Goal: Information Seeking & Learning: Learn about a topic

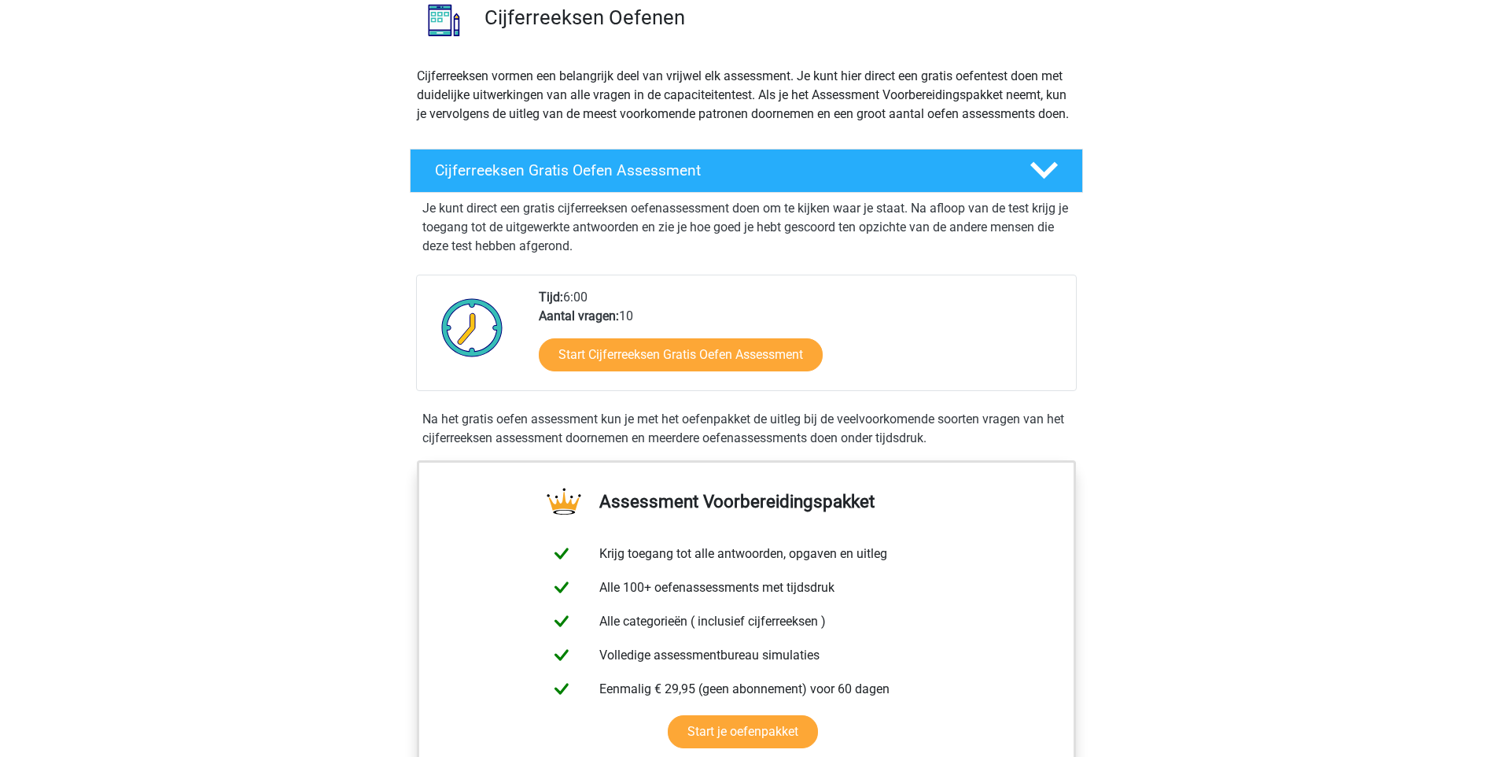
scroll to position [157, 0]
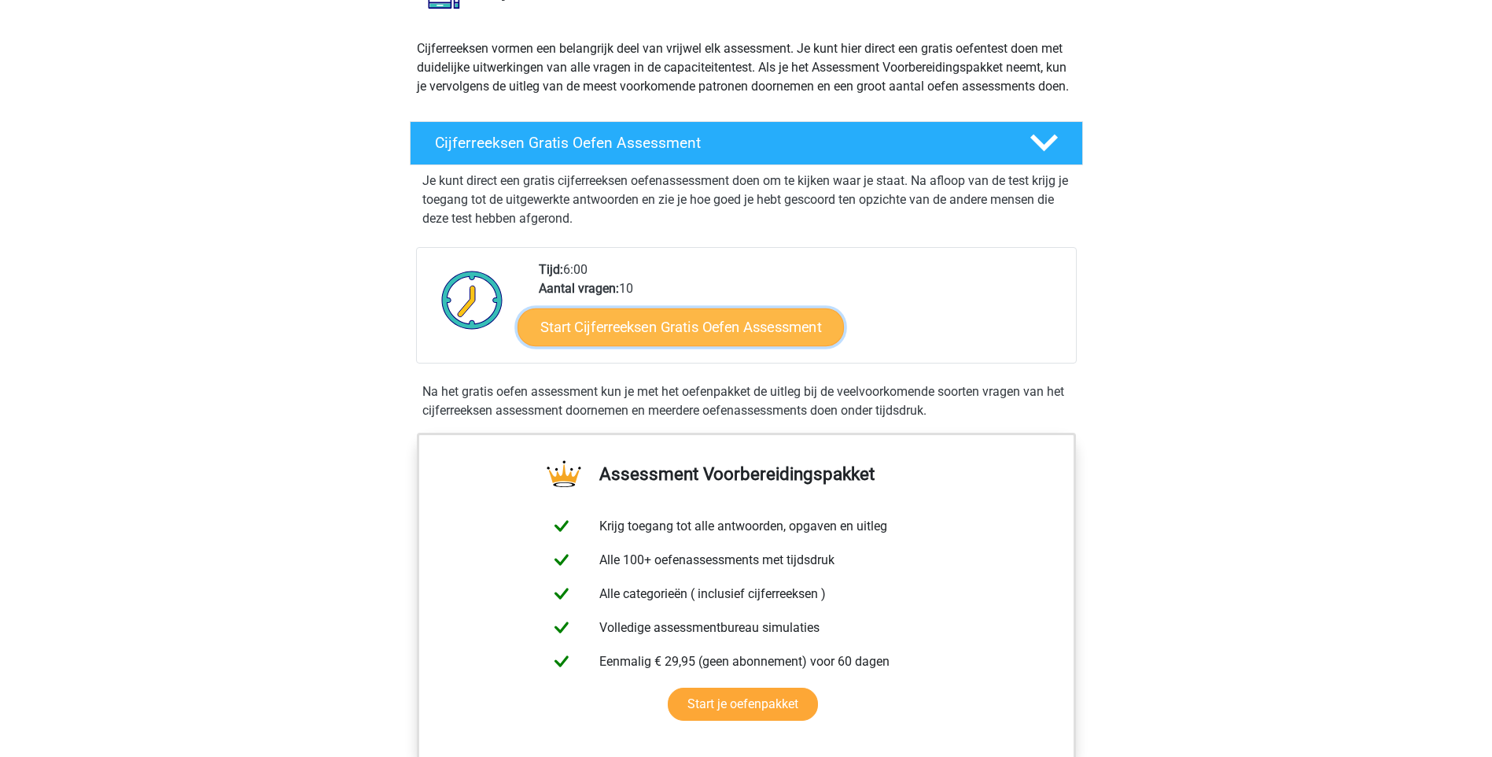
click at [691, 345] on link "Start Cijferreeksen Gratis Oefen Assessment" at bounding box center [681, 327] width 326 height 38
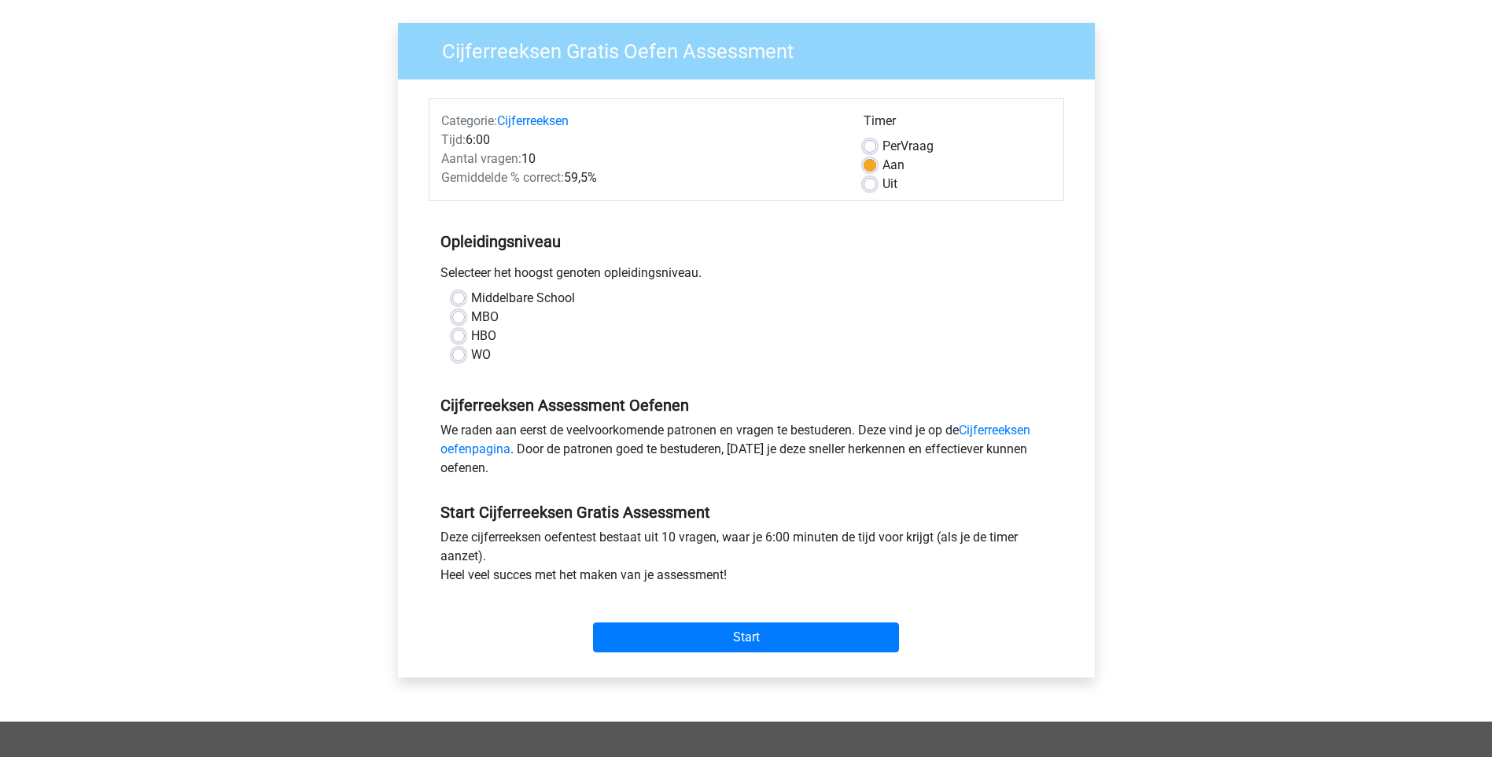
scroll to position [79, 0]
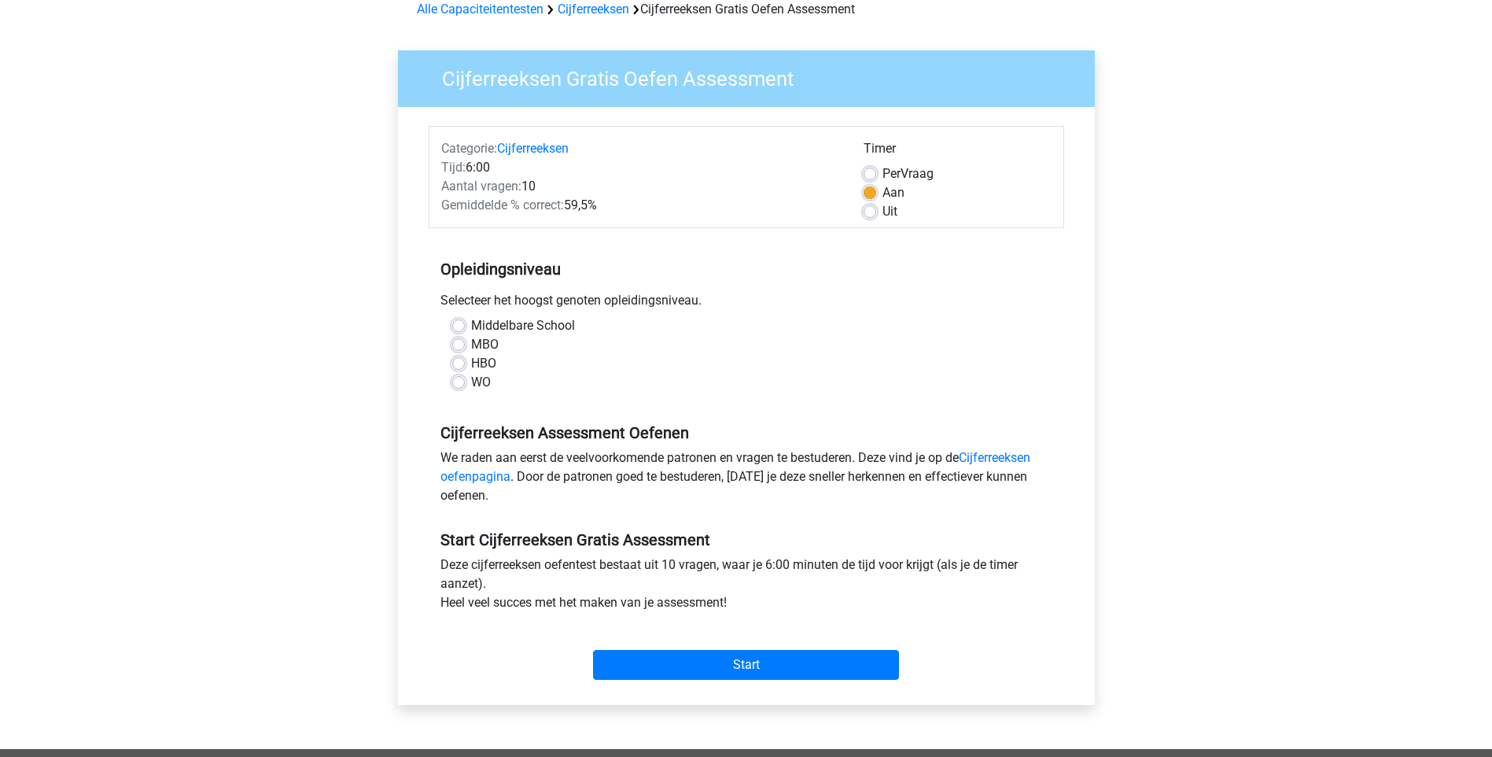
click at [471, 342] on label "MBO" at bounding box center [485, 344] width 28 height 19
click at [458, 342] on input "MBO" at bounding box center [458, 343] width 13 height 16
radio input "true"
click at [471, 360] on label "HBO" at bounding box center [483, 363] width 25 height 19
click at [456, 360] on input "HBO" at bounding box center [458, 362] width 13 height 16
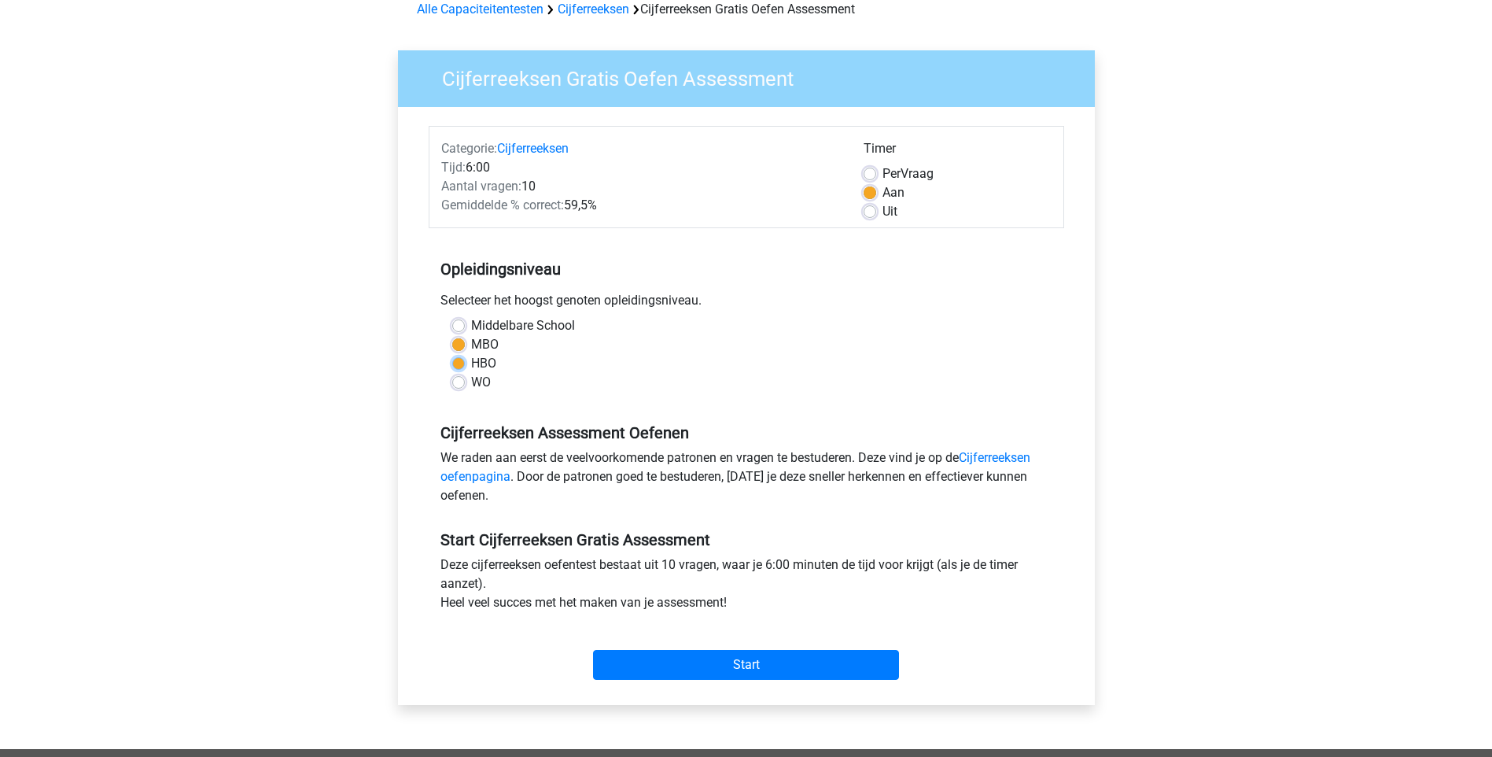
radio input "true"
click at [471, 320] on label "Middelbare School" at bounding box center [523, 325] width 104 height 19
click at [457, 320] on input "Middelbare School" at bounding box center [458, 324] width 13 height 16
radio input "true"
click at [471, 344] on label "MBO" at bounding box center [485, 344] width 28 height 19
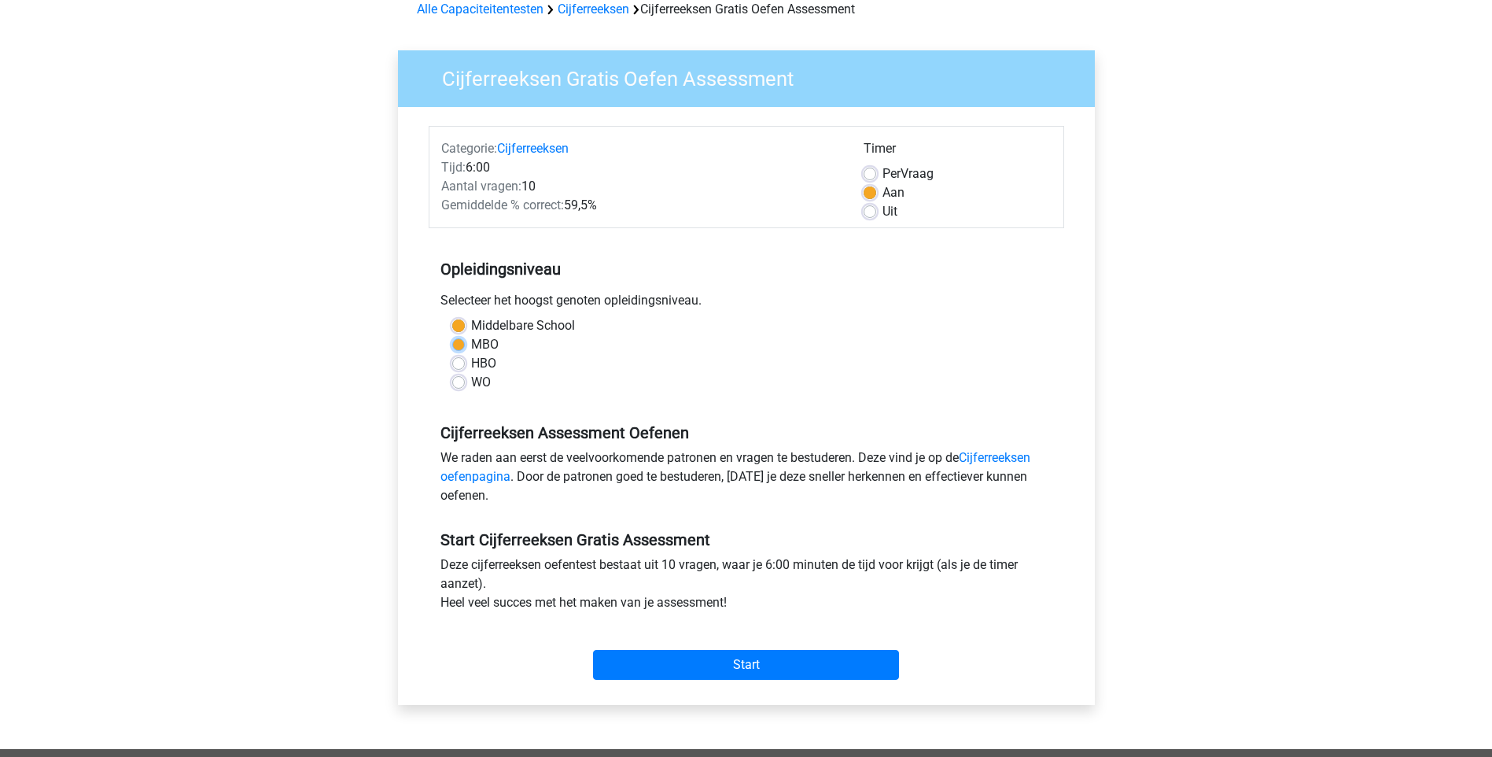
click at [456, 344] on input "MBO" at bounding box center [458, 343] width 13 height 16
radio input "true"
click at [471, 363] on label "HBO" at bounding box center [483, 363] width 25 height 19
click at [456, 363] on input "HBO" at bounding box center [458, 362] width 13 height 16
radio input "true"
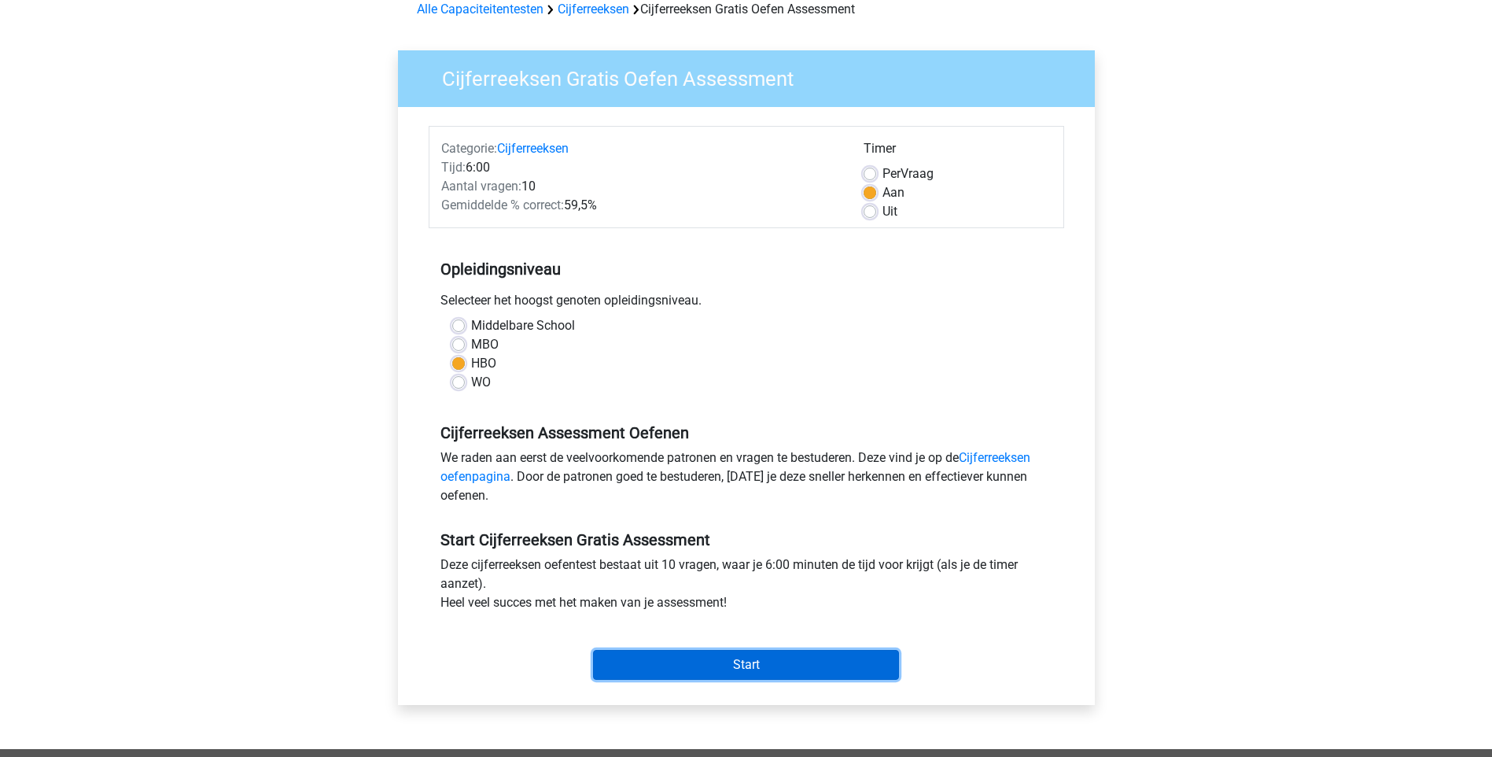
click at [751, 660] on input "Start" at bounding box center [746, 665] width 306 height 30
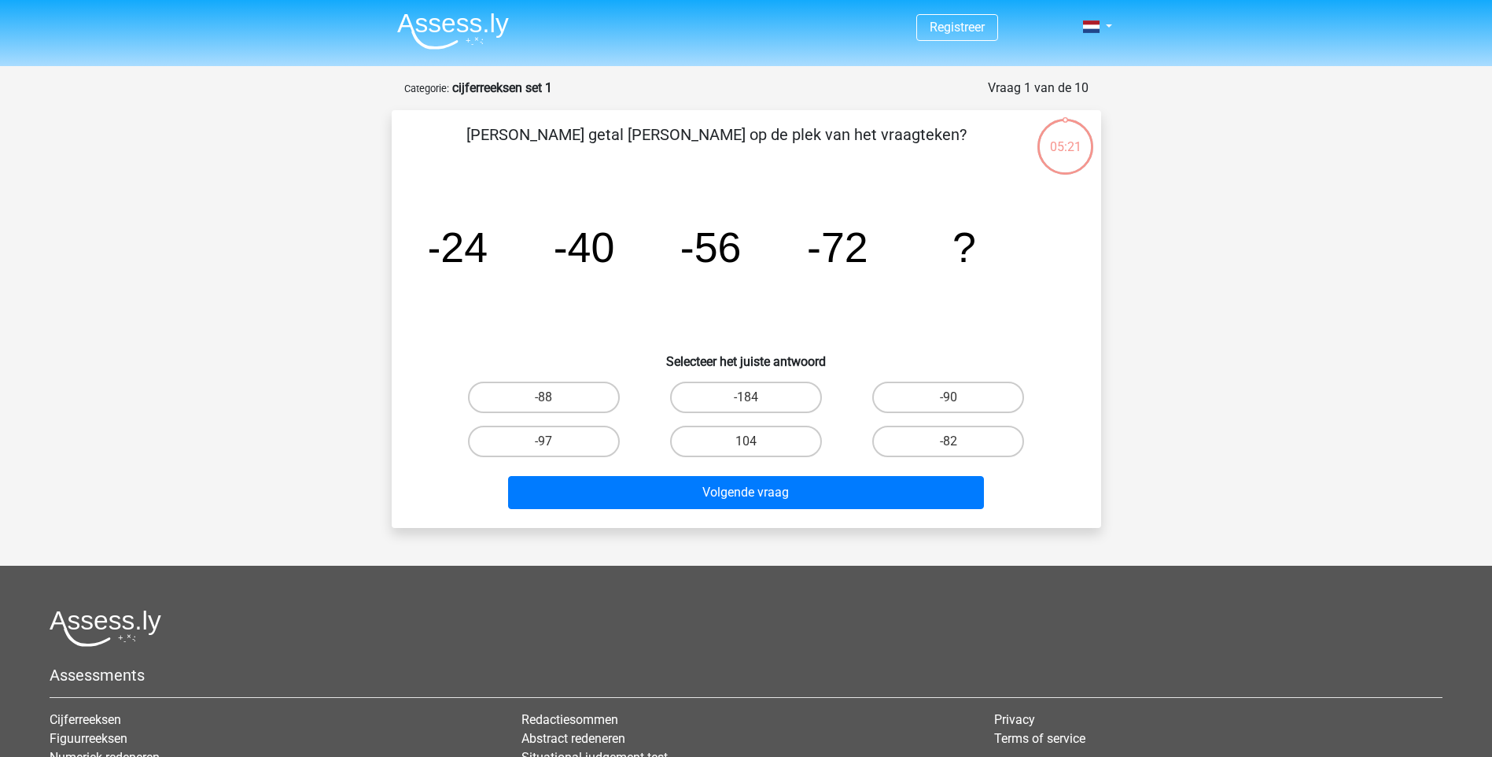
click at [547, 441] on input "-97" at bounding box center [549, 446] width 10 height 10
radio input "true"
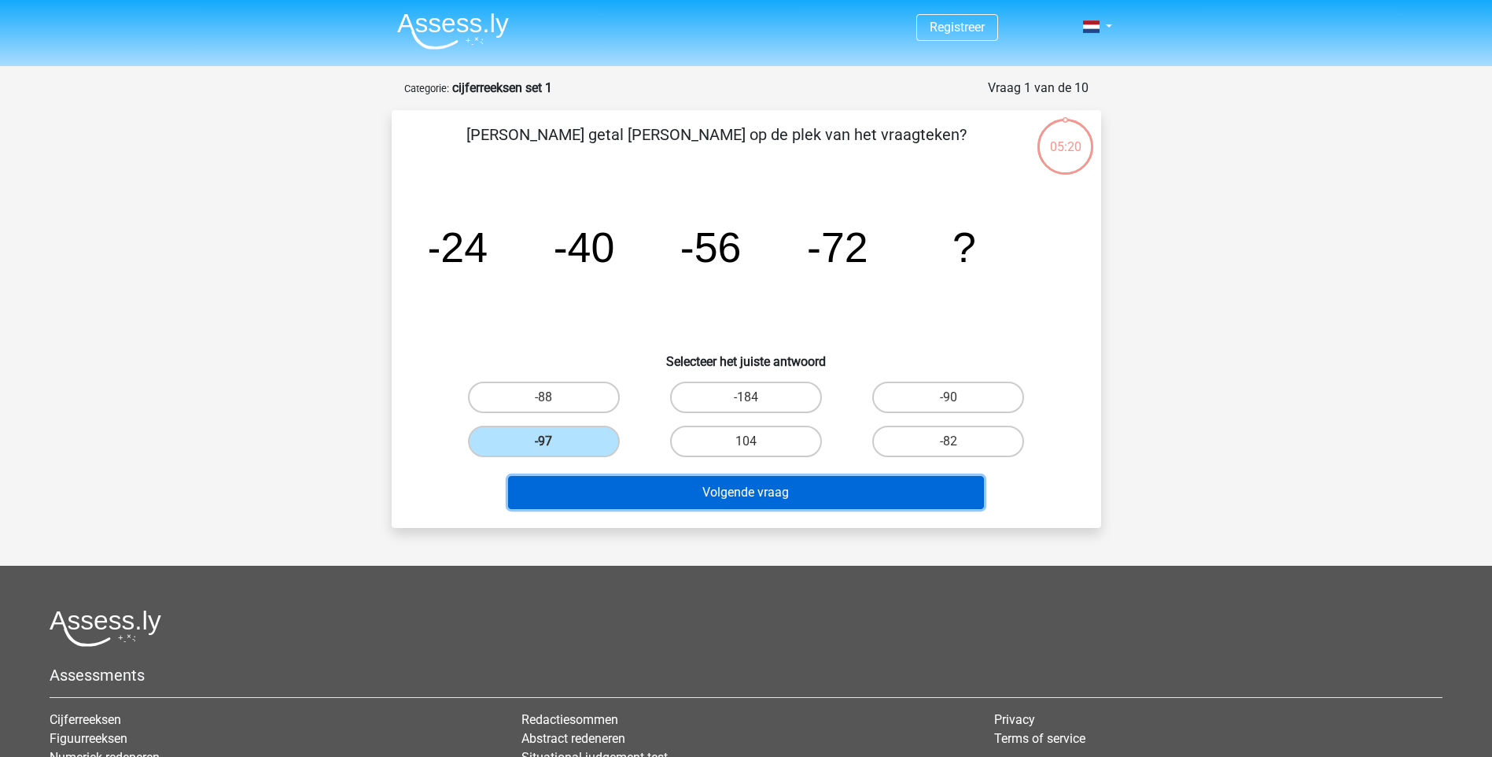
click at [692, 494] on button "Volgende vraag" at bounding box center [746, 492] width 476 height 33
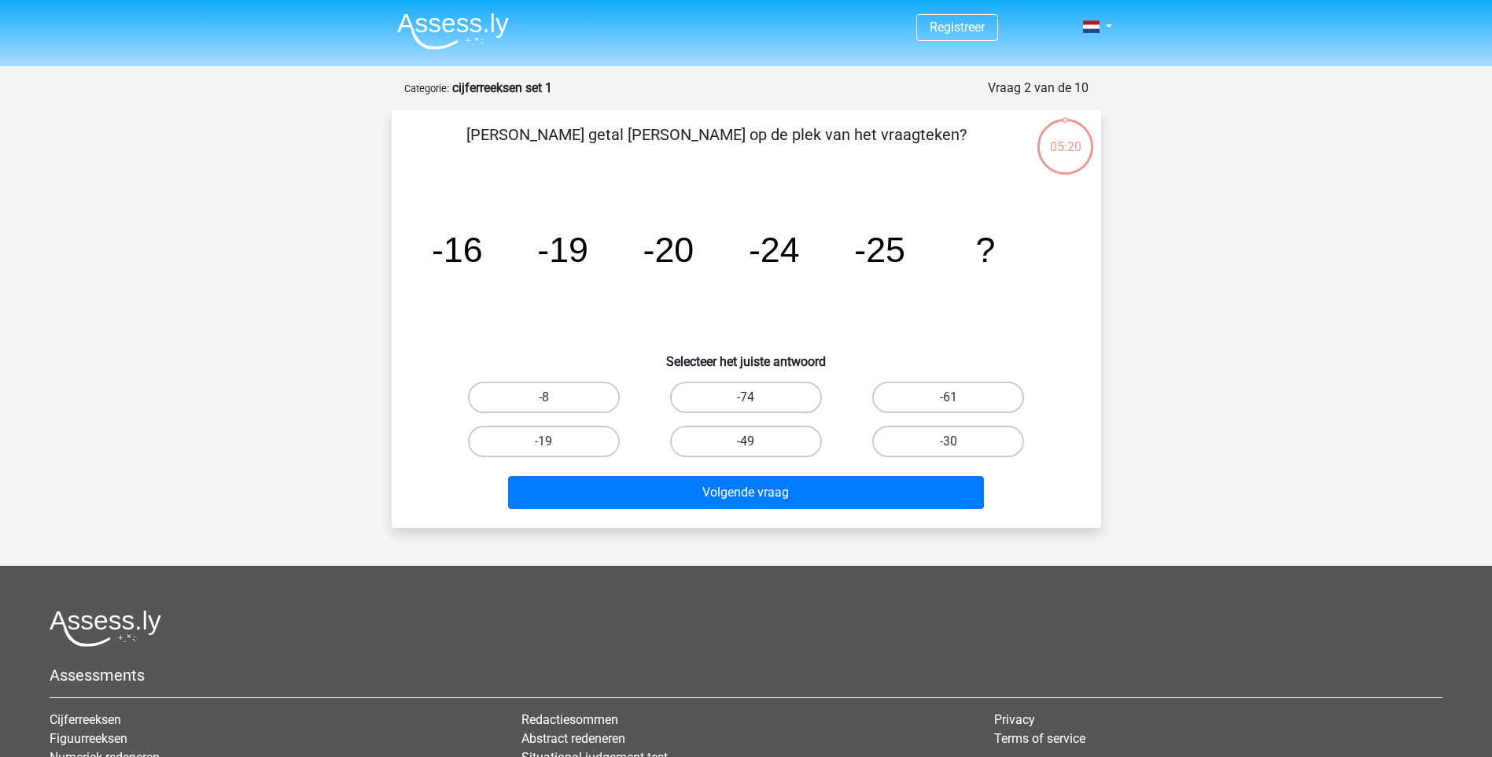
scroll to position [79, 0]
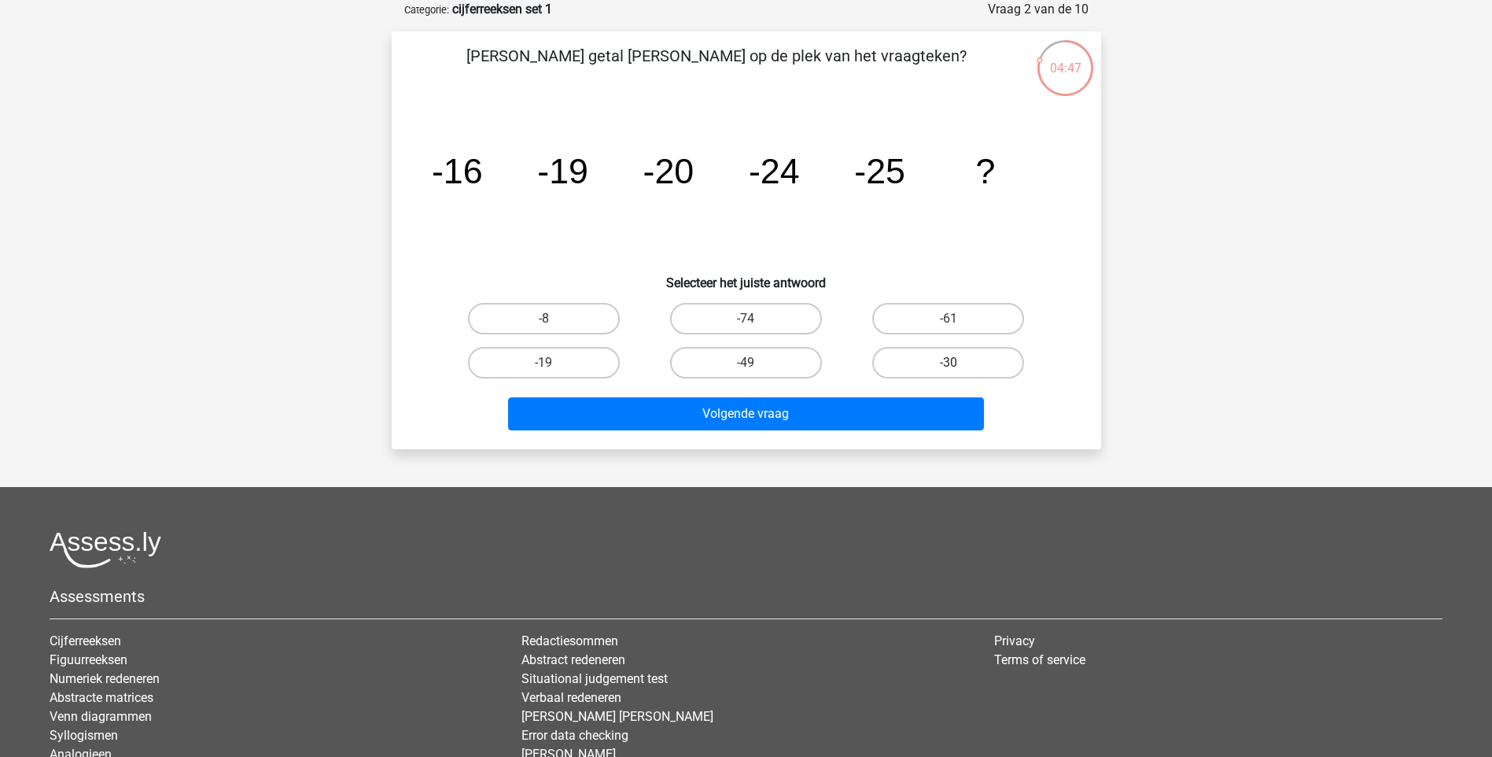
click at [939, 361] on label "-30" at bounding box center [948, 362] width 152 height 31
click at [949, 363] on input "-30" at bounding box center [954, 368] width 10 height 10
radio input "true"
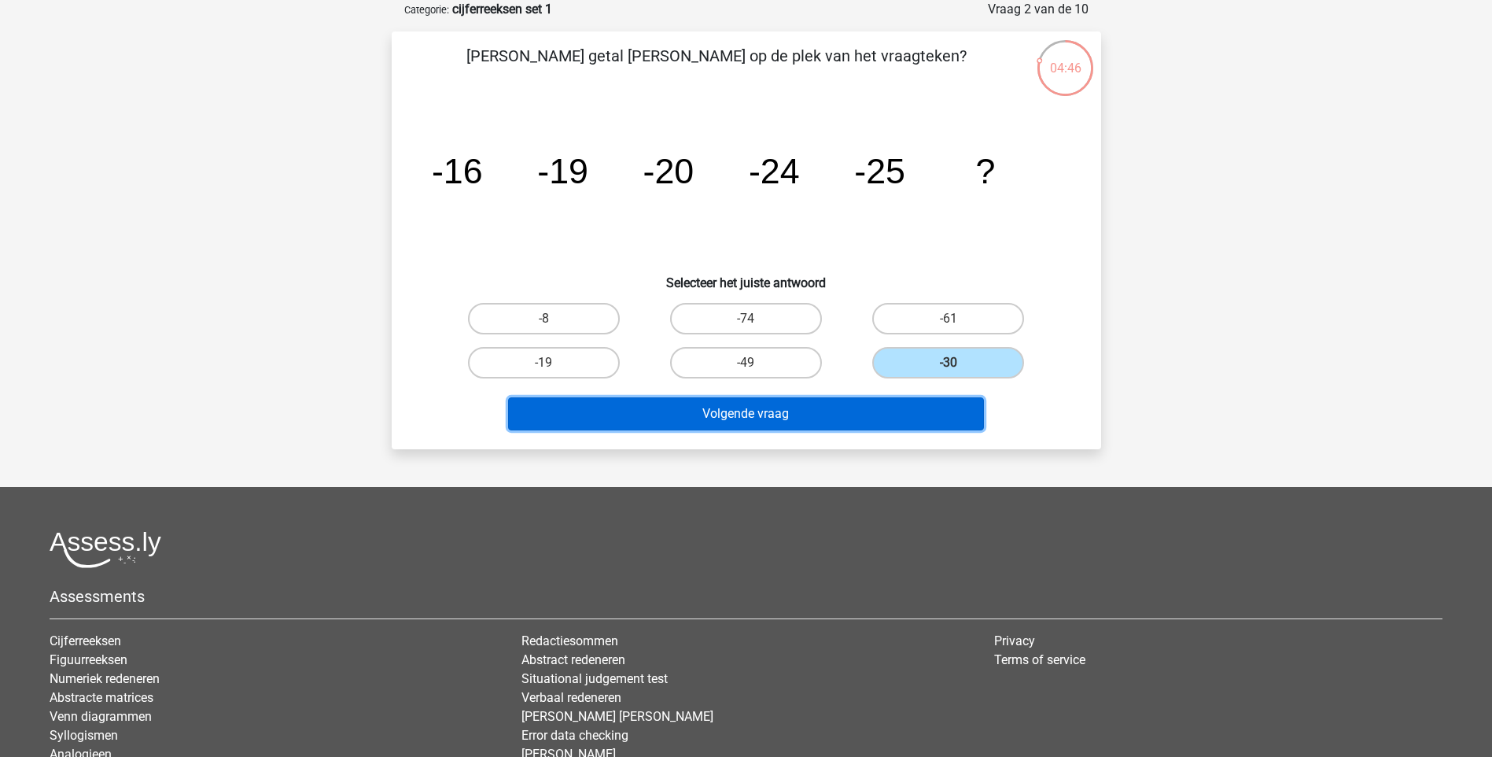
click at [755, 412] on button "Volgende vraag" at bounding box center [746, 413] width 476 height 33
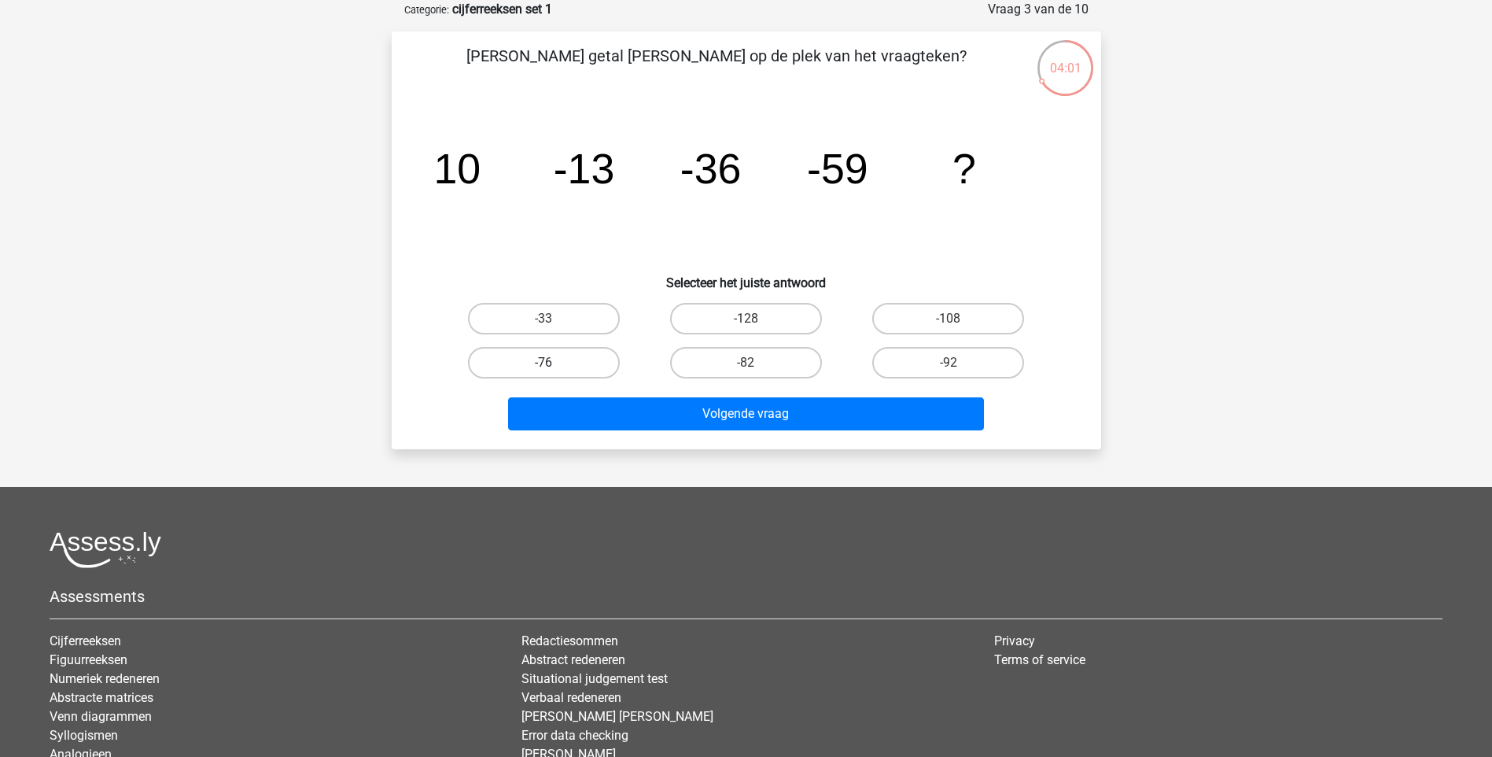
click at [526, 359] on label "-76" at bounding box center [544, 362] width 152 height 31
click at [544, 363] on input "-76" at bounding box center [549, 368] width 10 height 10
radio input "true"
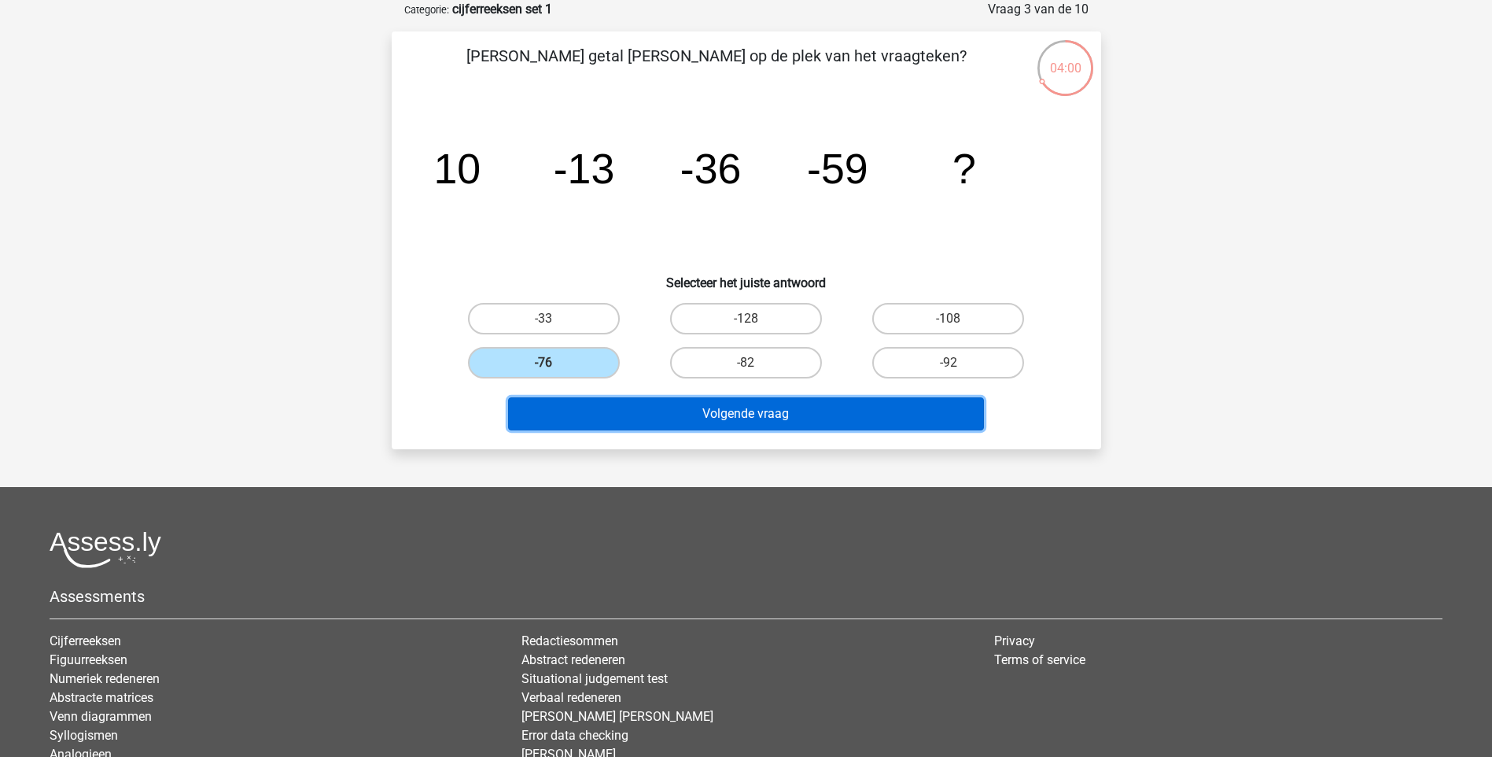
click at [743, 415] on button "Volgende vraag" at bounding box center [746, 413] width 476 height 33
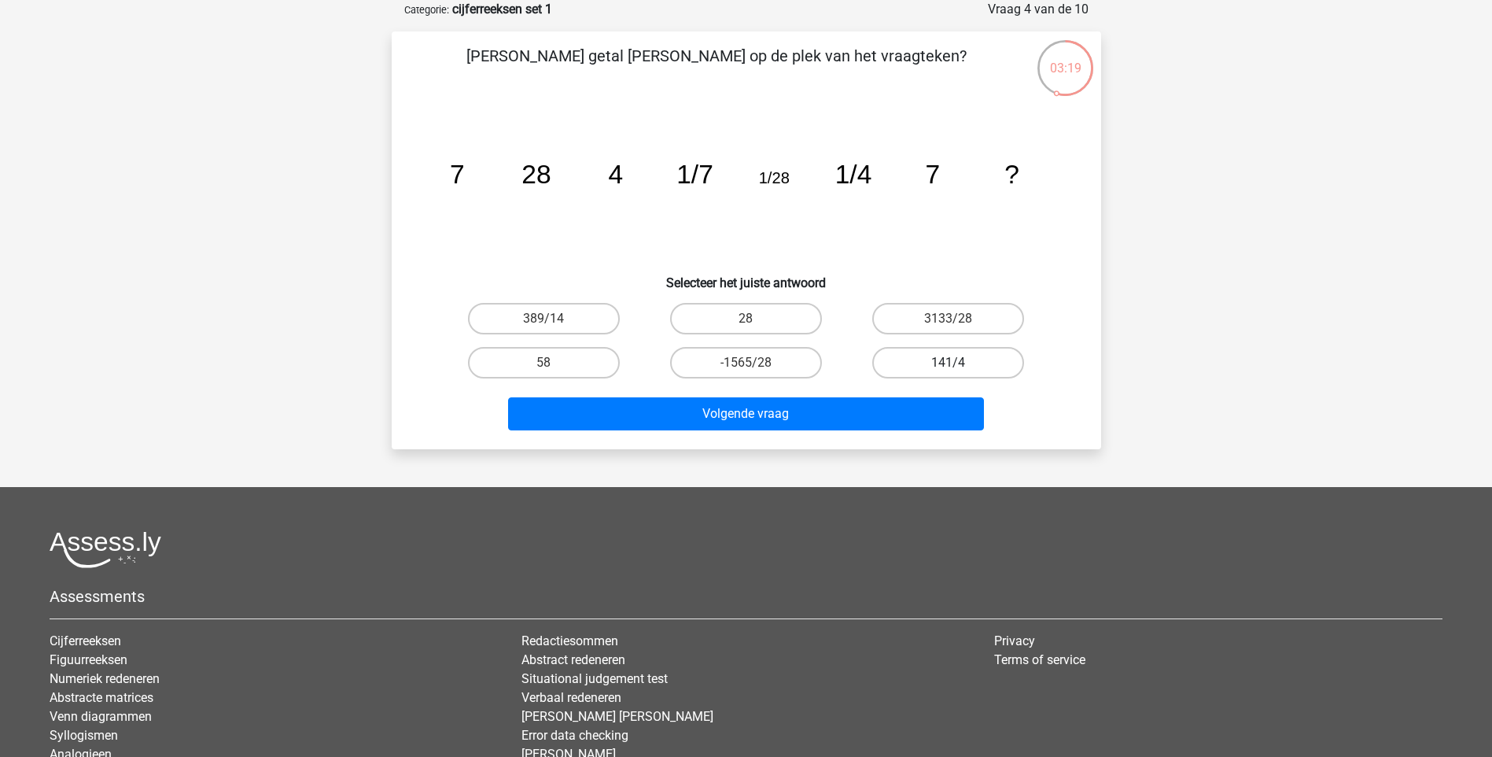
click at [971, 362] on label "141/4" at bounding box center [948, 362] width 152 height 31
click at [959, 363] on input "141/4" at bounding box center [954, 368] width 10 height 10
radio input "true"
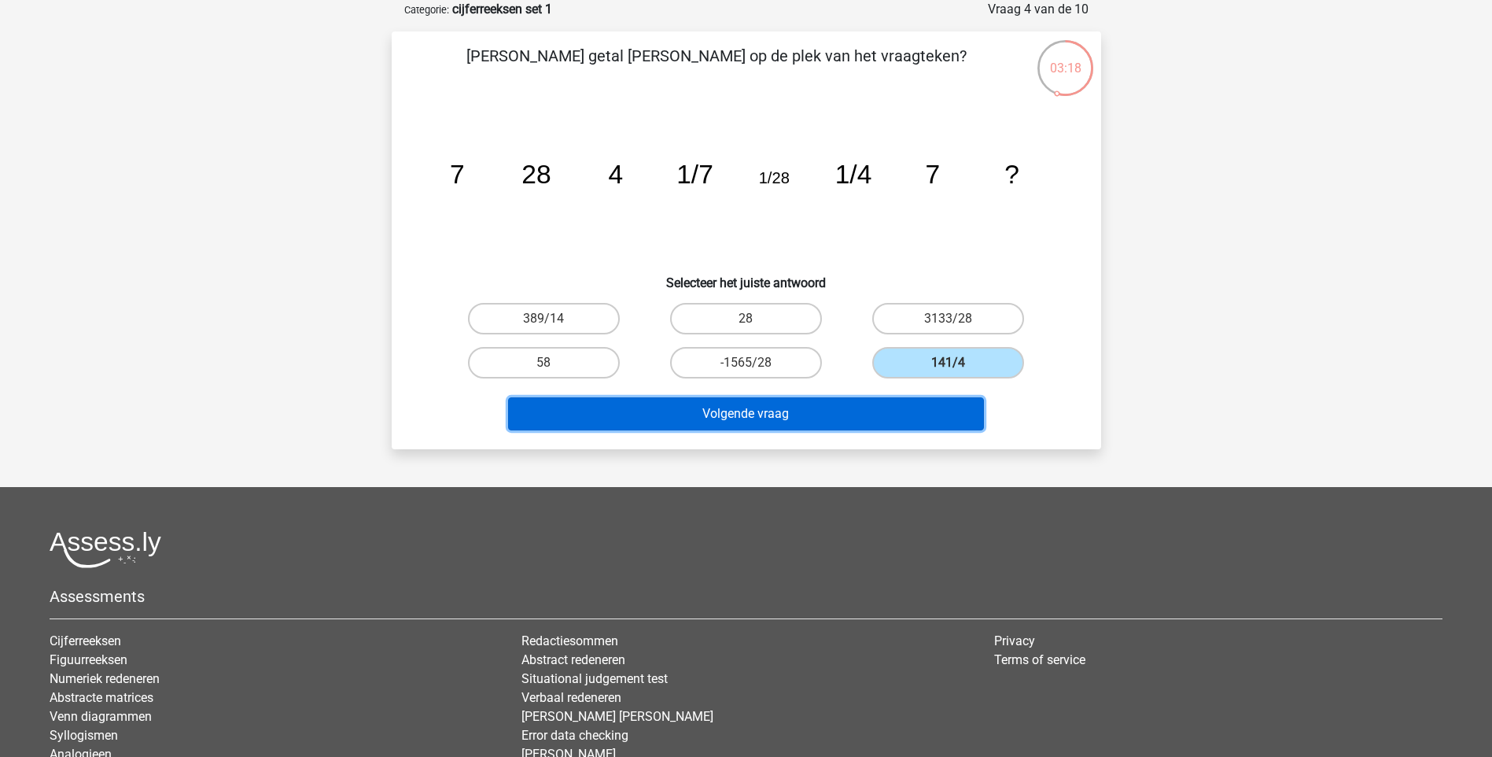
click at [737, 409] on button "Volgende vraag" at bounding box center [746, 413] width 476 height 33
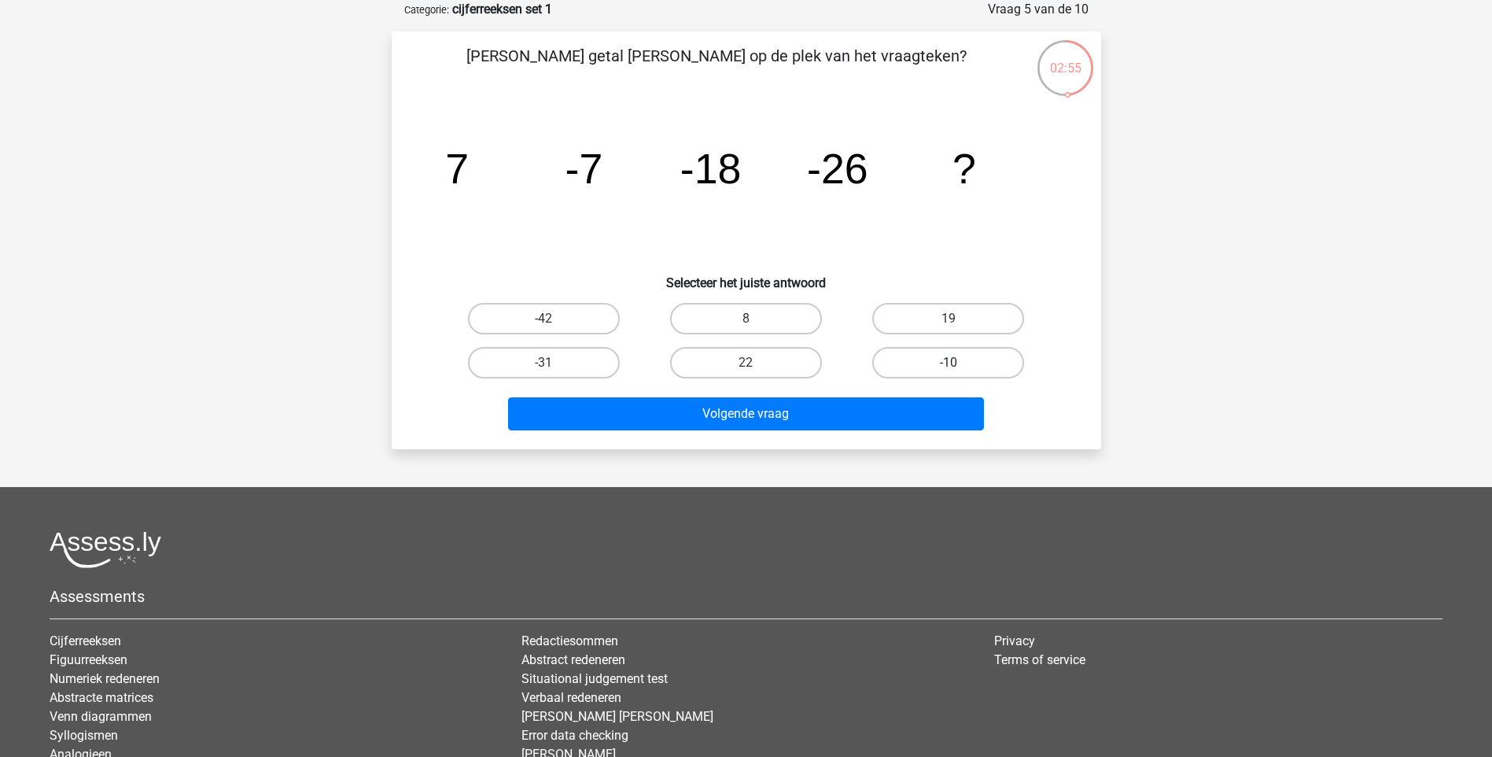
click at [936, 355] on label "-10" at bounding box center [948, 362] width 152 height 31
click at [949, 363] on input "-10" at bounding box center [954, 368] width 10 height 10
radio input "true"
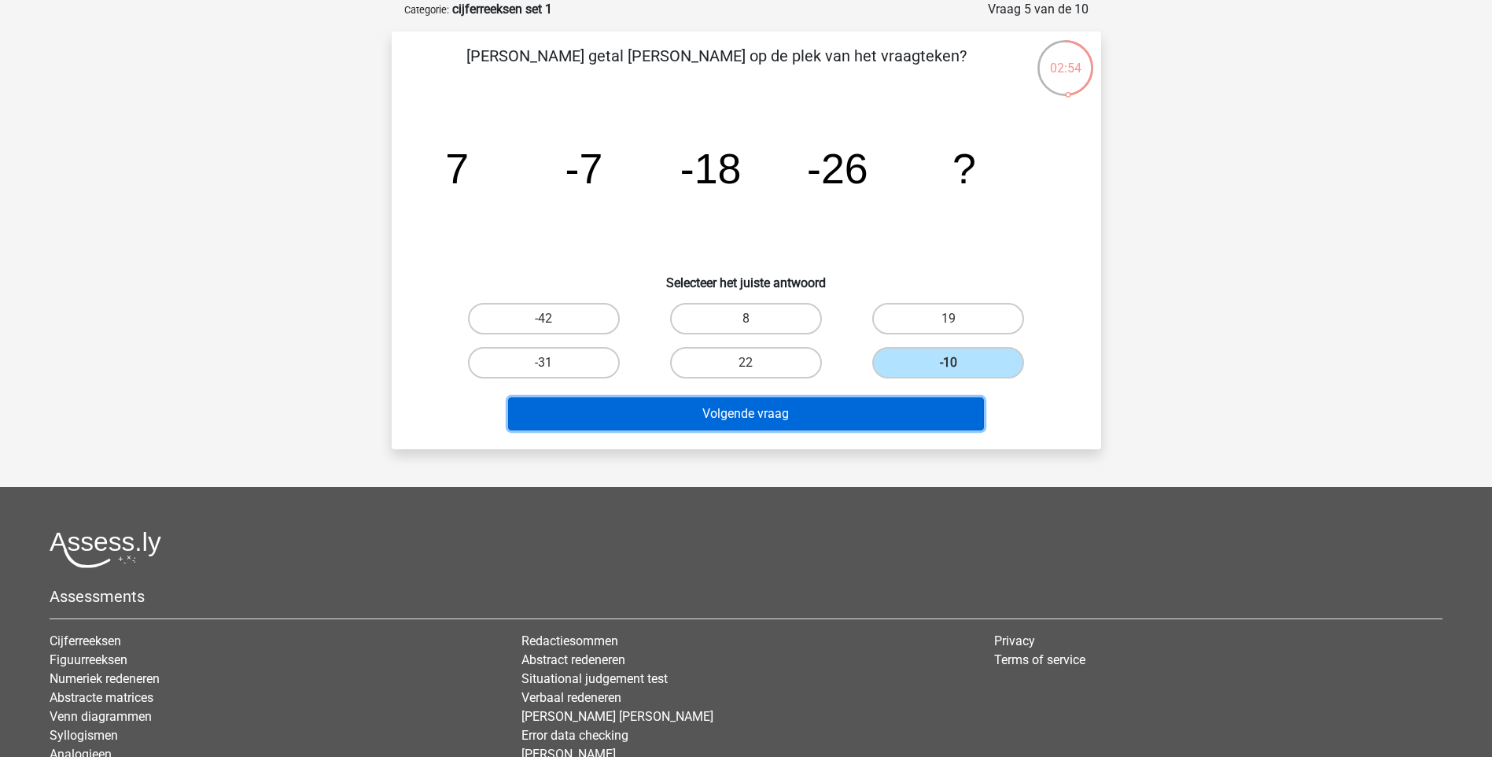
click at [758, 404] on button "Volgende vraag" at bounding box center [746, 413] width 476 height 33
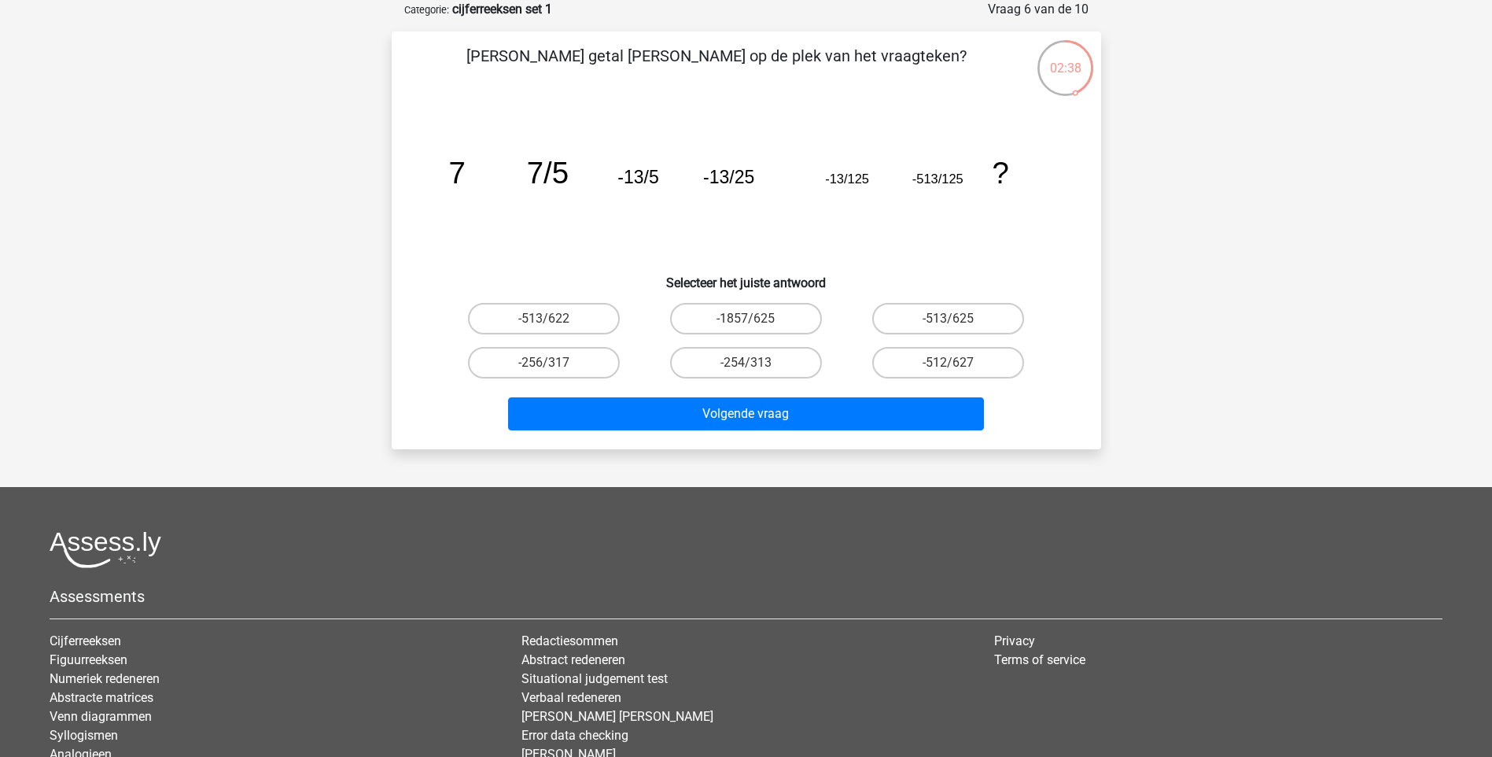
click at [752, 363] on input "-254/313" at bounding box center [751, 368] width 10 height 10
radio input "true"
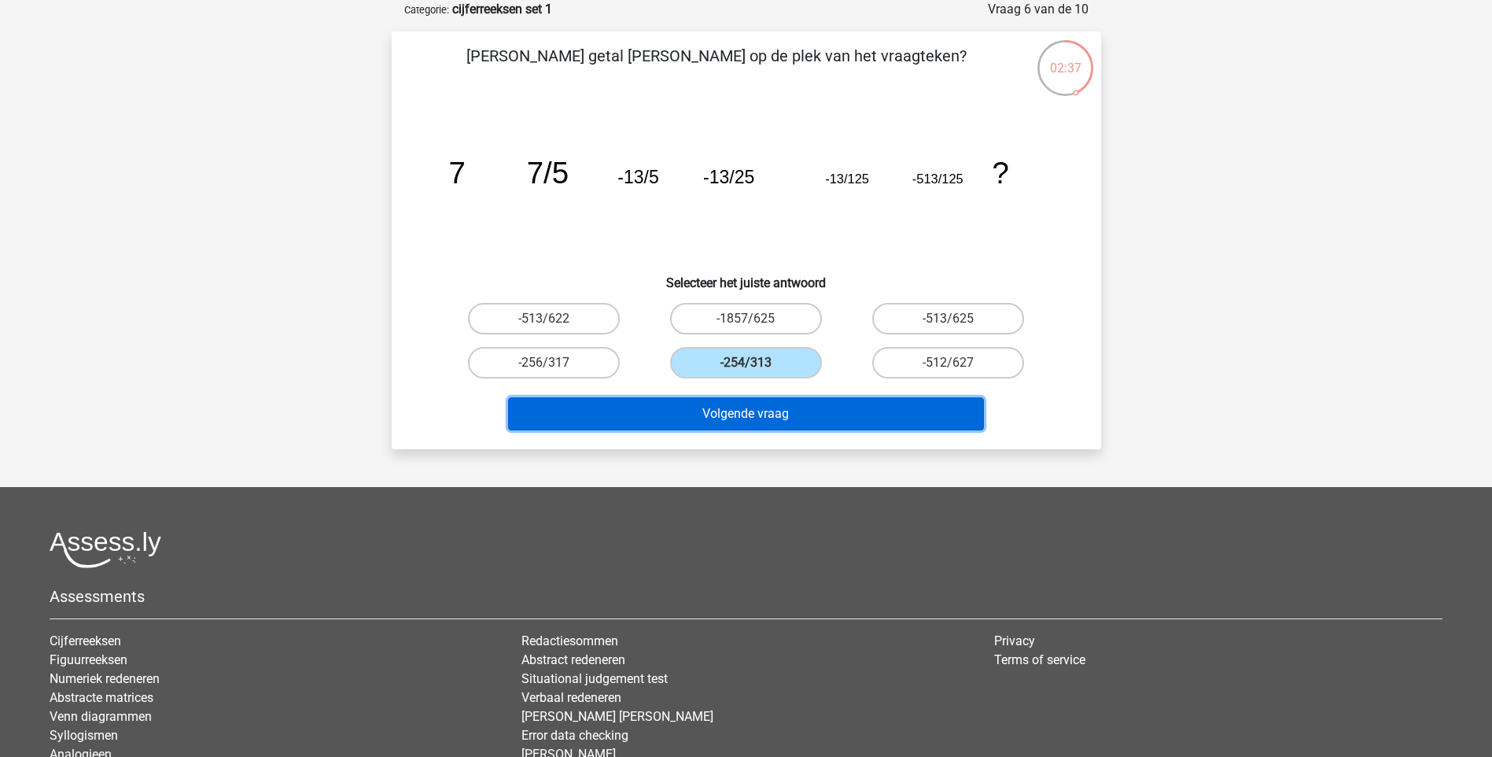
click at [745, 411] on button "Volgende vraag" at bounding box center [746, 413] width 476 height 33
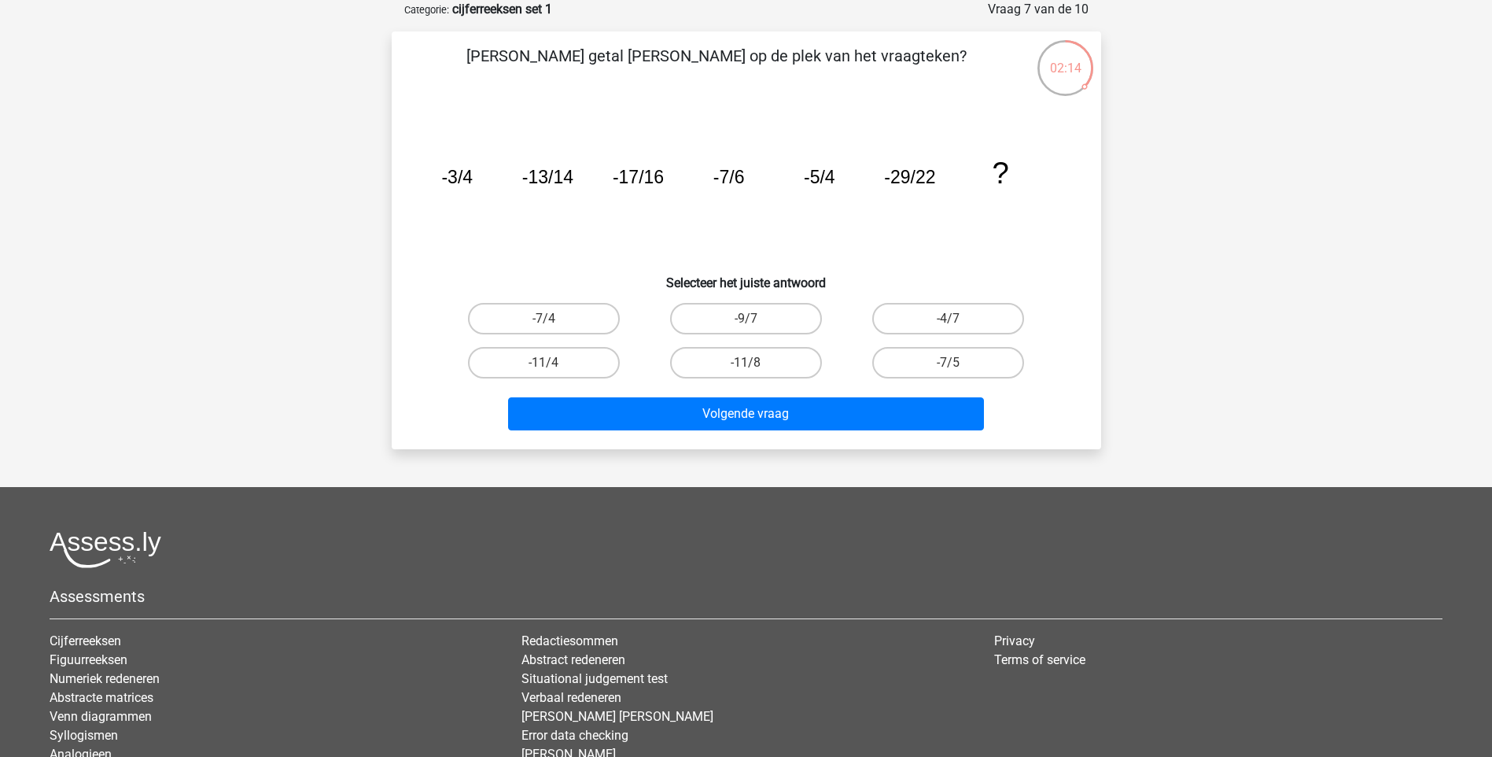
click at [751, 363] on input "-11/8" at bounding box center [751, 368] width 10 height 10
radio input "true"
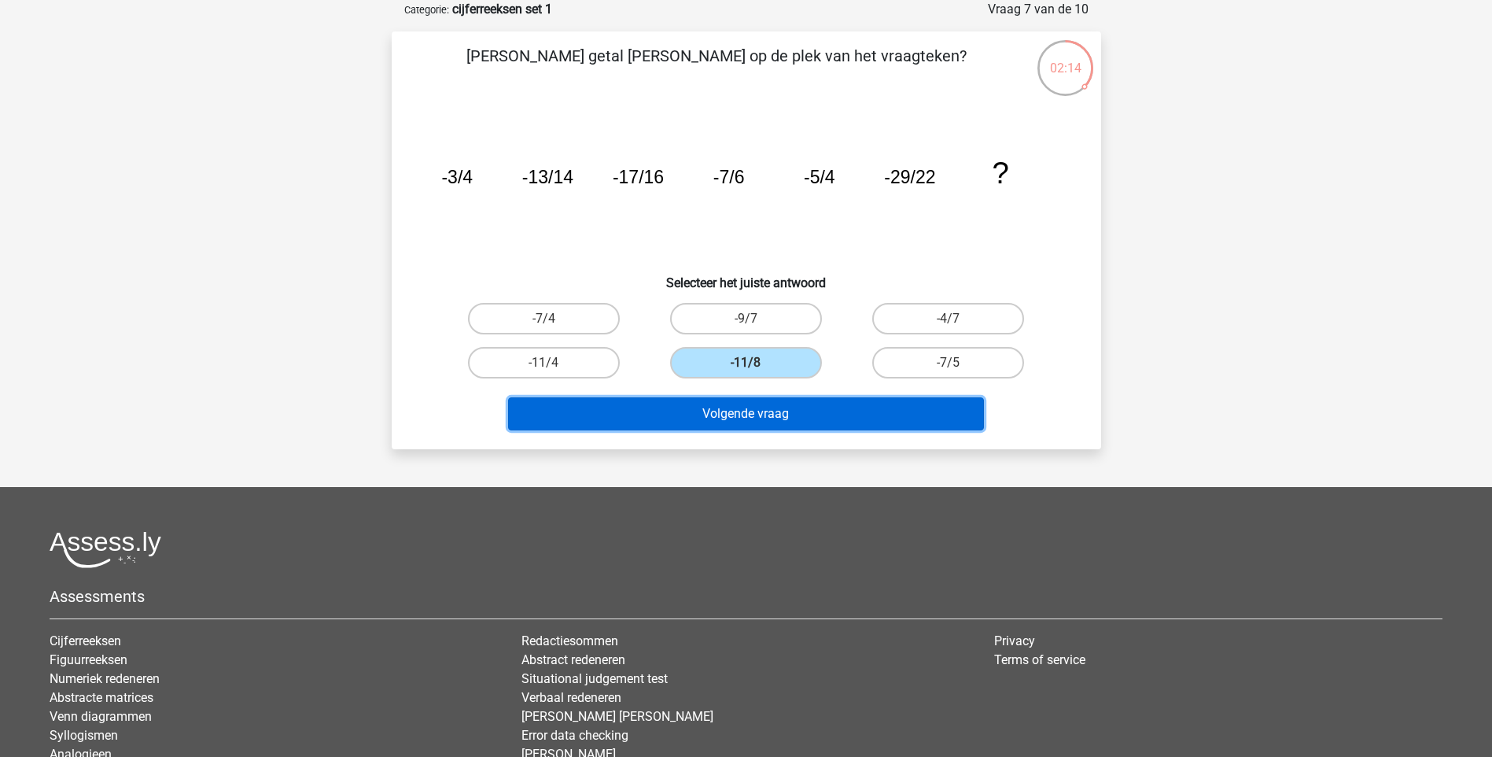
click at [745, 412] on button "Volgende vraag" at bounding box center [746, 413] width 476 height 33
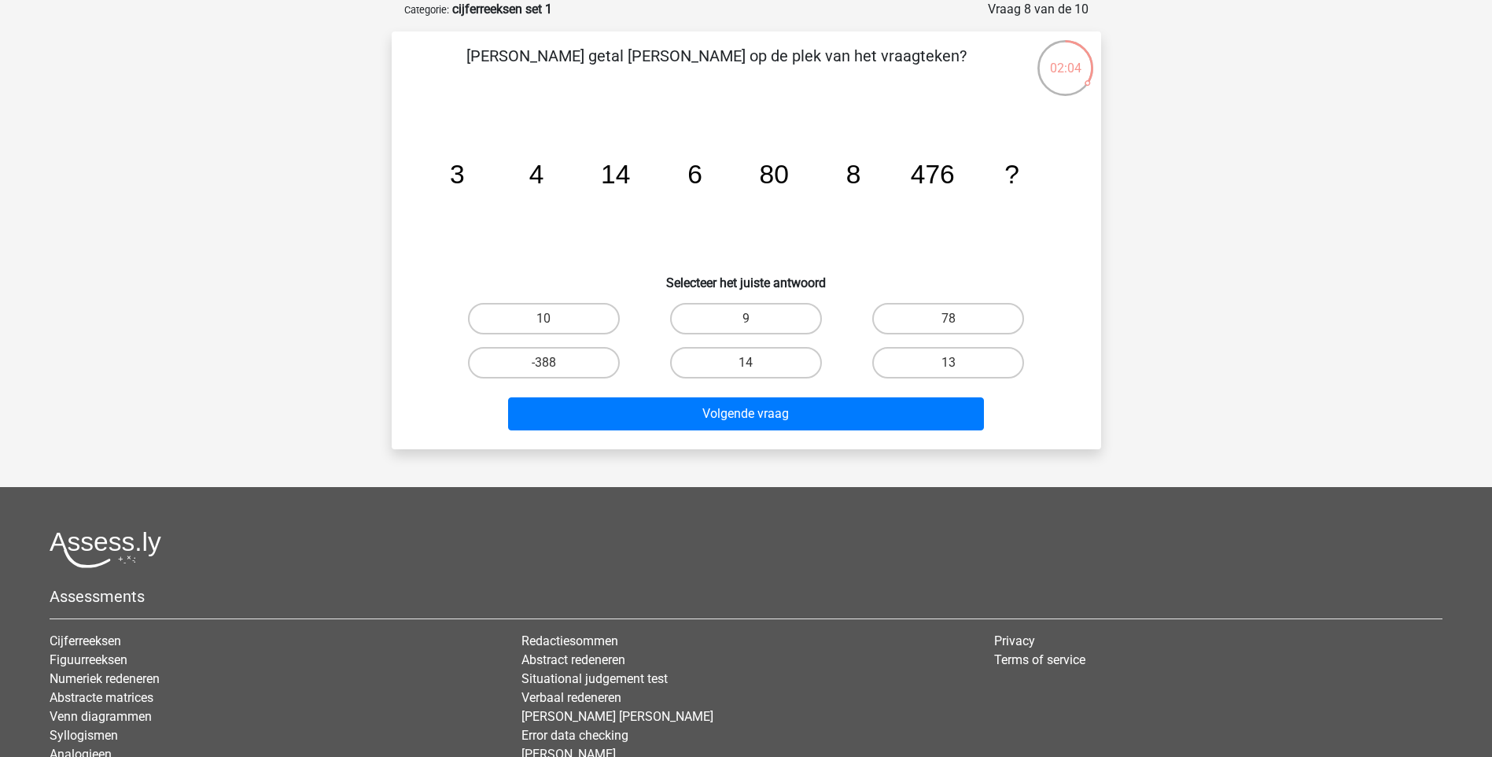
click at [950, 319] on input "78" at bounding box center [954, 324] width 10 height 10
radio input "true"
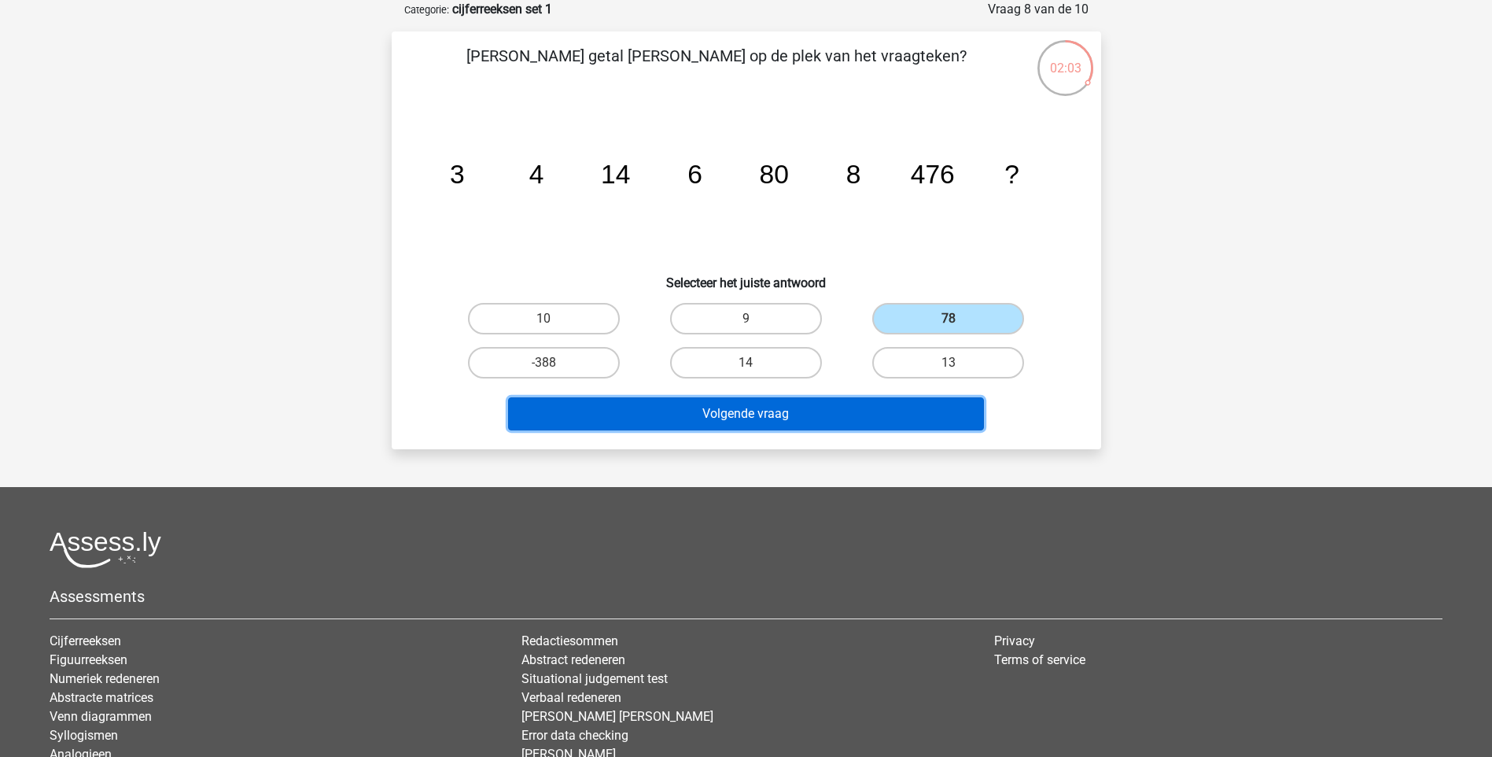
click at [762, 409] on button "Volgende vraag" at bounding box center [746, 413] width 476 height 33
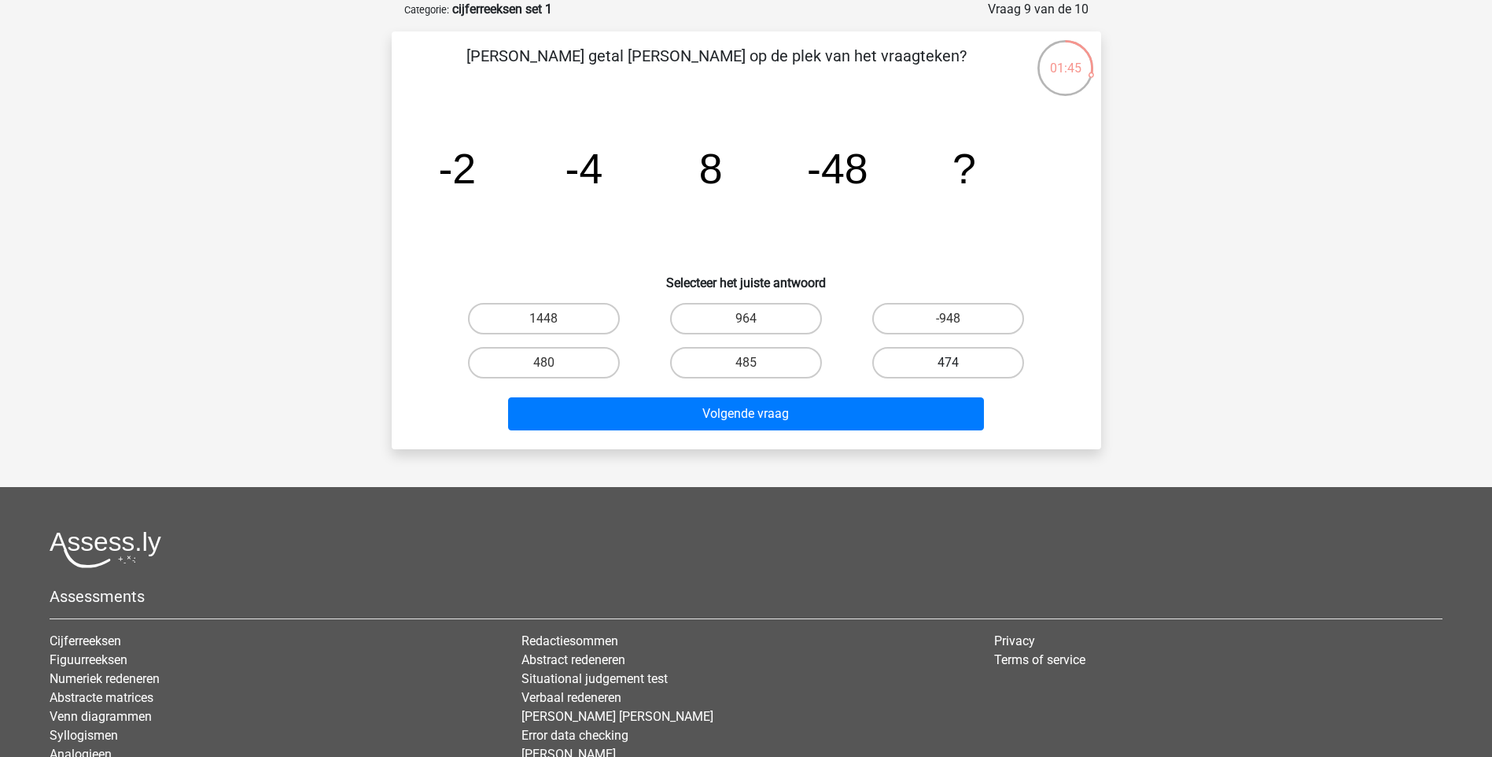
click at [970, 354] on label "474" at bounding box center [948, 362] width 152 height 31
click at [959, 363] on input "474" at bounding box center [954, 368] width 10 height 10
radio input "true"
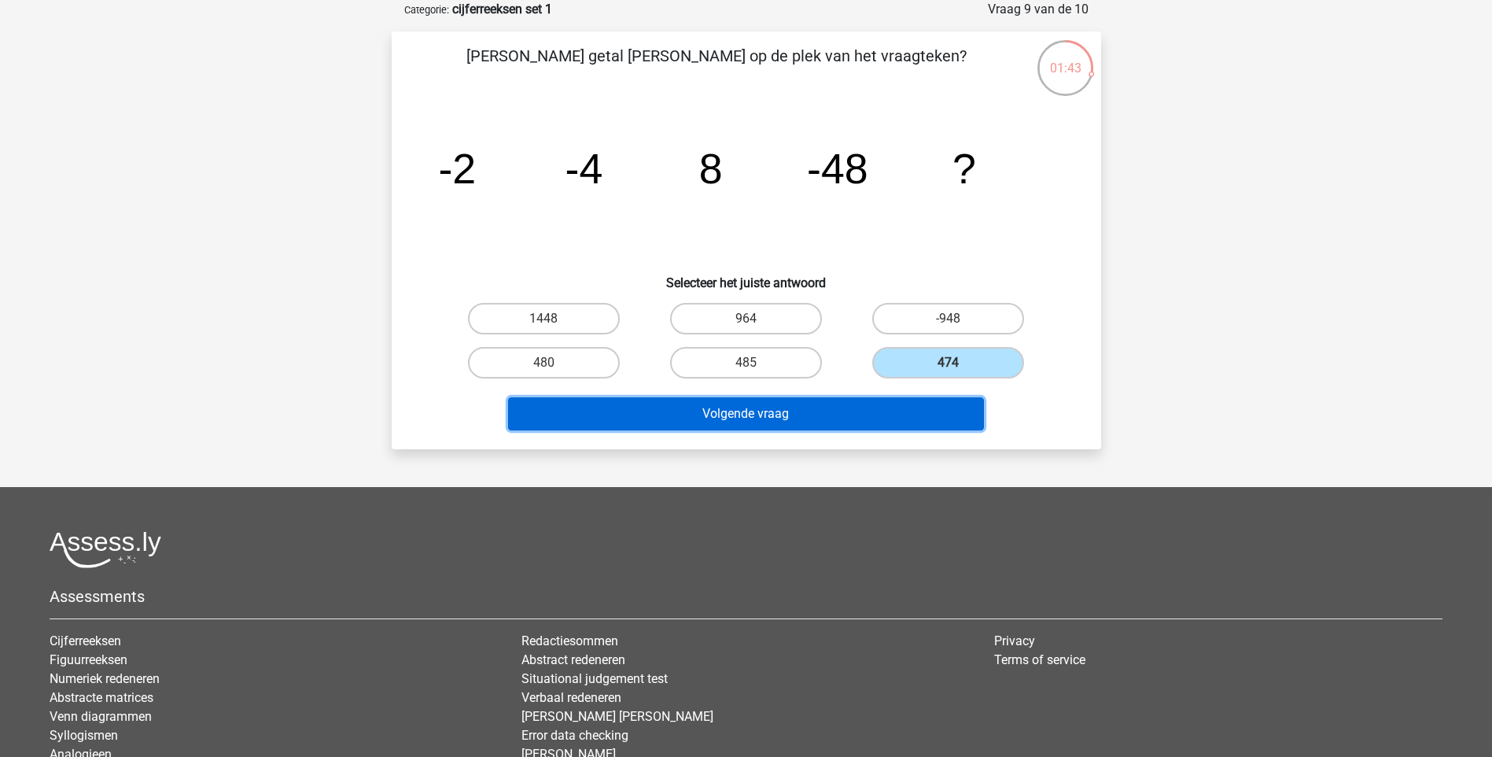
click at [732, 409] on button "Volgende vraag" at bounding box center [746, 413] width 476 height 33
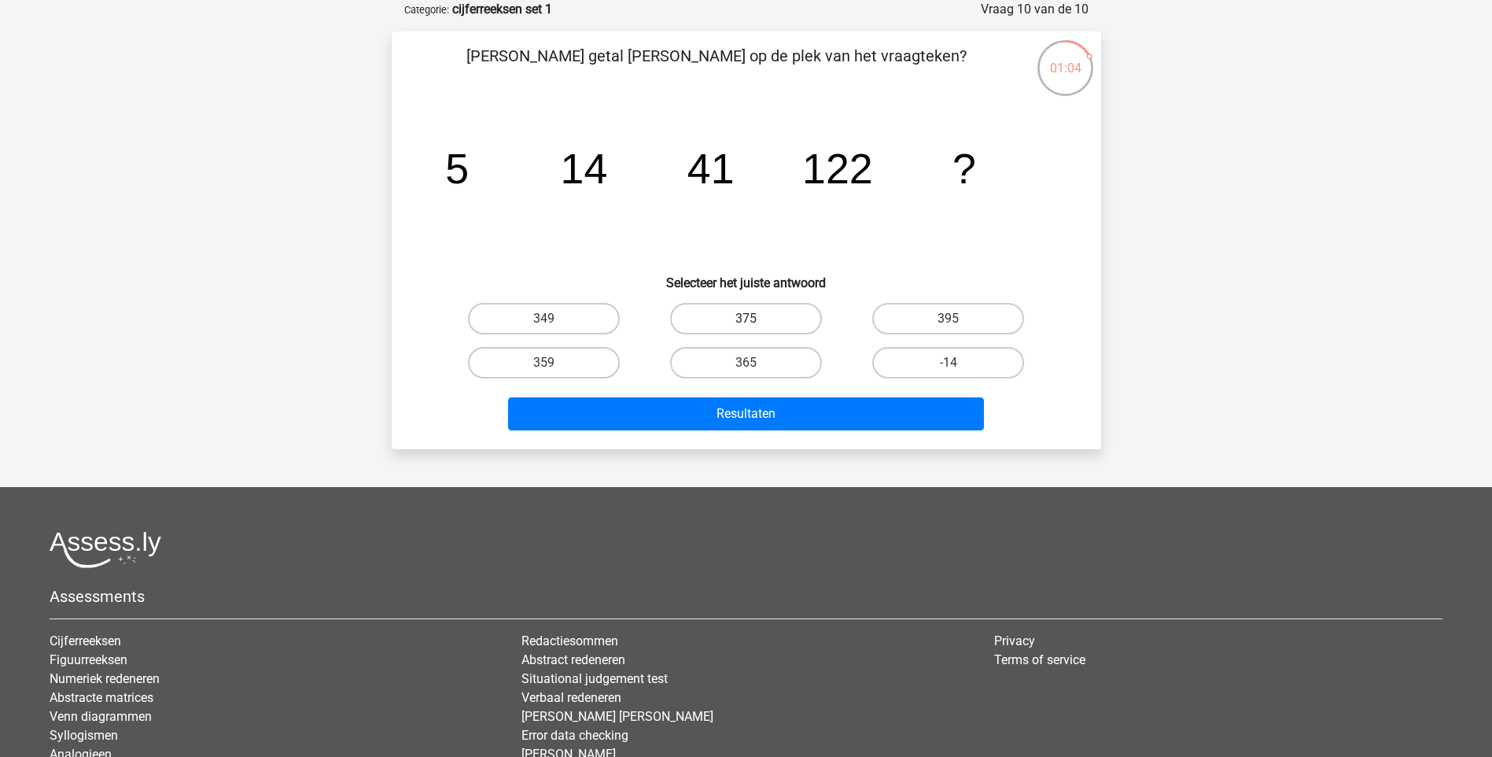
click at [753, 308] on label "375" at bounding box center [746, 318] width 152 height 31
click at [753, 319] on input "375" at bounding box center [751, 324] width 10 height 10
radio input "true"
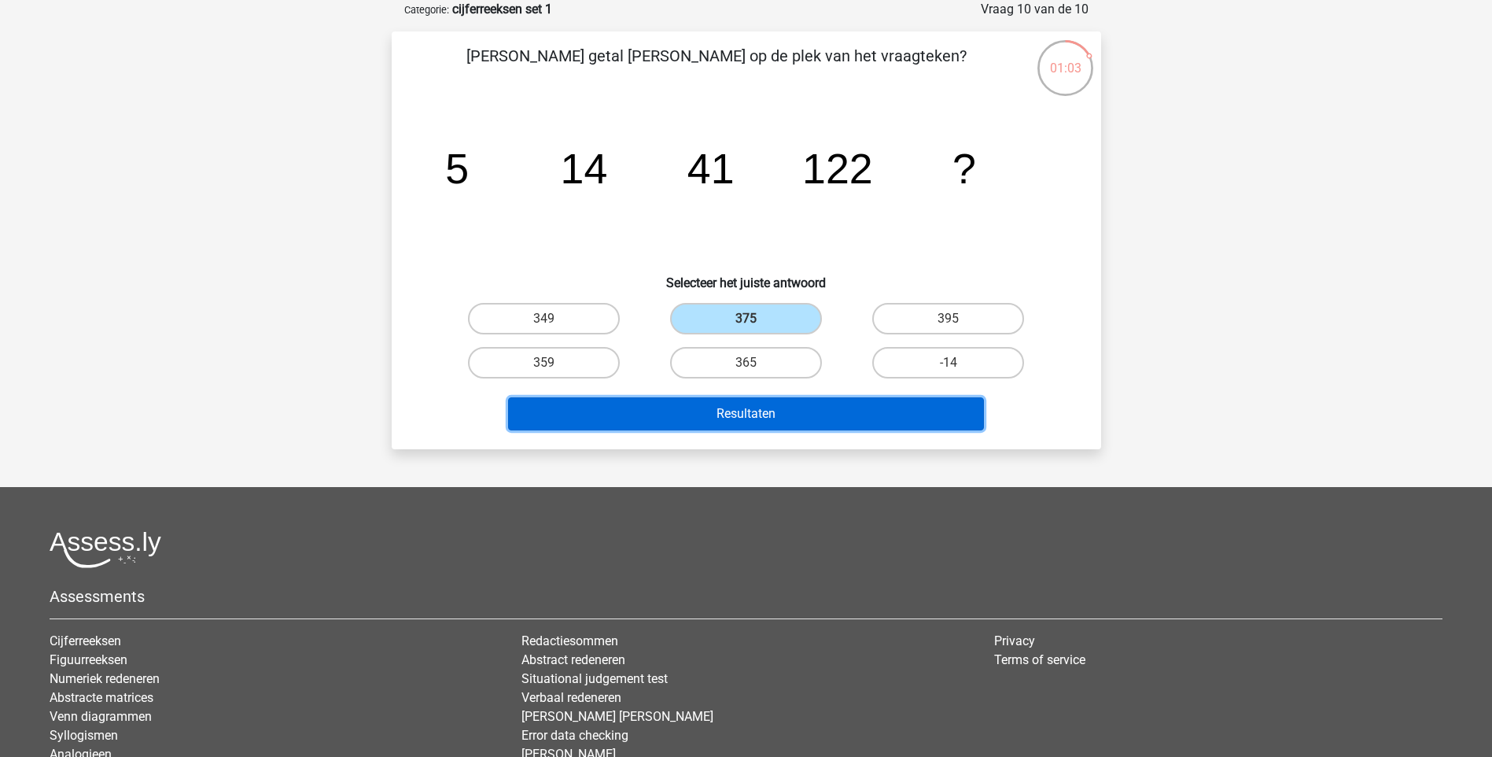
click at [728, 409] on button "Resultaten" at bounding box center [746, 413] width 476 height 33
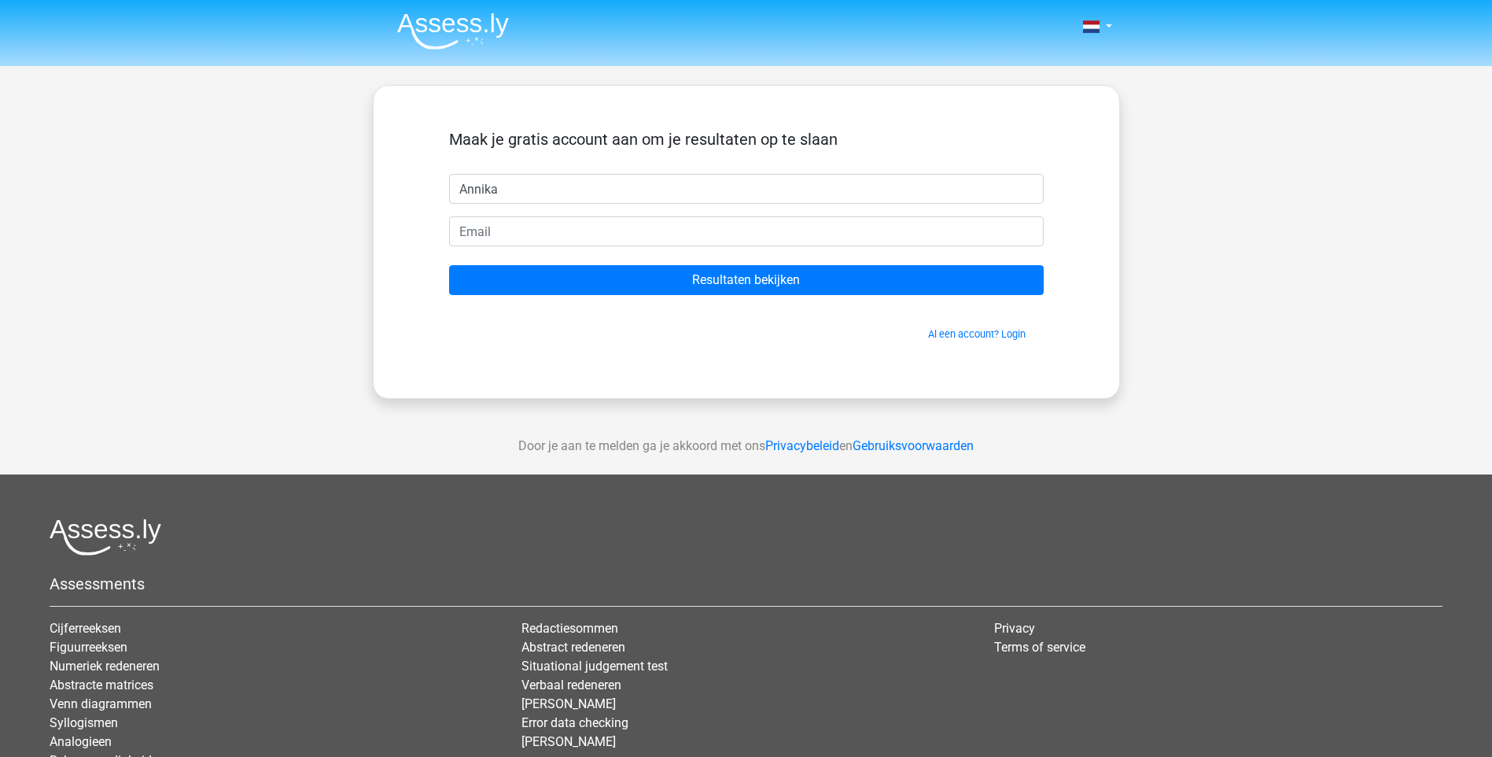
type input "Annika"
click at [537, 231] on input "email" at bounding box center [746, 231] width 595 height 30
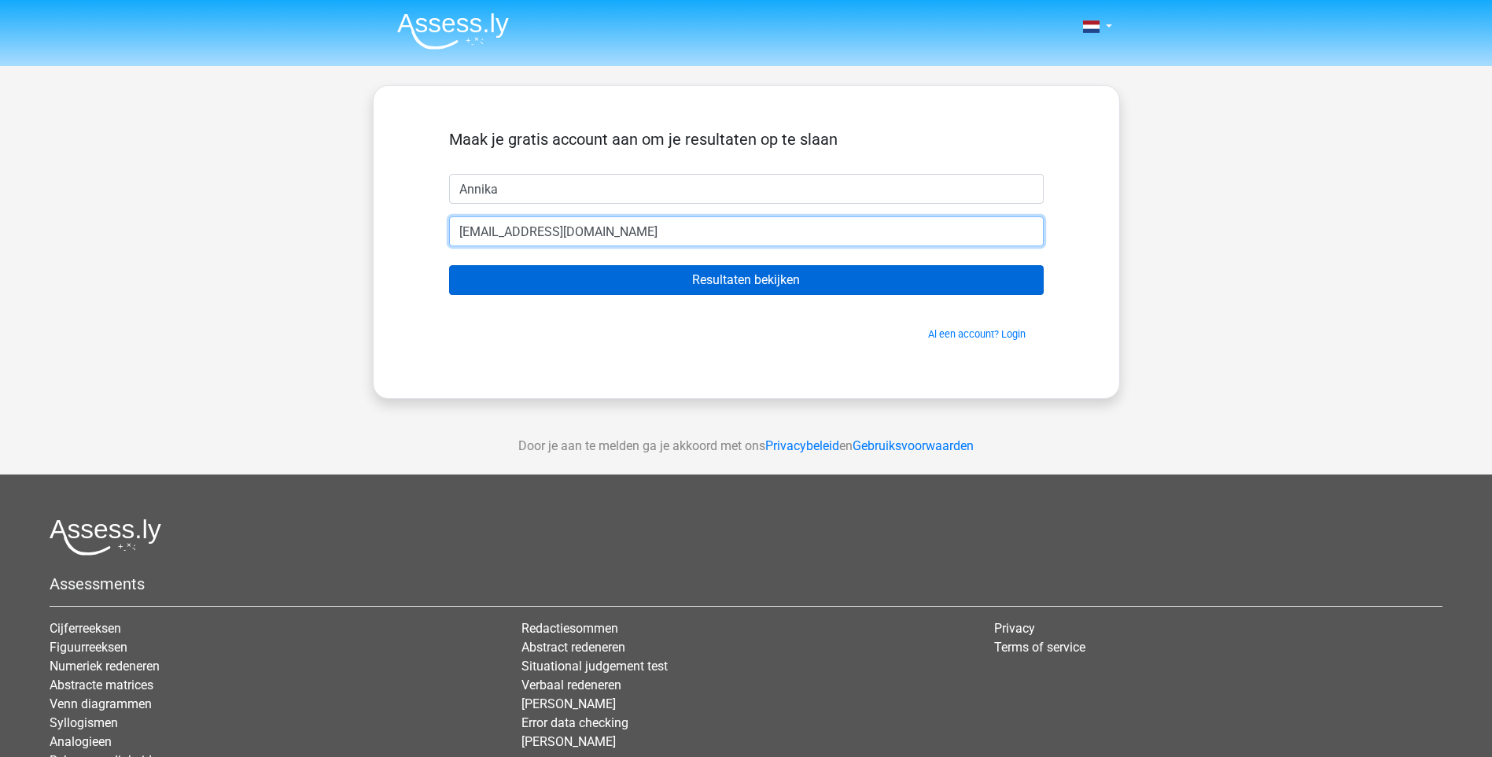
type input "annikaeijnden79@gmail.com"
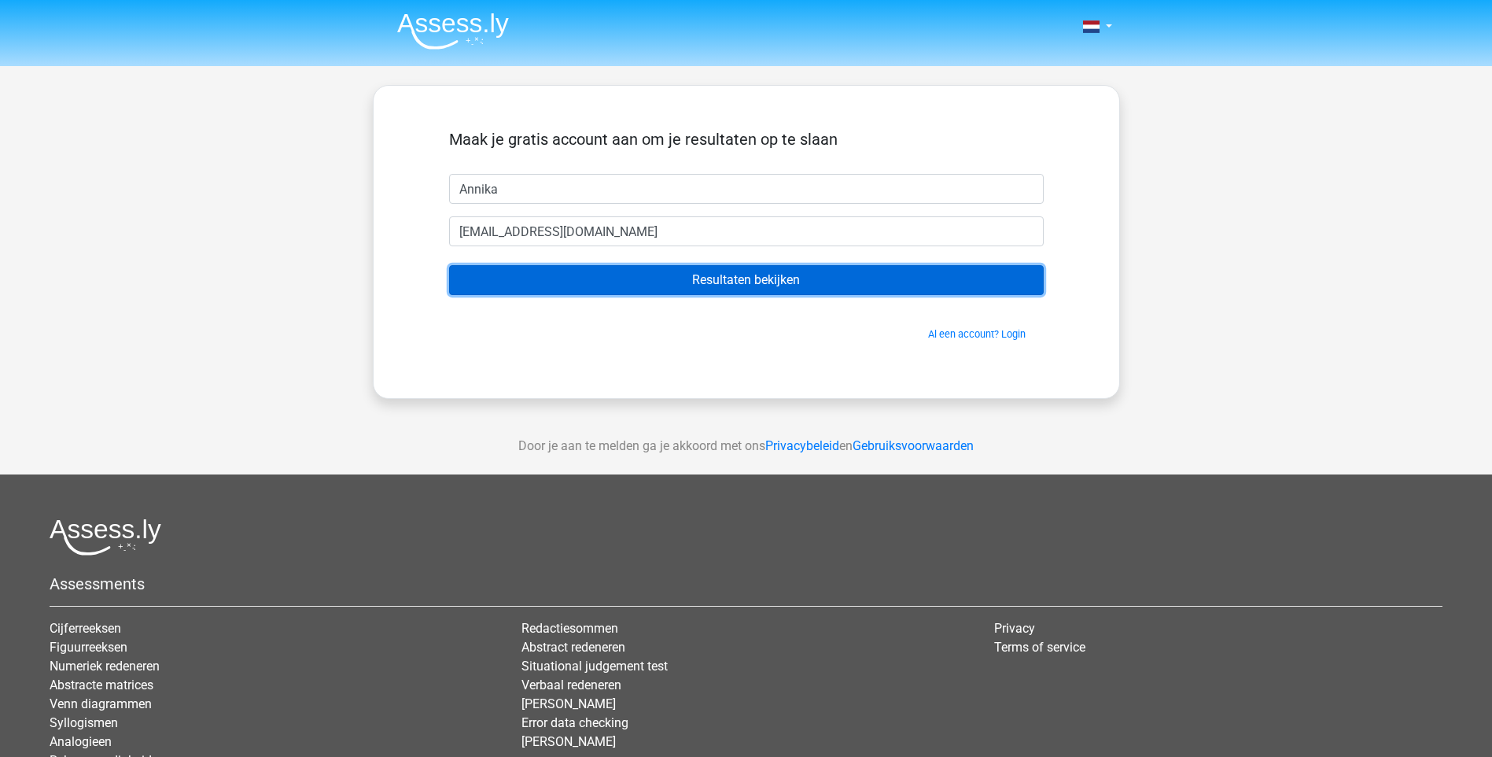
click at [747, 284] on input "Resultaten bekijken" at bounding box center [746, 280] width 595 height 30
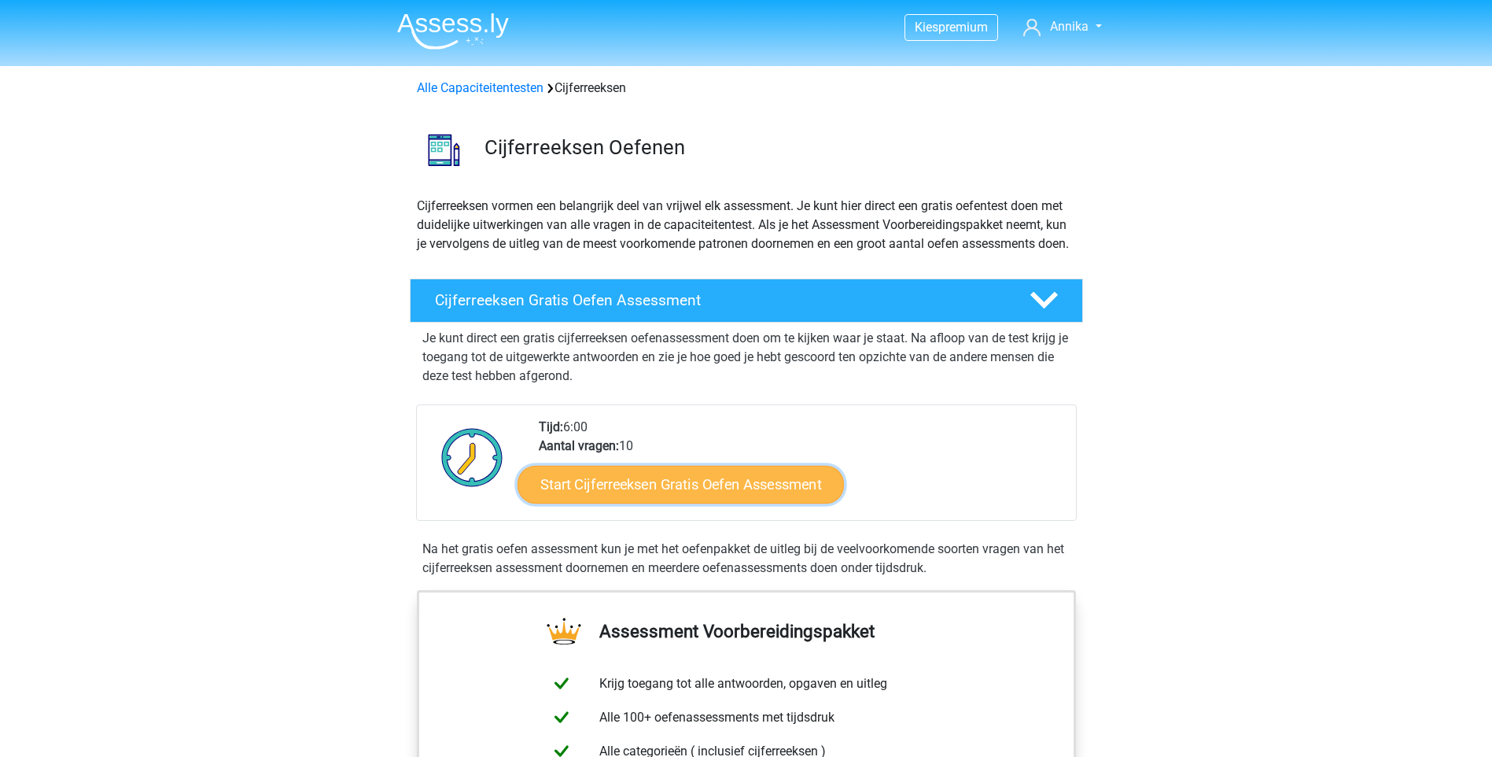
click at [662, 499] on link "Start Cijferreeksen Gratis Oefen Assessment" at bounding box center [681, 484] width 326 height 38
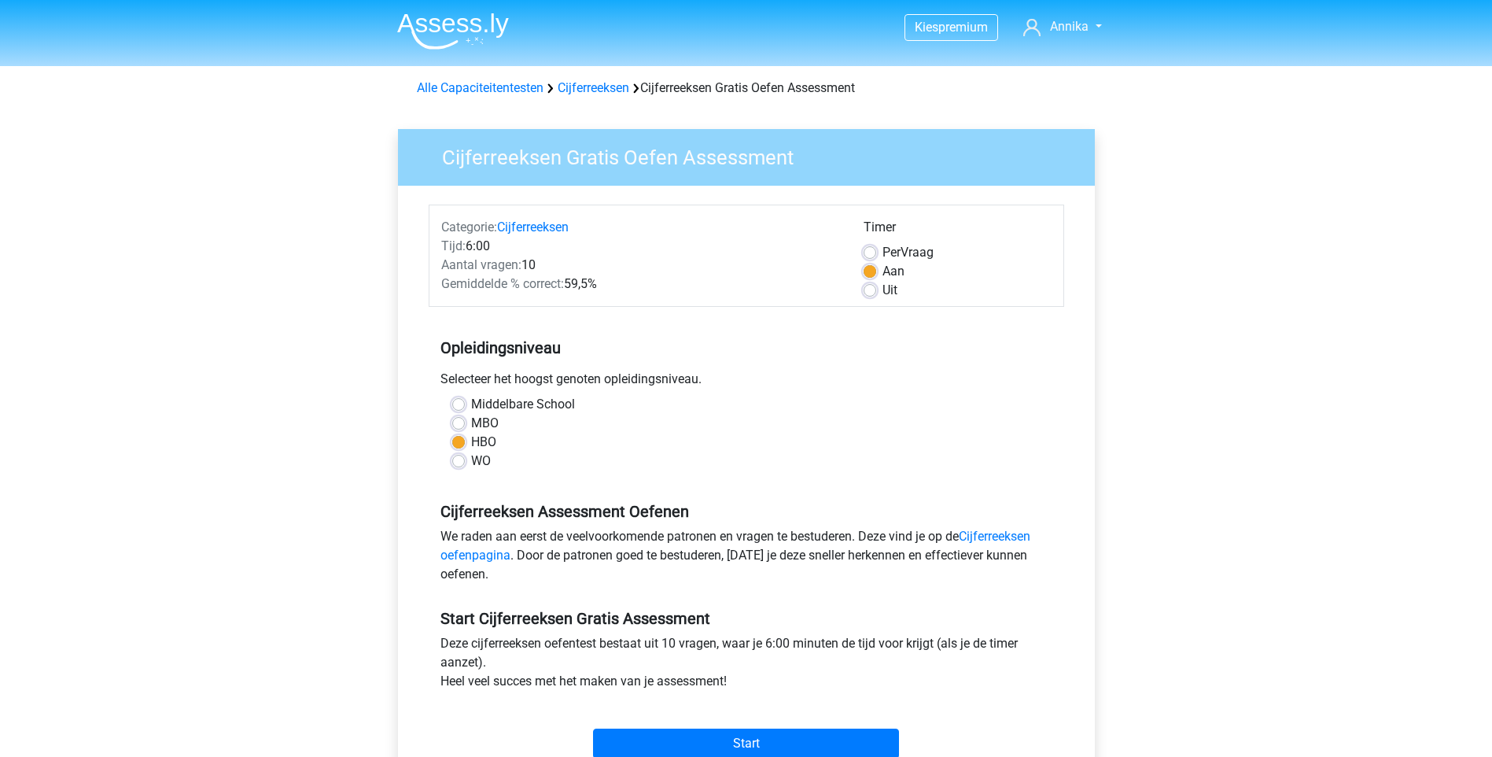
click at [471, 419] on label "MBO" at bounding box center [485, 423] width 28 height 19
click at [456, 419] on input "MBO" at bounding box center [458, 422] width 13 height 16
radio input "true"
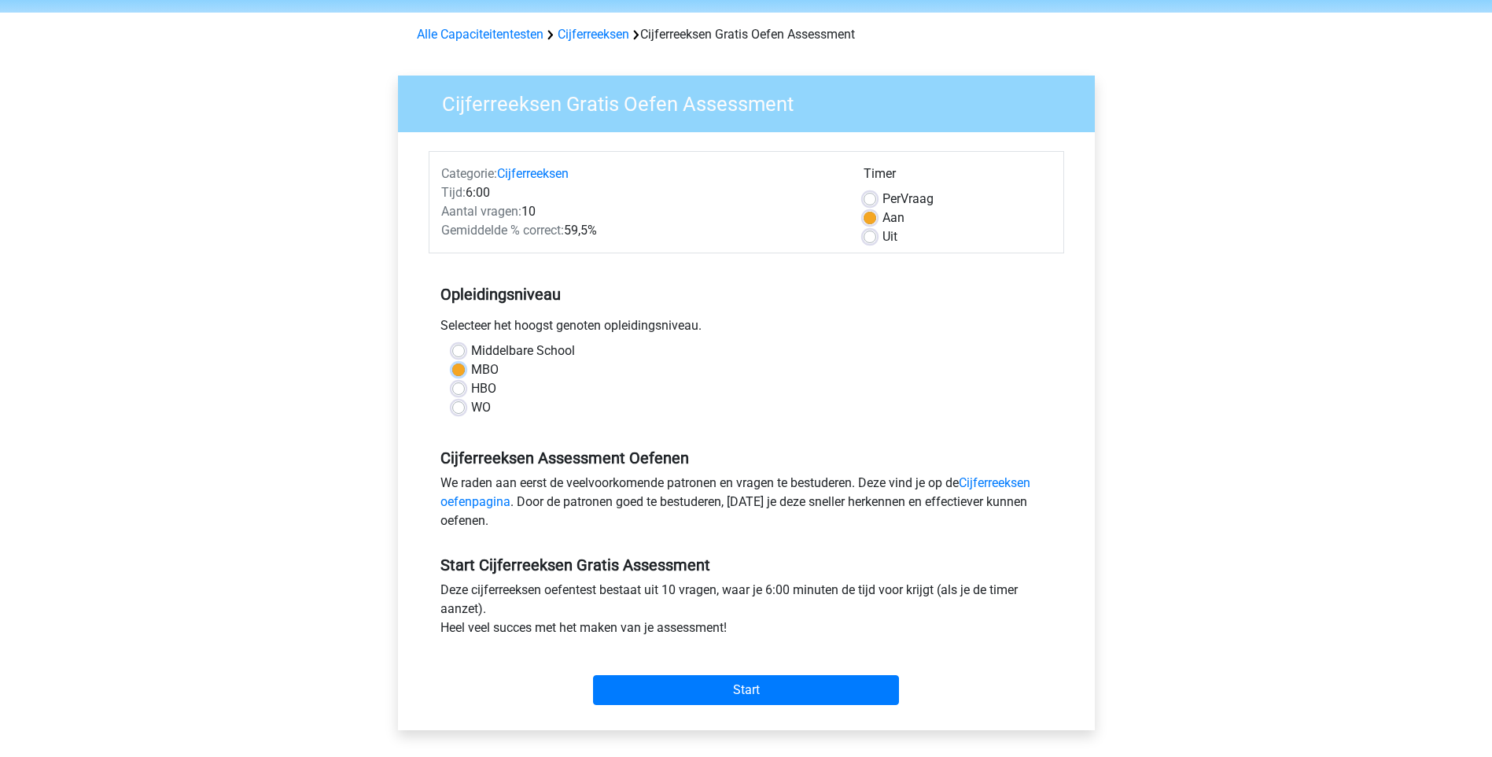
scroll to position [157, 0]
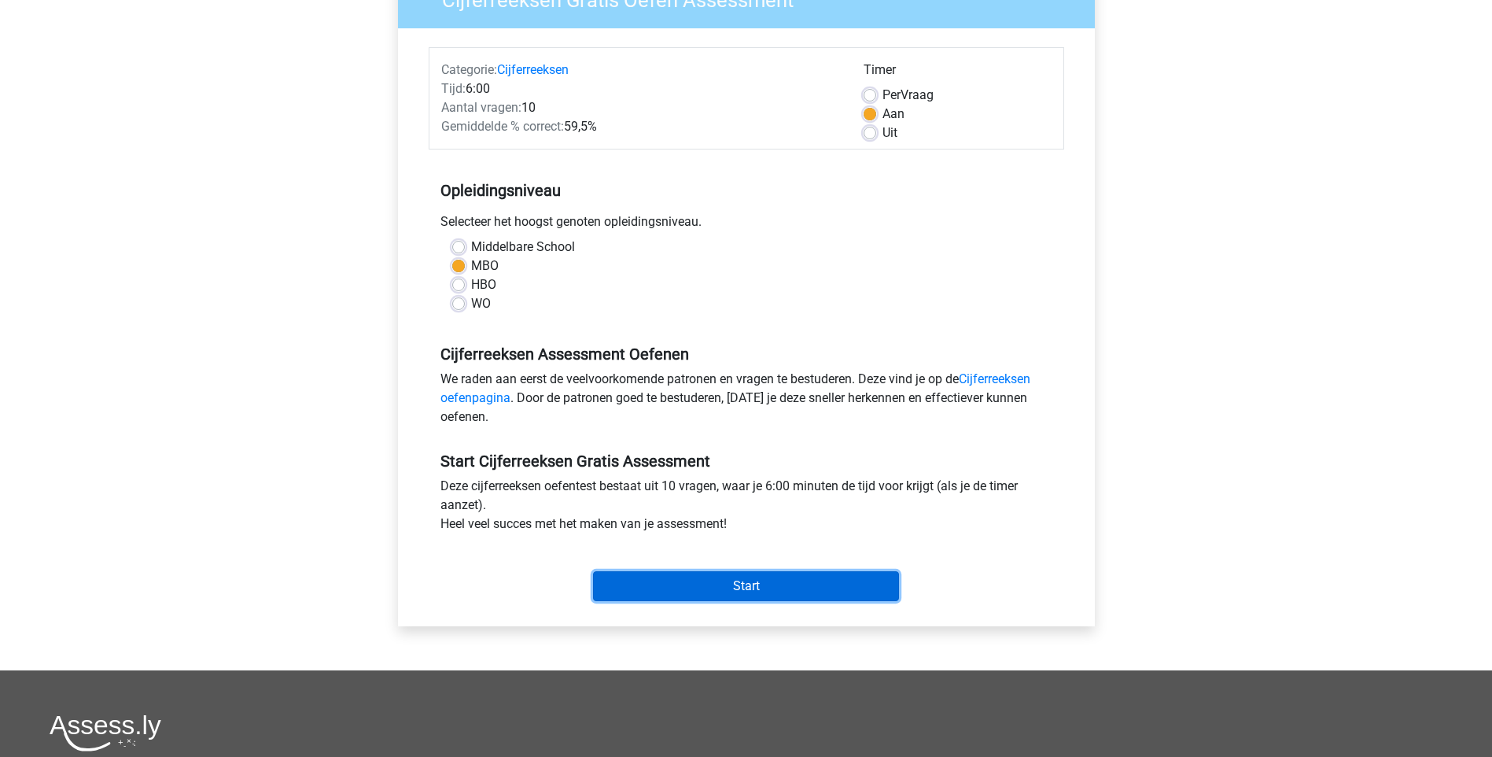
click at [743, 582] on input "Start" at bounding box center [746, 586] width 306 height 30
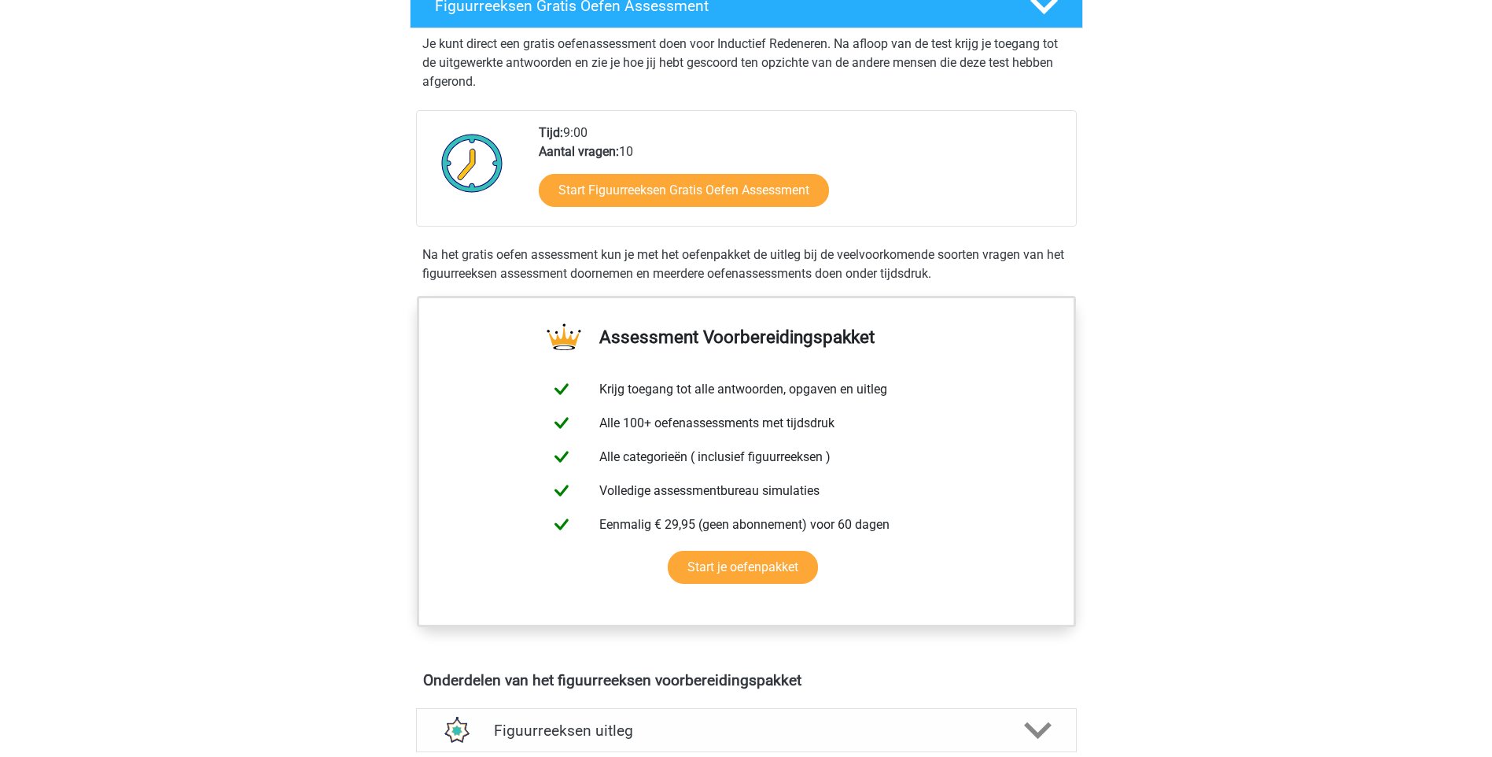
scroll to position [79, 0]
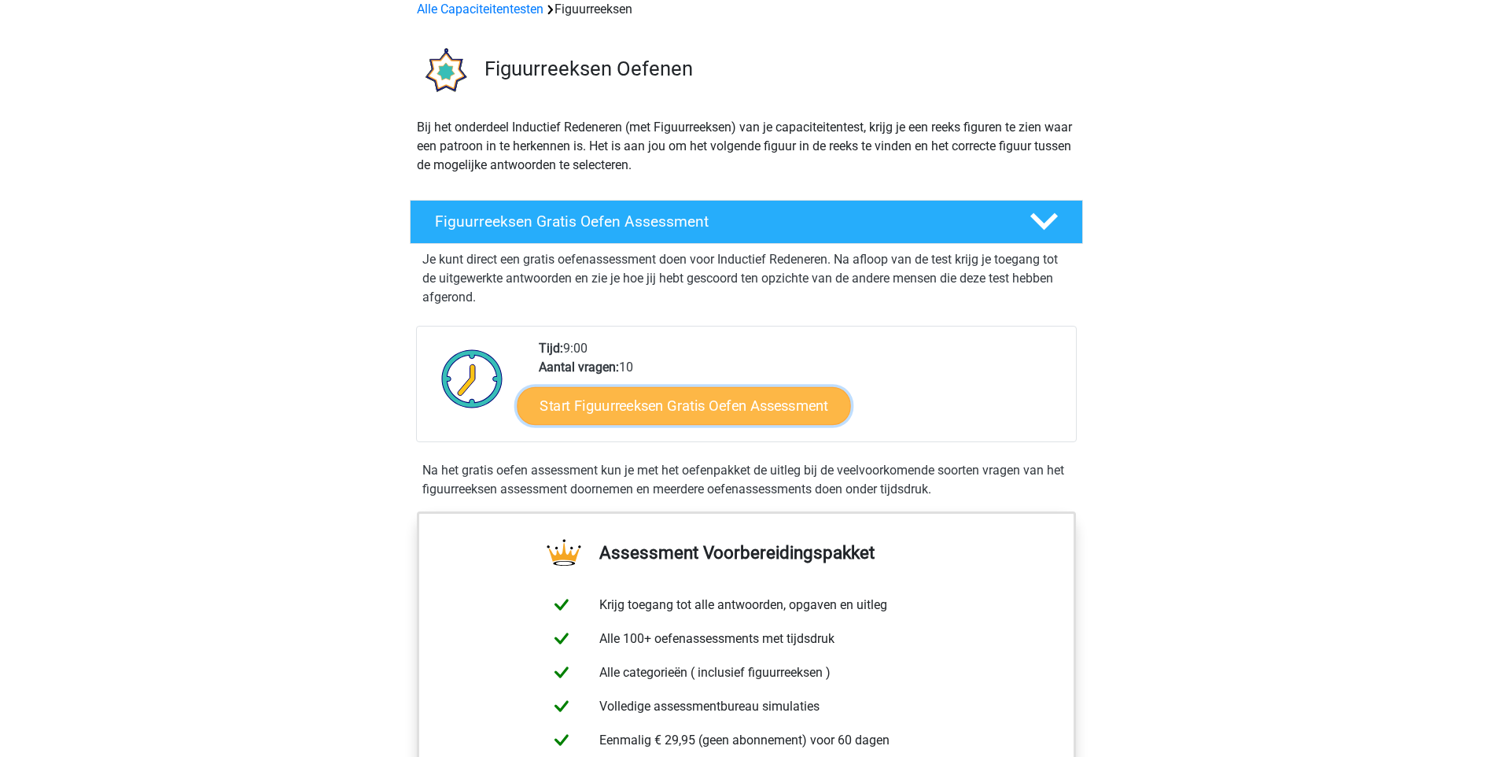
click at [658, 404] on link "Start Figuurreeksen Gratis Oefen Assessment" at bounding box center [684, 405] width 334 height 38
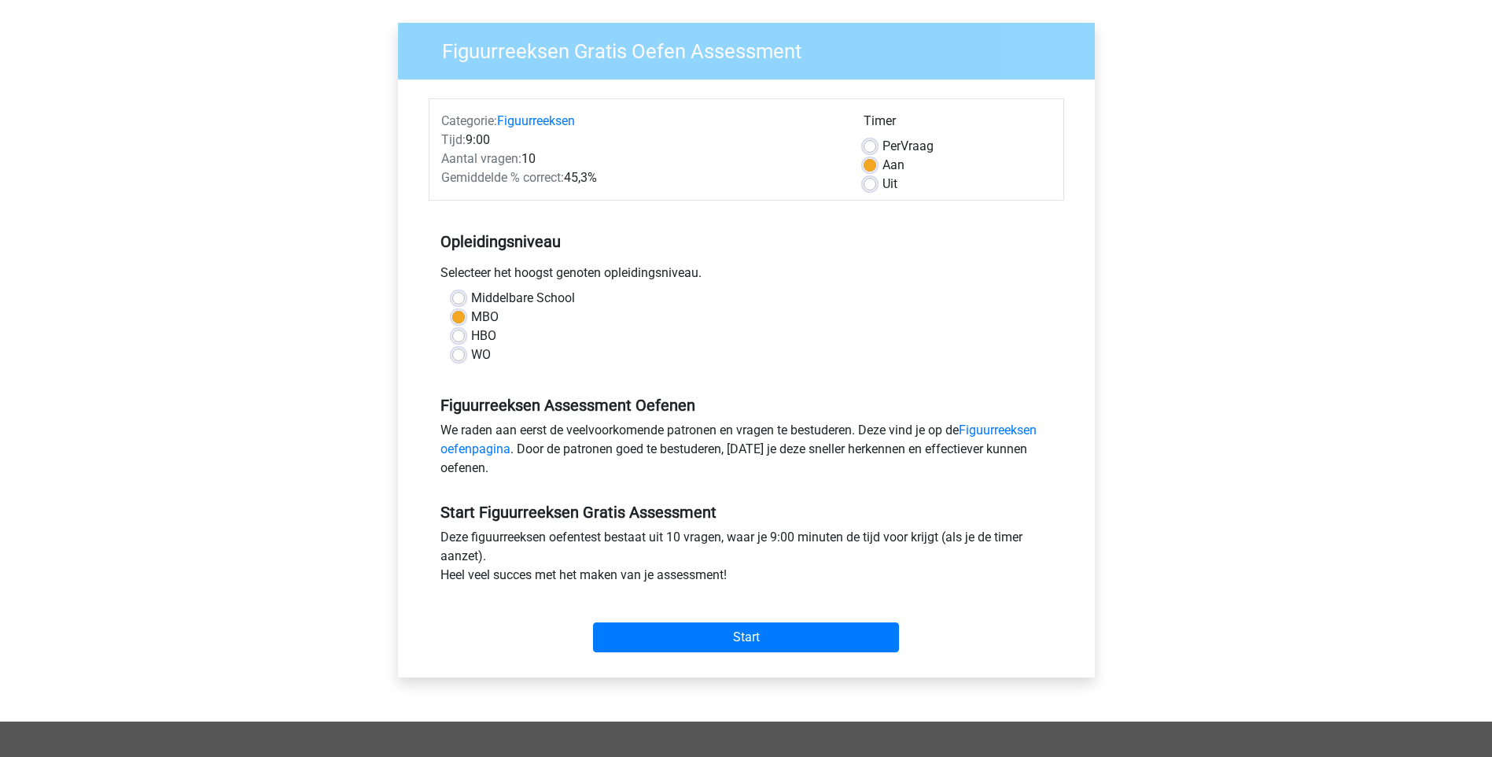
scroll to position [79, 0]
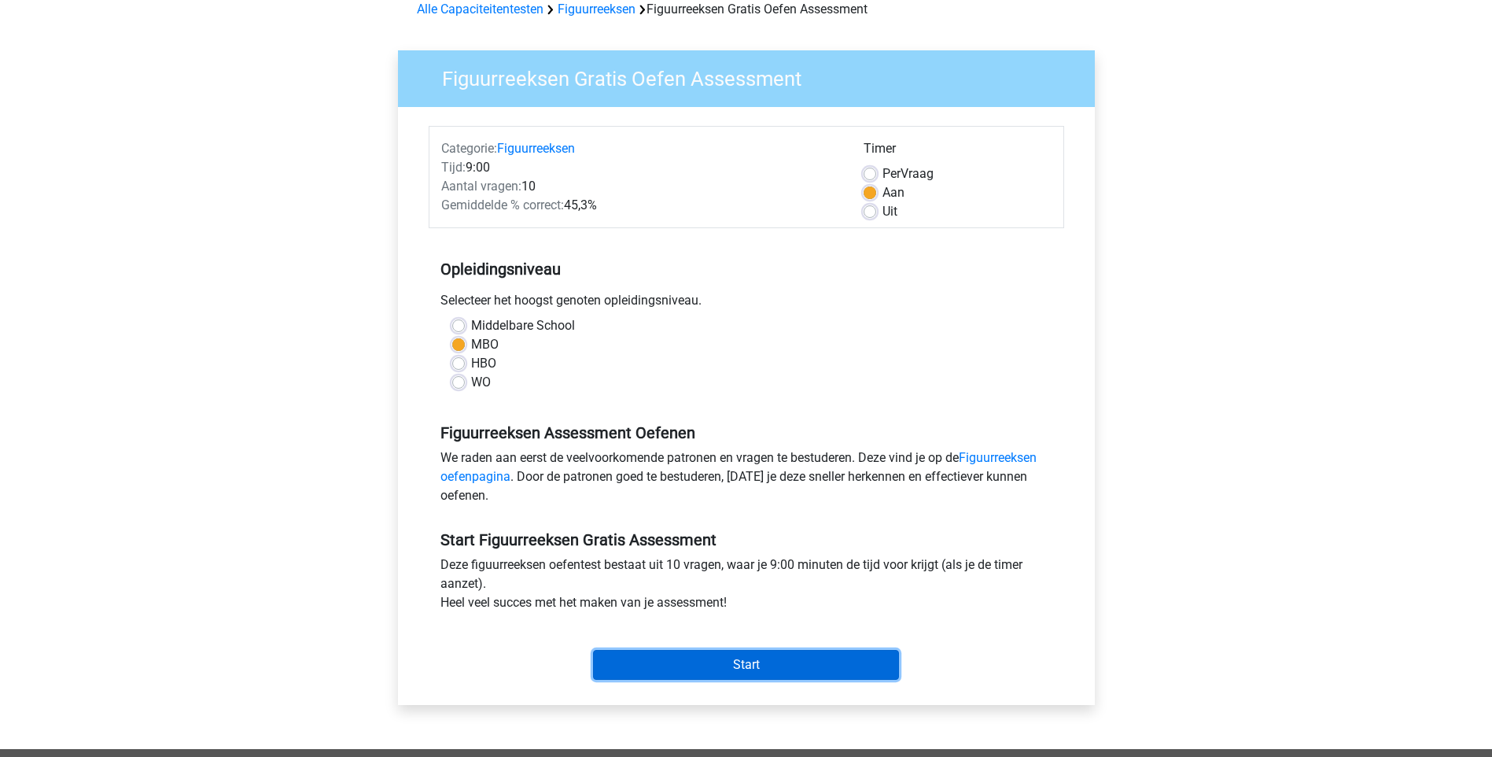
click at [749, 662] on input "Start" at bounding box center [746, 665] width 306 height 30
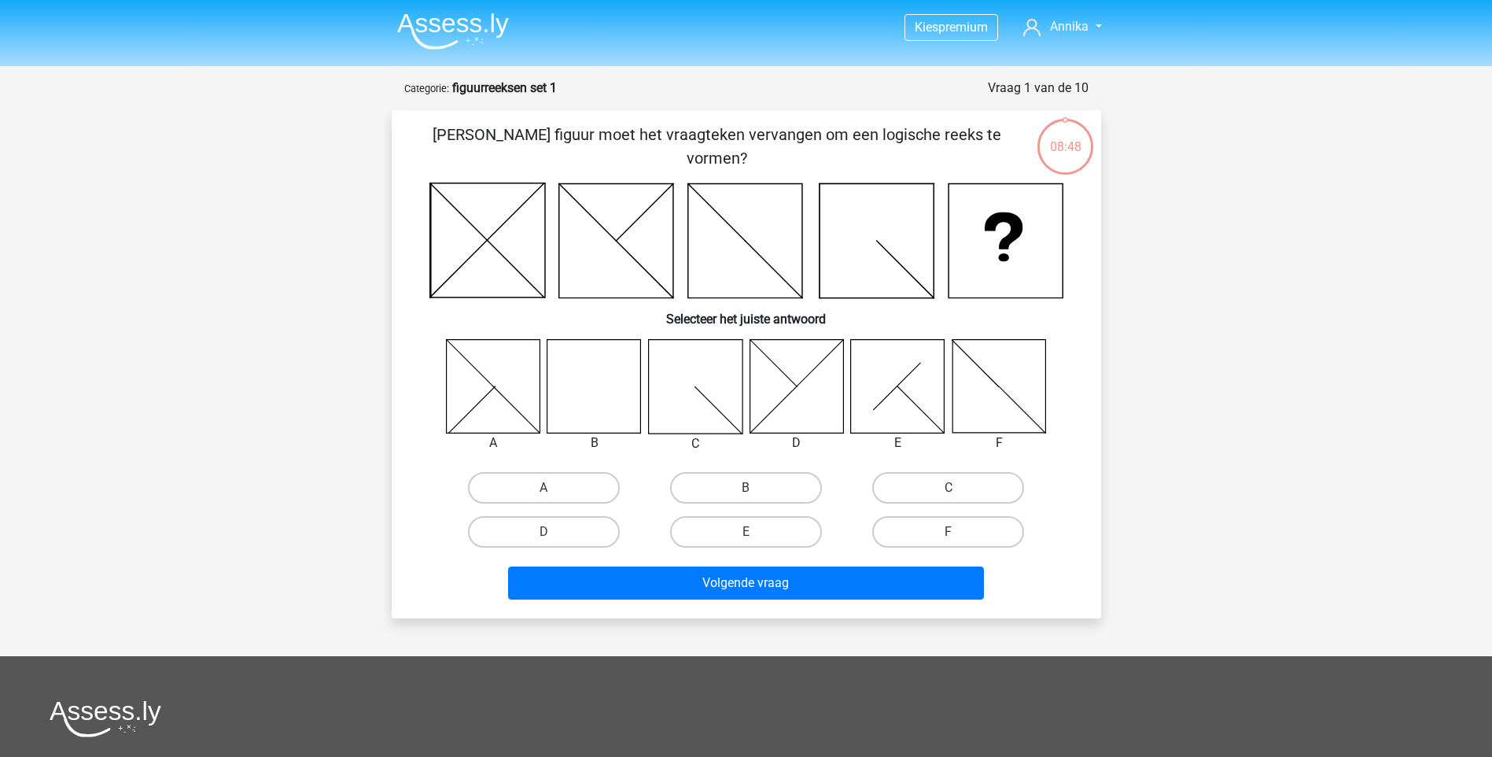
click at [599, 378] on icon at bounding box center [595, 386] width 94 height 94
click at [761, 486] on label "B" at bounding box center [746, 487] width 152 height 31
click at [756, 488] on input "B" at bounding box center [751, 493] width 10 height 10
radio input "true"
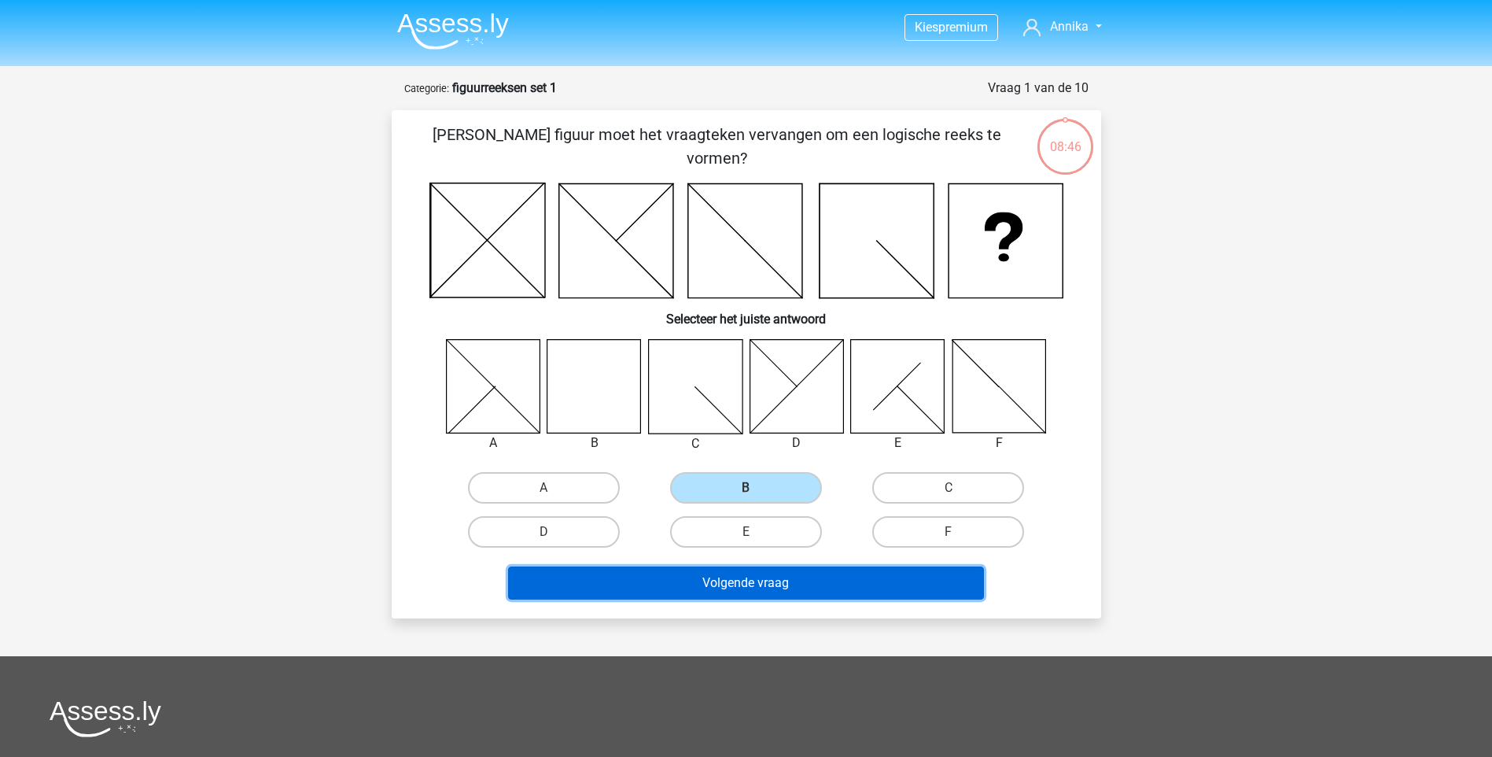
click at [747, 581] on button "Volgende vraag" at bounding box center [746, 582] width 476 height 33
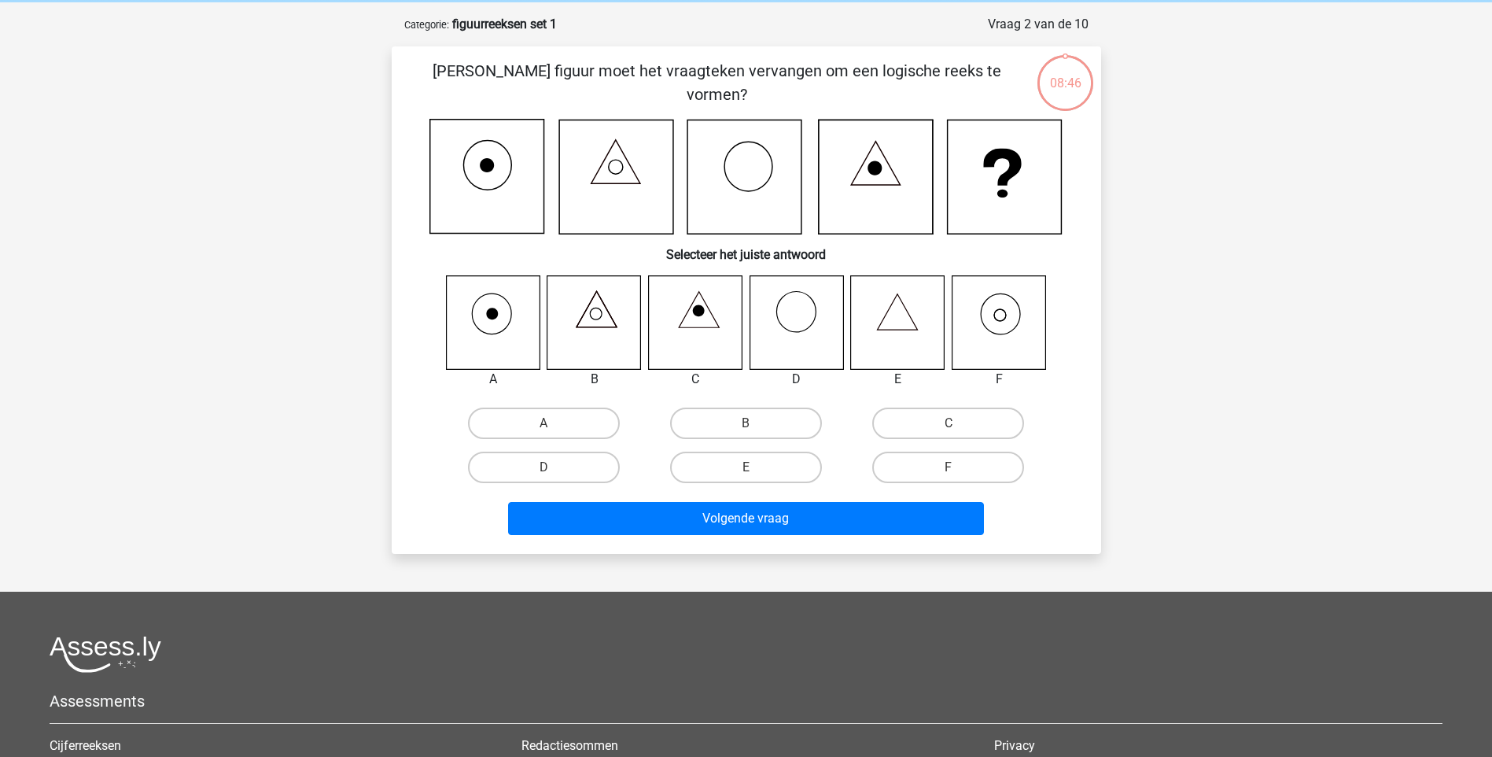
scroll to position [79, 0]
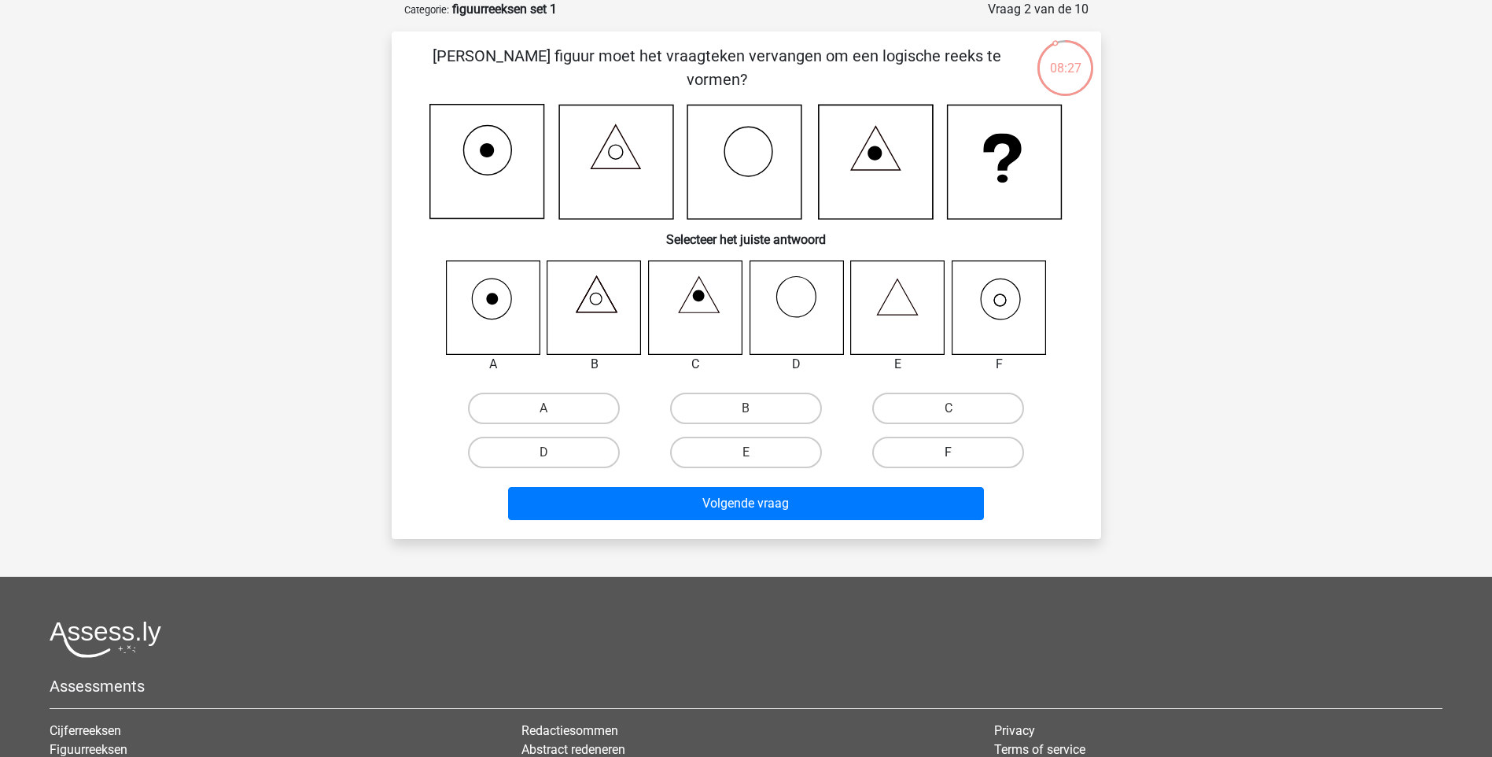
click at [950, 446] on label "F" at bounding box center [948, 452] width 152 height 31
click at [950, 452] on input "F" at bounding box center [954, 457] width 10 height 10
radio input "true"
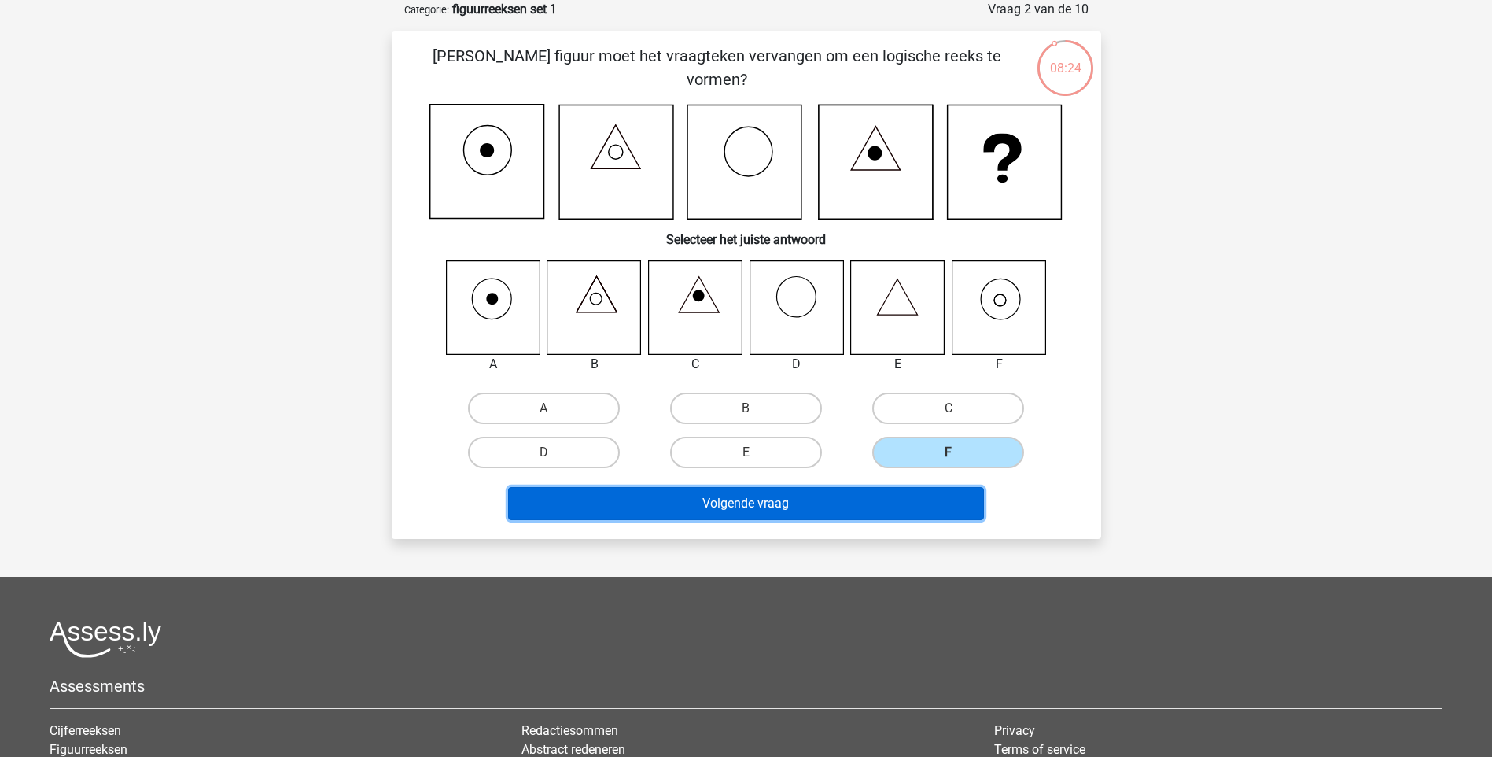
click at [789, 500] on button "Volgende vraag" at bounding box center [746, 503] width 476 height 33
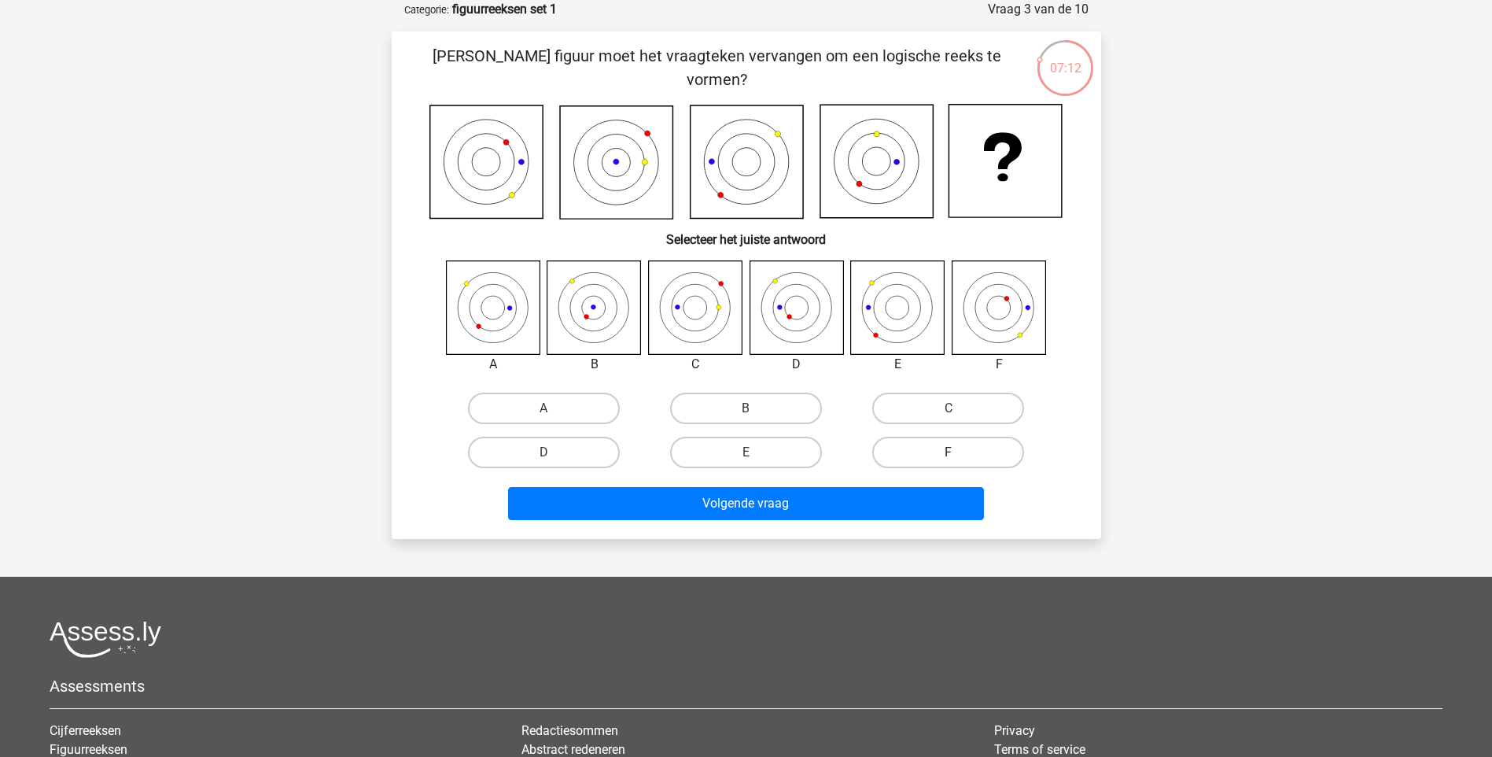
click at [976, 454] on label "F" at bounding box center [948, 452] width 152 height 31
click at [959, 454] on input "F" at bounding box center [954, 457] width 10 height 10
radio input "true"
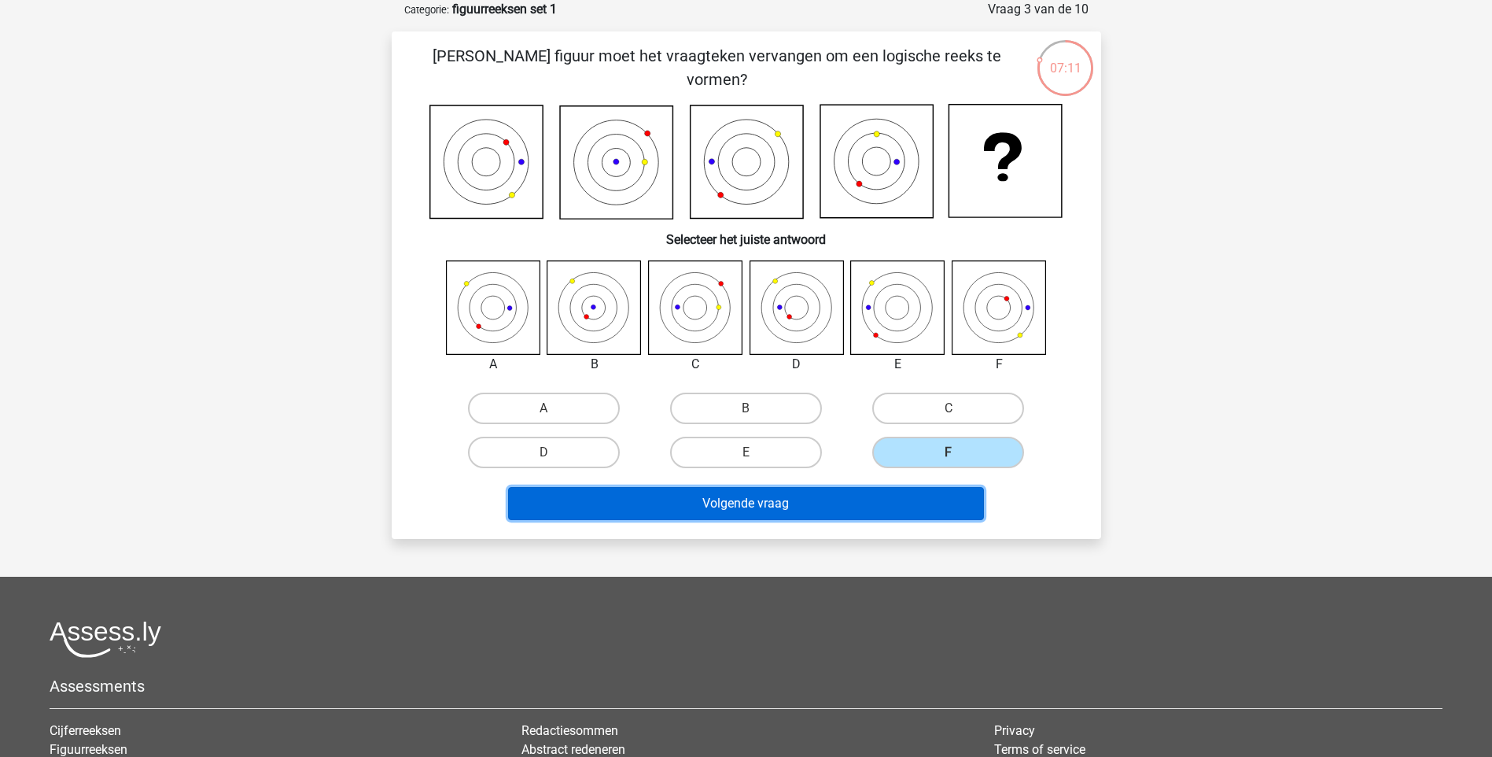
click at [771, 496] on button "Volgende vraag" at bounding box center [746, 503] width 476 height 33
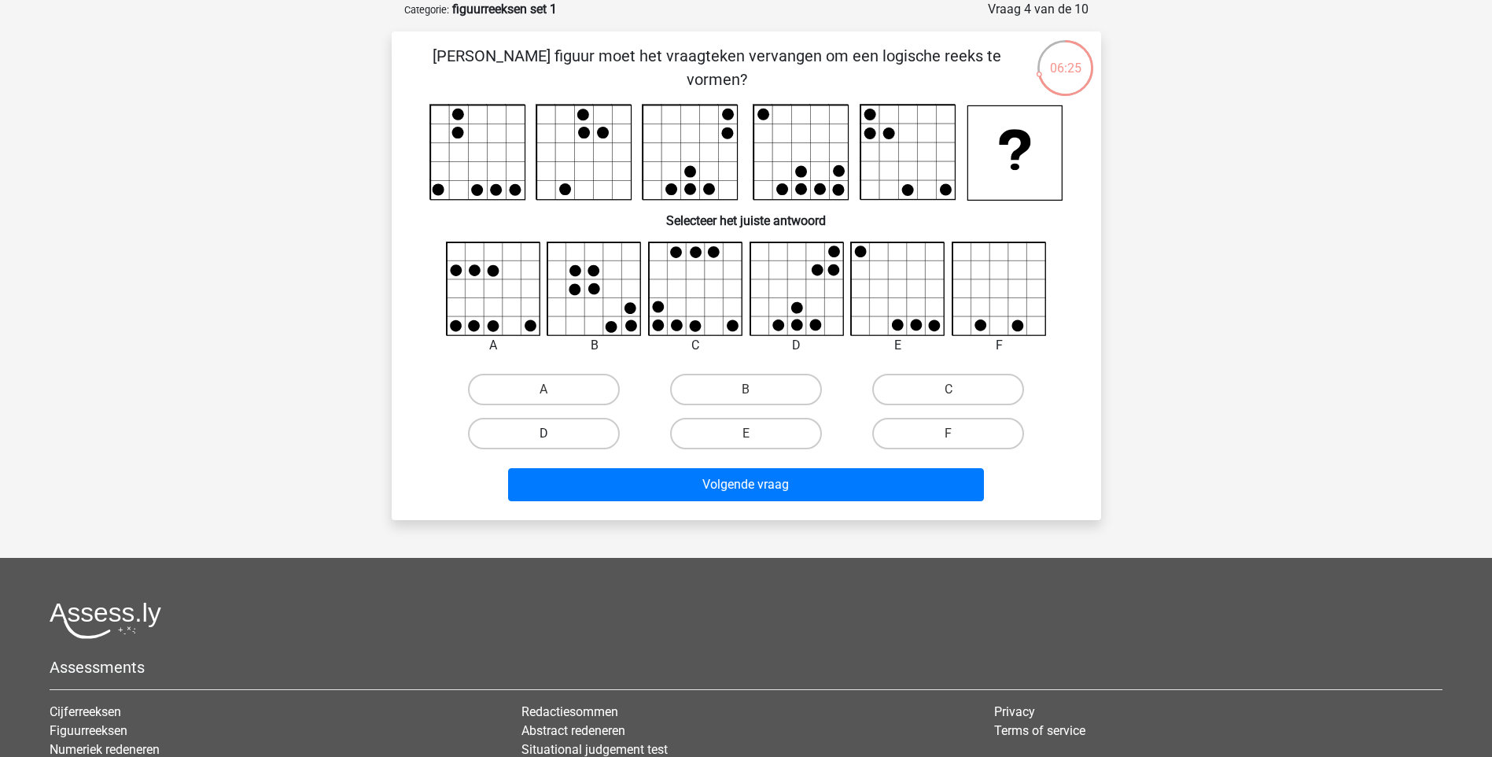
click at [548, 432] on label "D" at bounding box center [544, 433] width 152 height 31
click at [548, 433] on input "D" at bounding box center [549, 438] width 10 height 10
radio input "true"
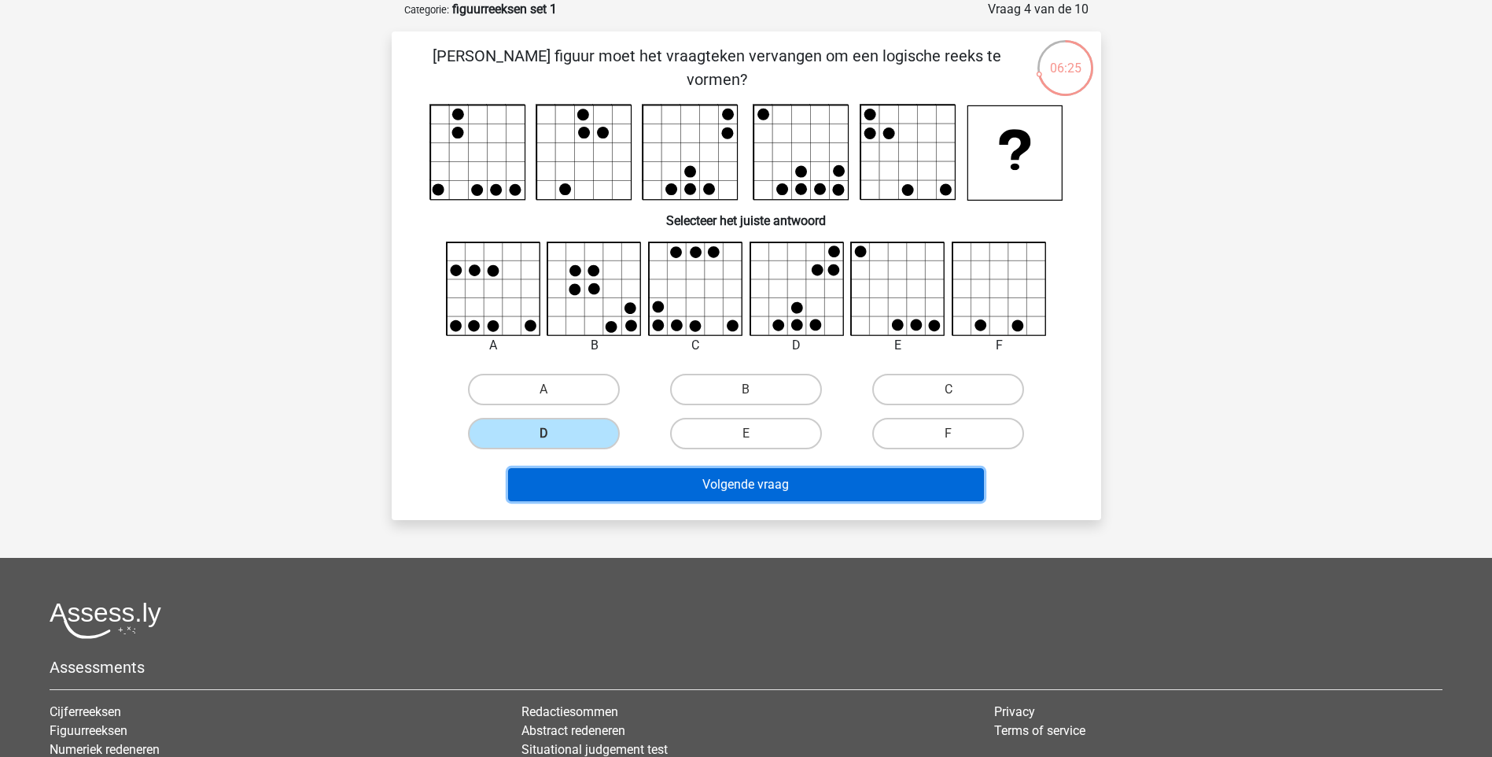
click at [673, 481] on button "Volgende vraag" at bounding box center [746, 484] width 476 height 33
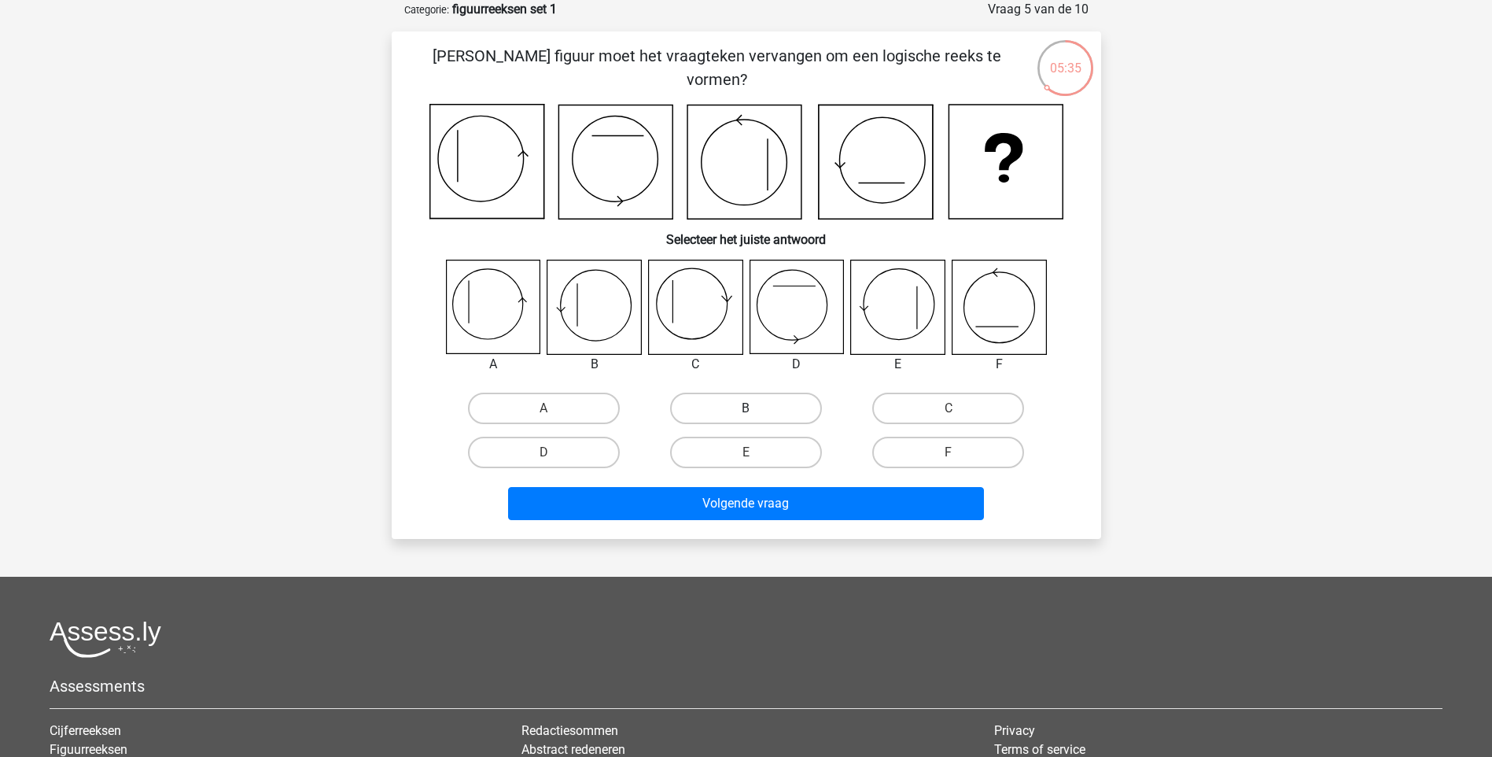
click at [758, 411] on label "B" at bounding box center [746, 408] width 152 height 31
click at [756, 411] on input "B" at bounding box center [751, 413] width 10 height 10
radio input "true"
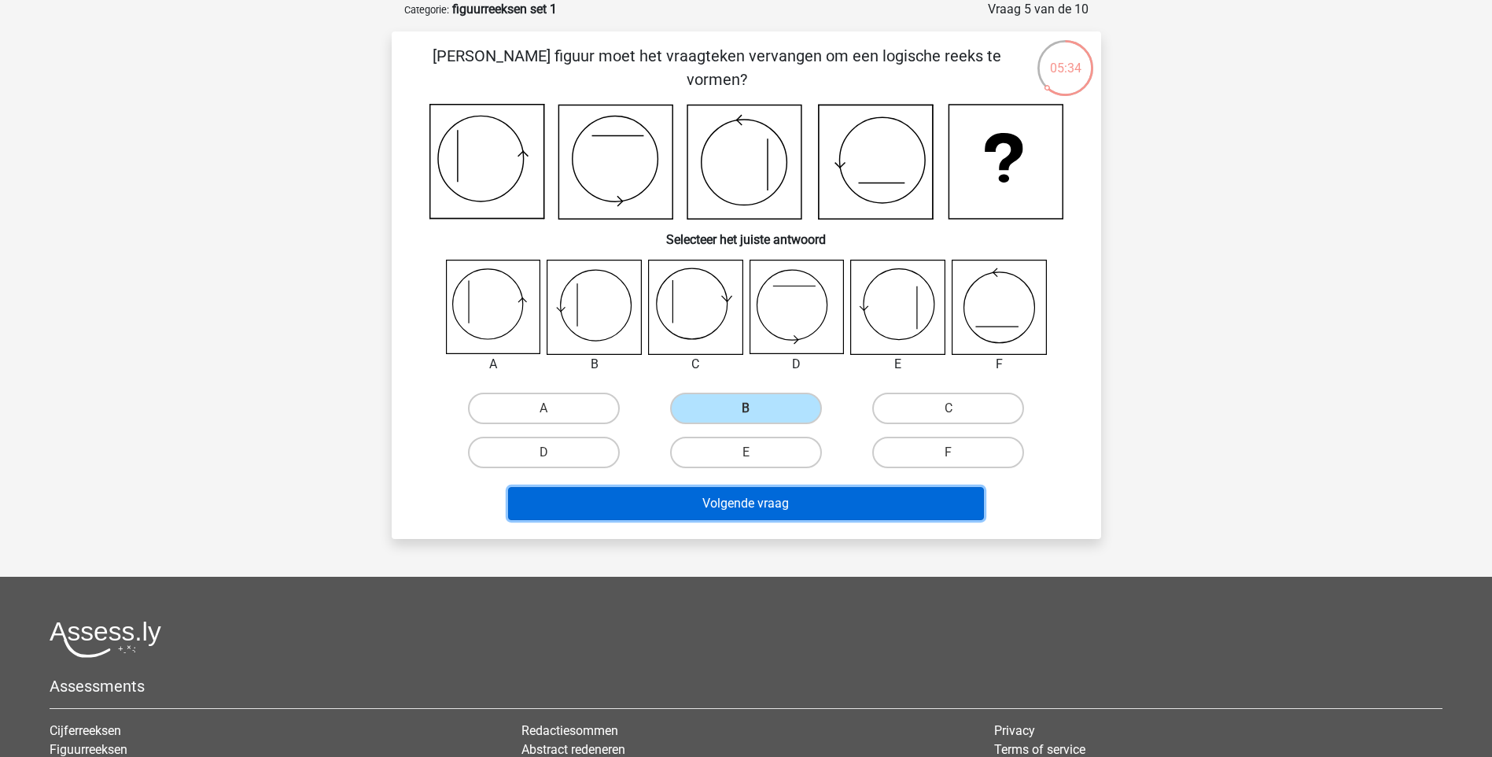
click at [733, 503] on button "Volgende vraag" at bounding box center [746, 503] width 476 height 33
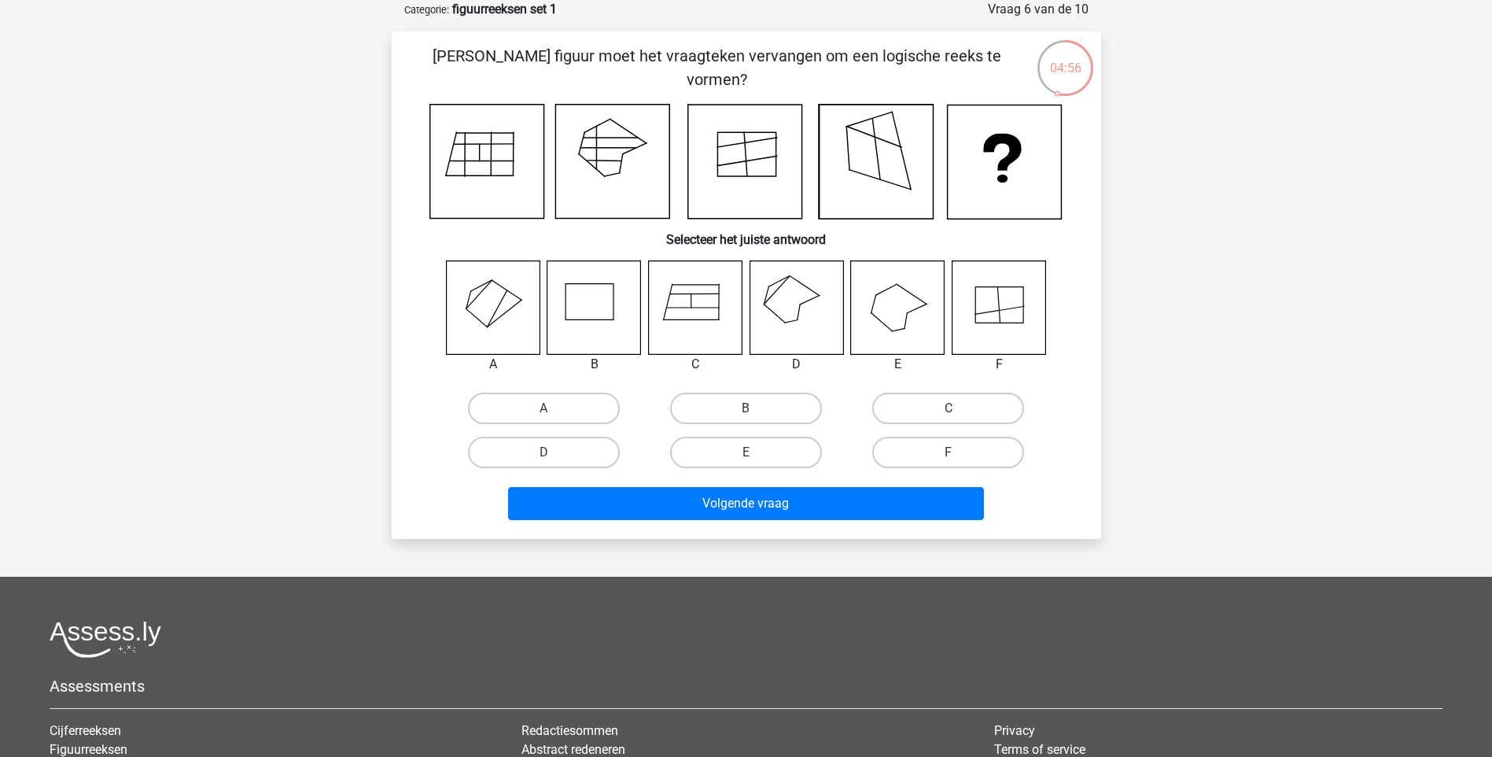
click at [798, 301] on icon at bounding box center [797, 307] width 94 height 94
click at [579, 448] on label "D" at bounding box center [544, 452] width 152 height 31
click at [554, 452] on input "D" at bounding box center [549, 457] width 10 height 10
radio input "true"
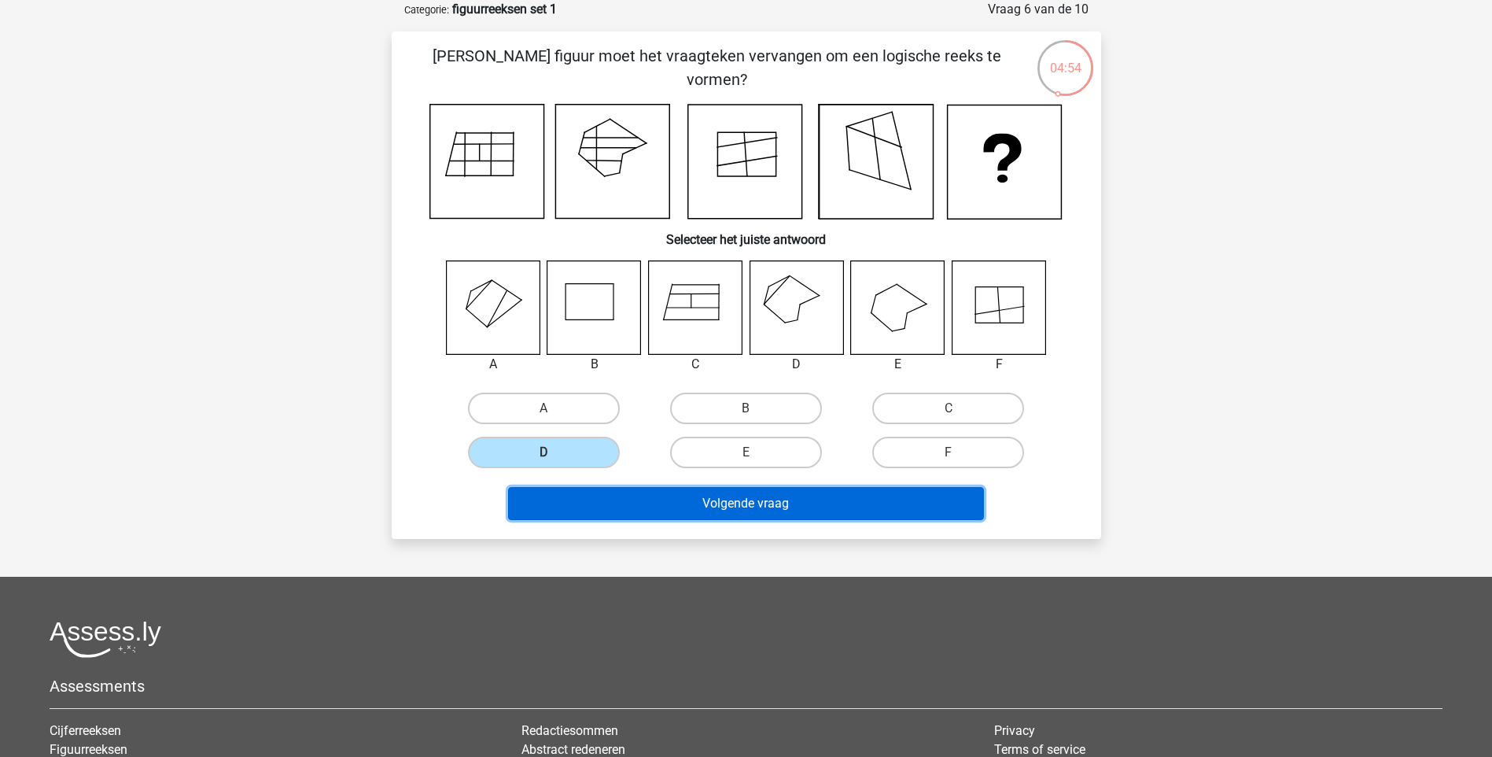
click at [620, 500] on button "Volgende vraag" at bounding box center [746, 503] width 476 height 33
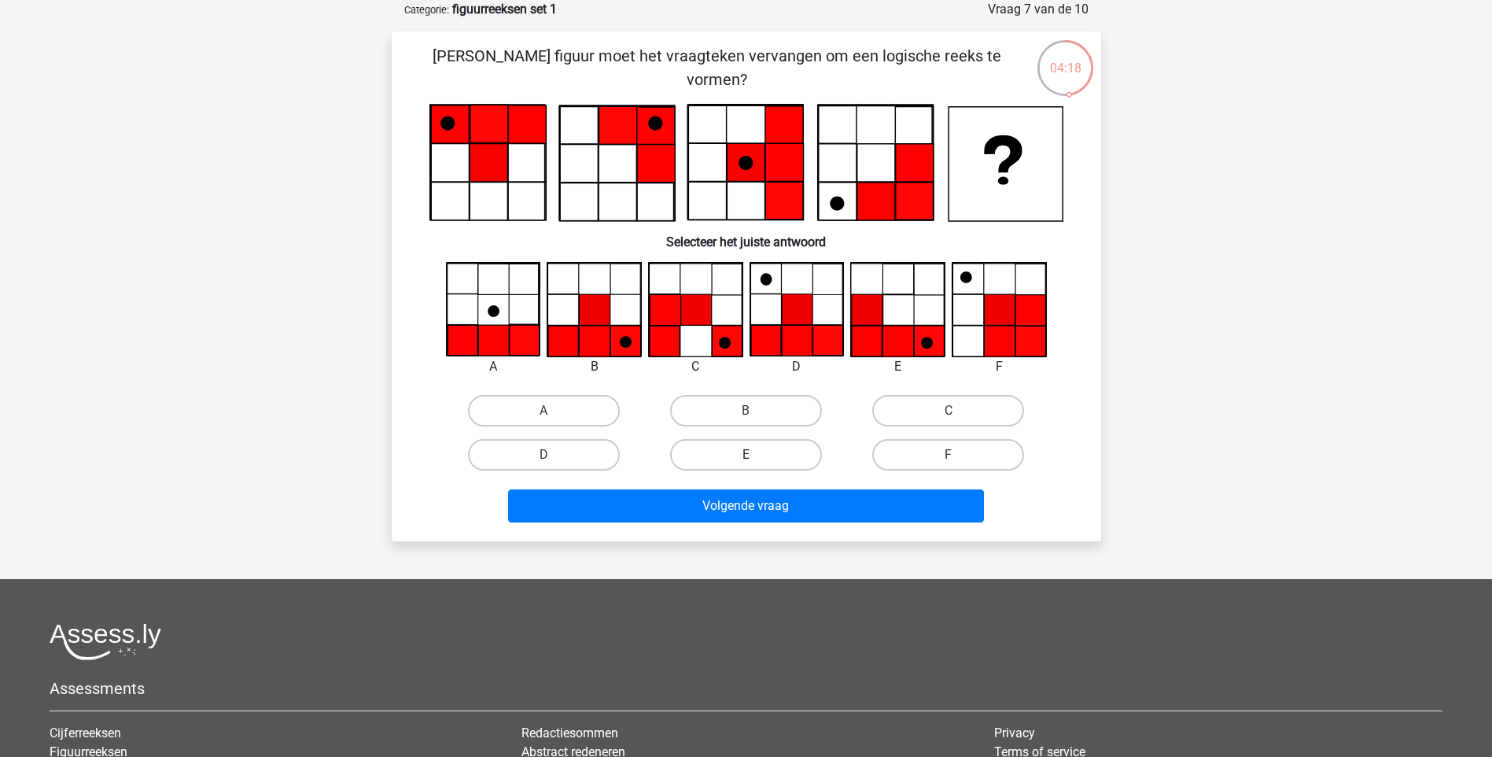
click at [737, 451] on label "E" at bounding box center [746, 454] width 152 height 31
click at [746, 455] on input "E" at bounding box center [751, 460] width 10 height 10
radio input "true"
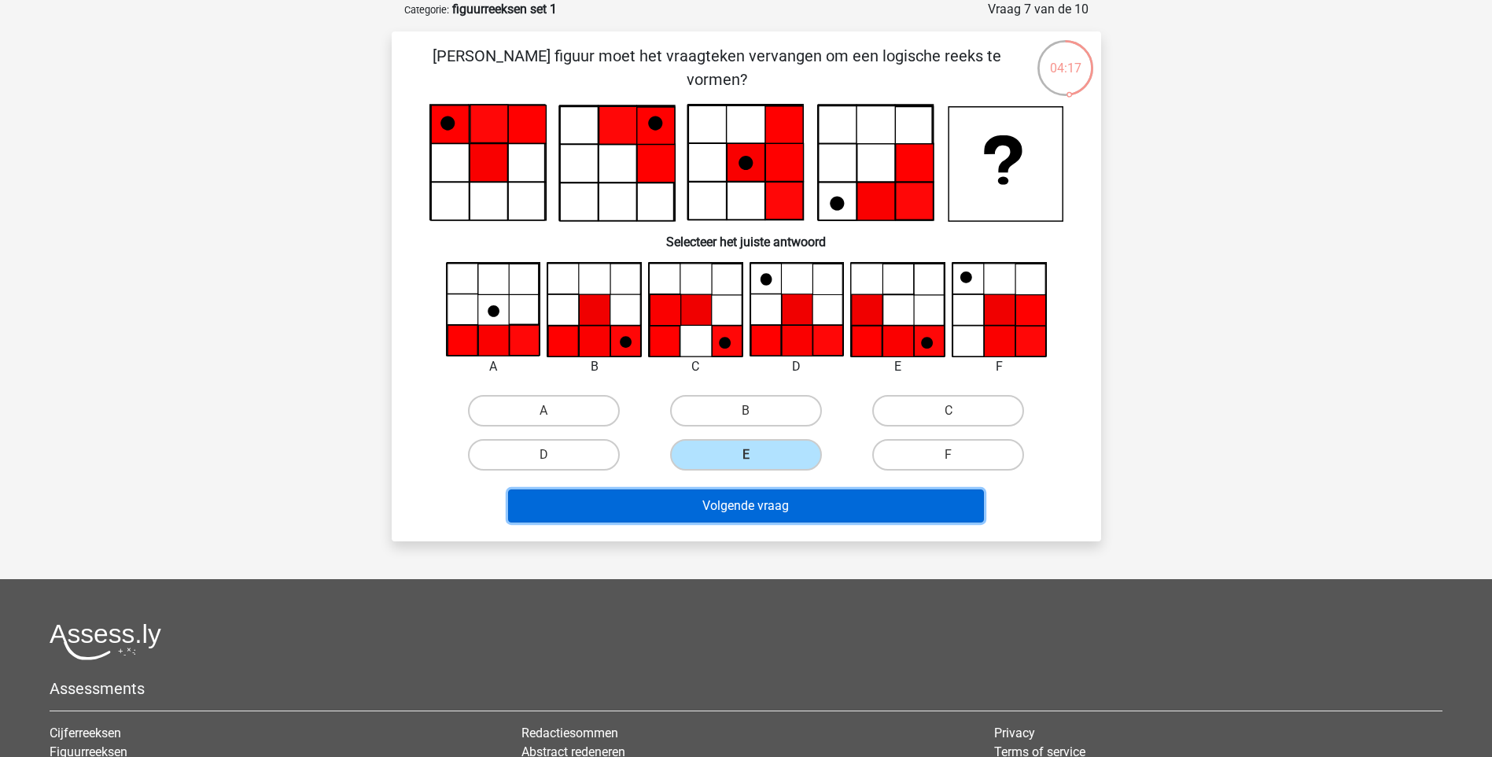
click at [740, 503] on button "Volgende vraag" at bounding box center [746, 505] width 476 height 33
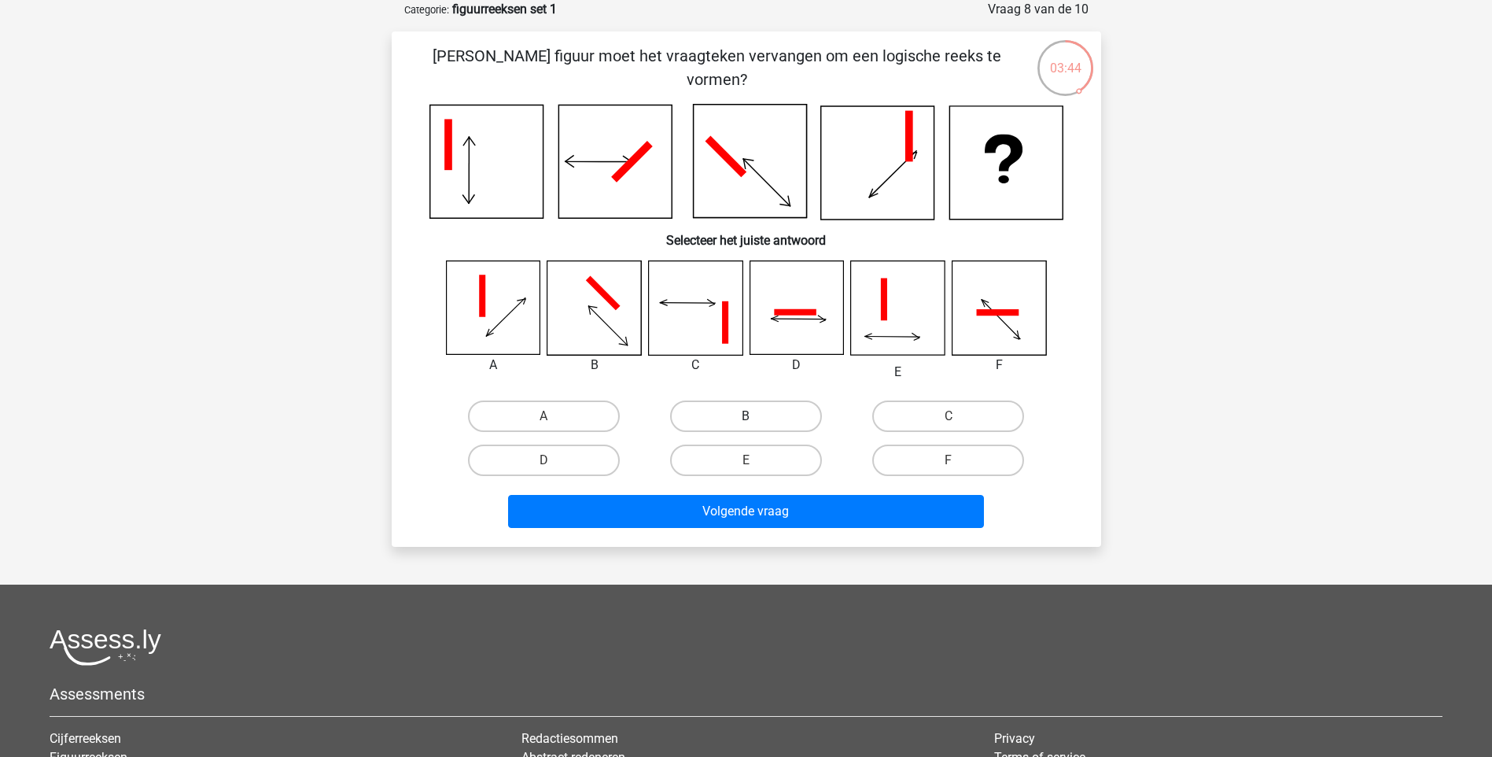
click at [748, 406] on label "B" at bounding box center [746, 415] width 152 height 31
click at [748, 416] on input "B" at bounding box center [751, 421] width 10 height 10
radio input "true"
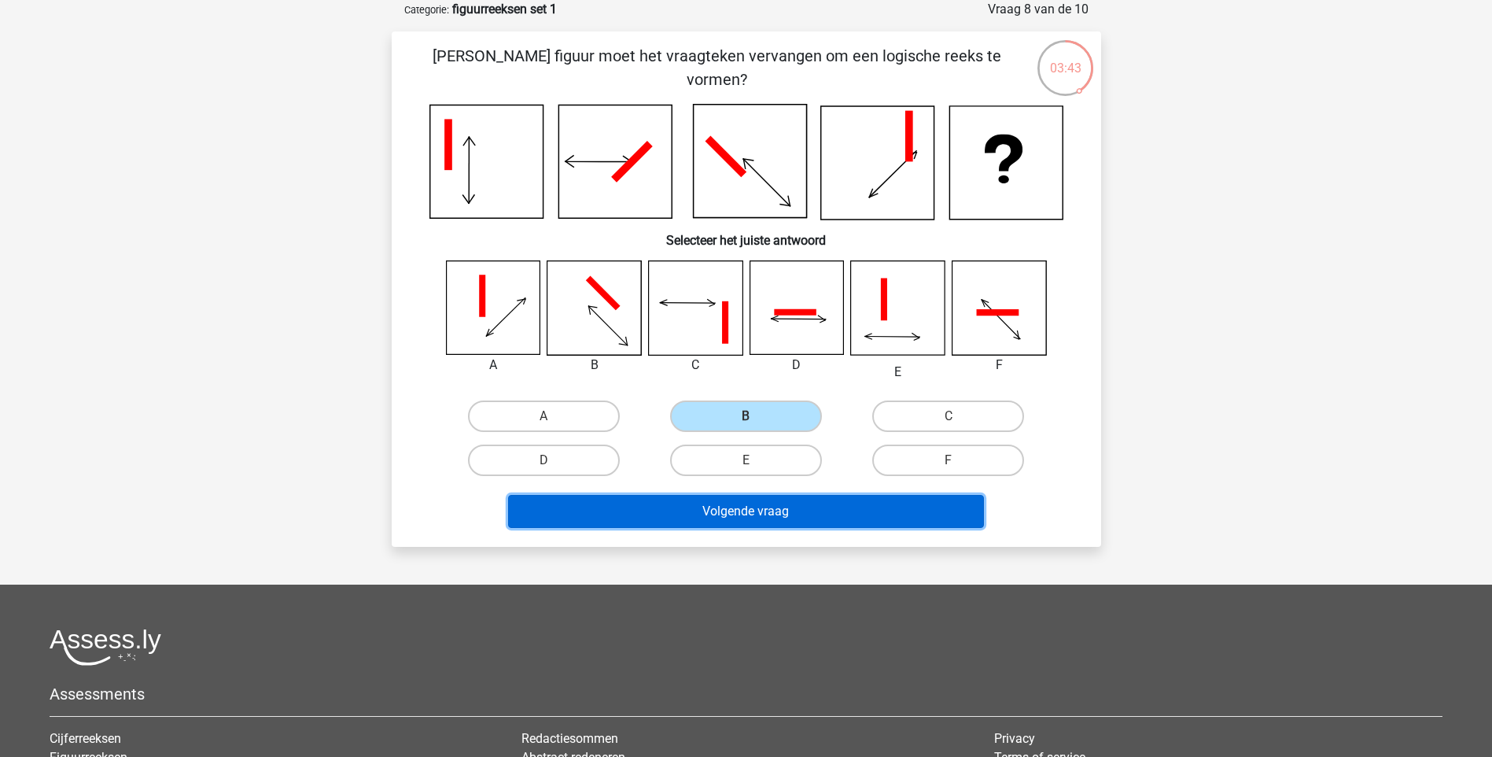
click at [725, 508] on button "Volgende vraag" at bounding box center [746, 511] width 476 height 33
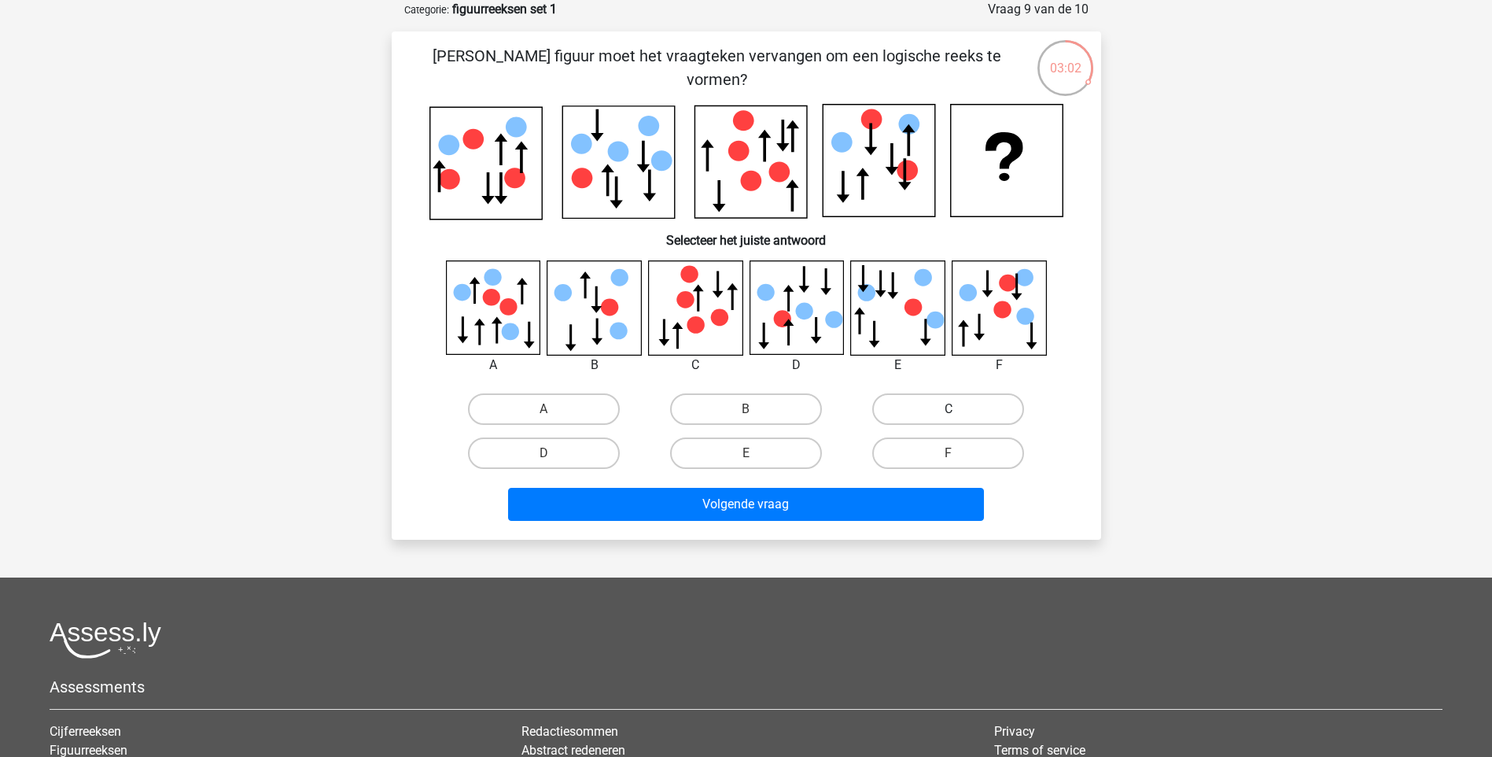
click at [920, 410] on label "C" at bounding box center [948, 408] width 152 height 31
click at [949, 410] on input "C" at bounding box center [954, 414] width 10 height 10
radio input "true"
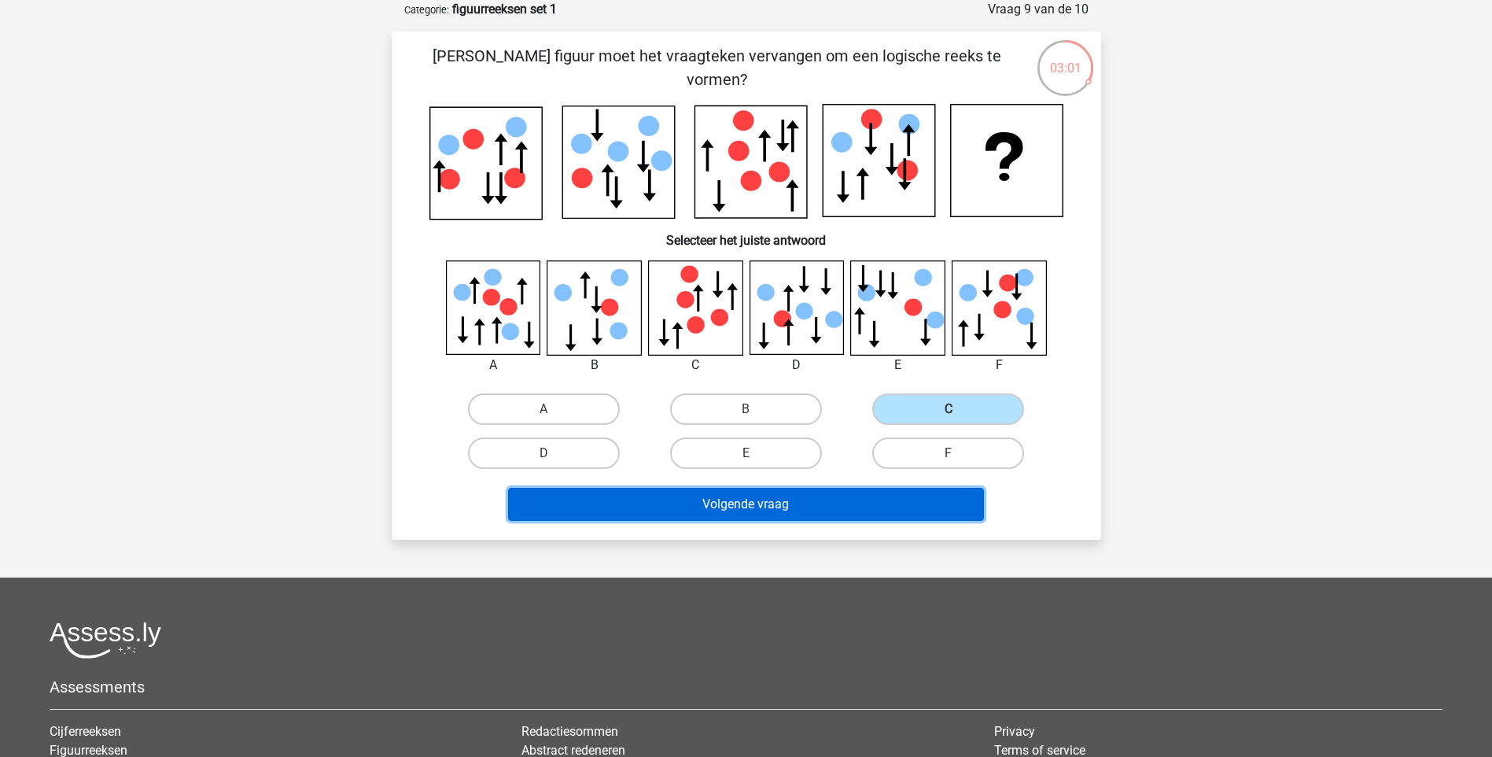
click at [768, 500] on button "Volgende vraag" at bounding box center [746, 504] width 476 height 33
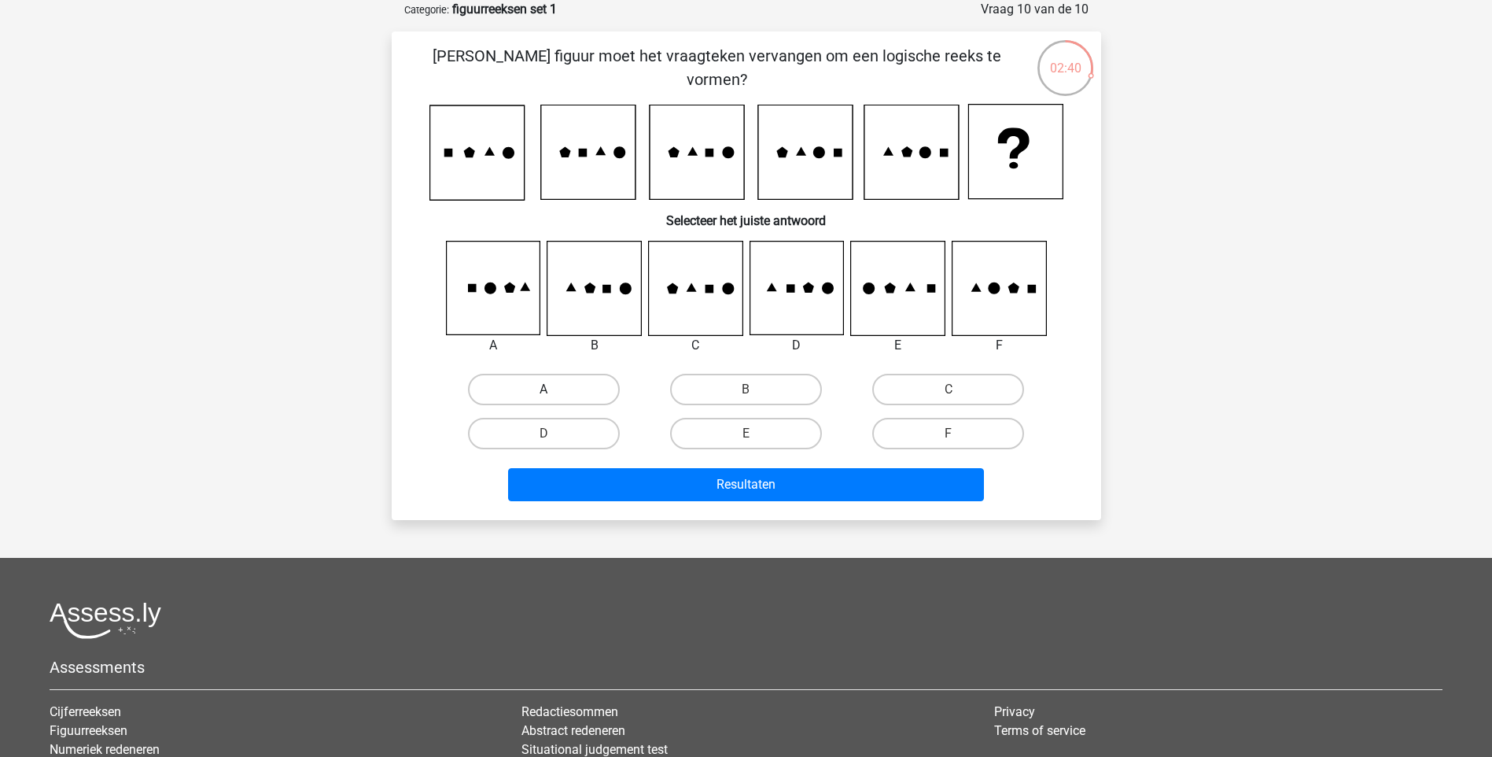
click at [552, 384] on label "A" at bounding box center [544, 389] width 152 height 31
click at [552, 389] on input "A" at bounding box center [549, 394] width 10 height 10
radio input "true"
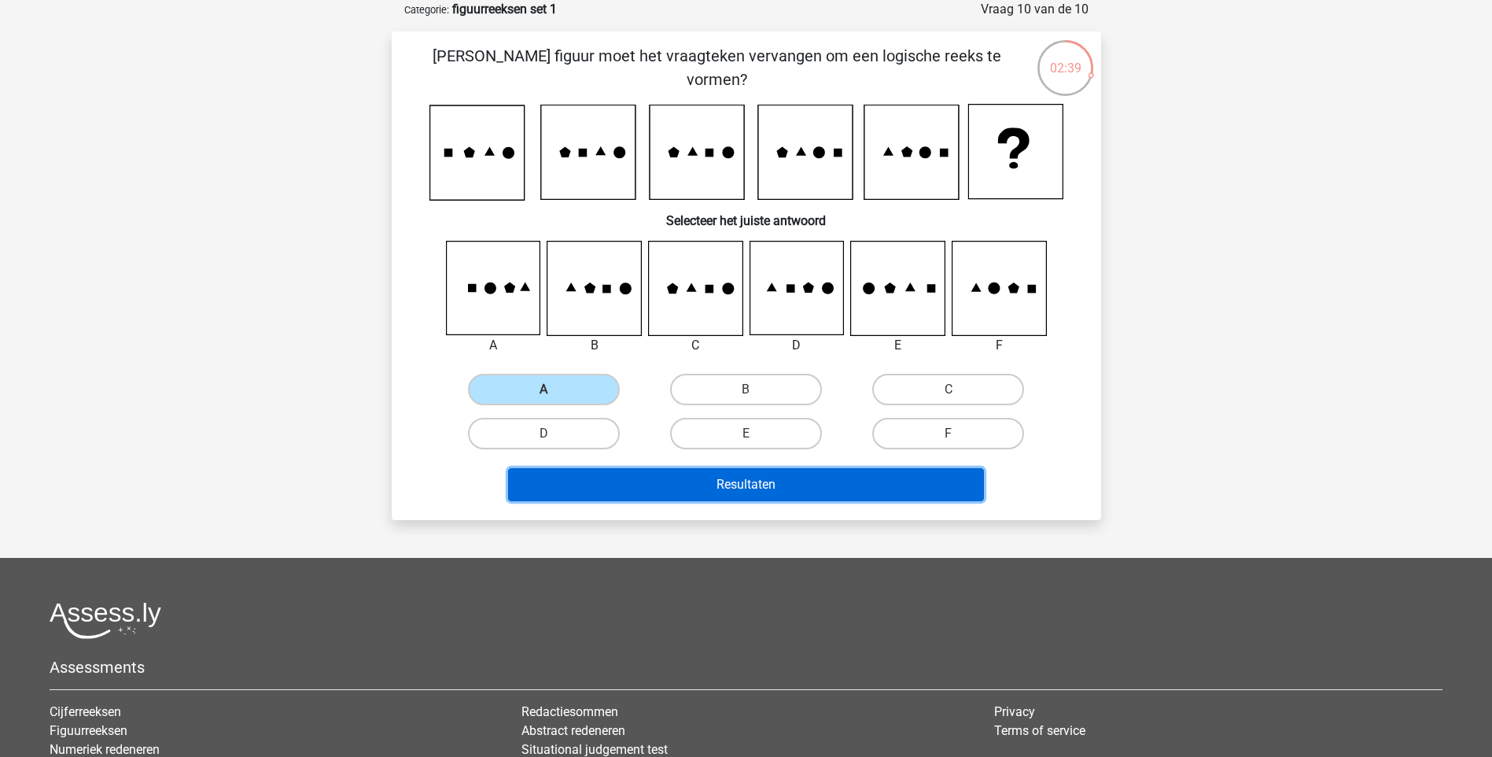
click at [630, 476] on button "Resultaten" at bounding box center [746, 484] width 476 height 33
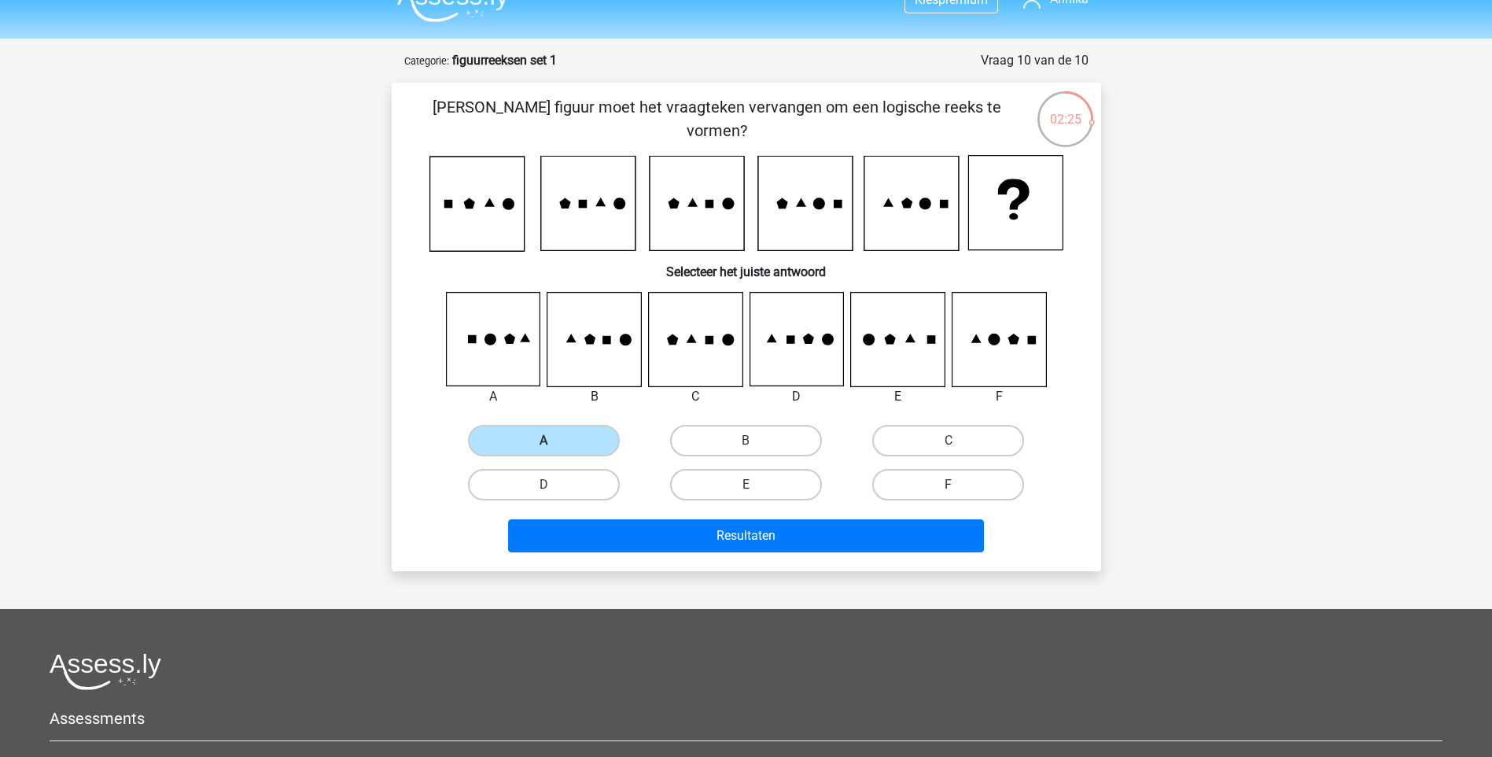
scroll to position [0, 0]
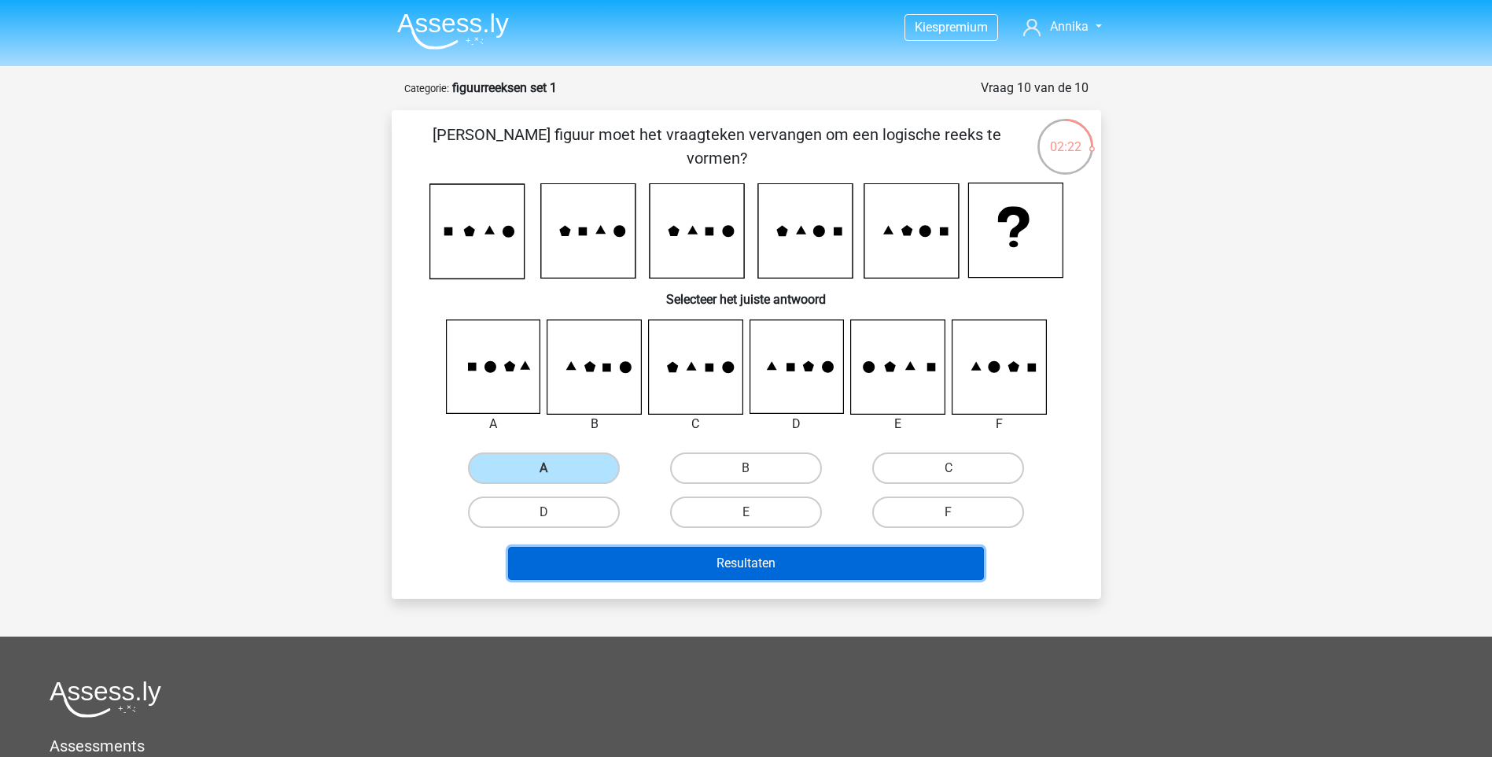
click at [756, 559] on button "Resultaten" at bounding box center [746, 563] width 476 height 33
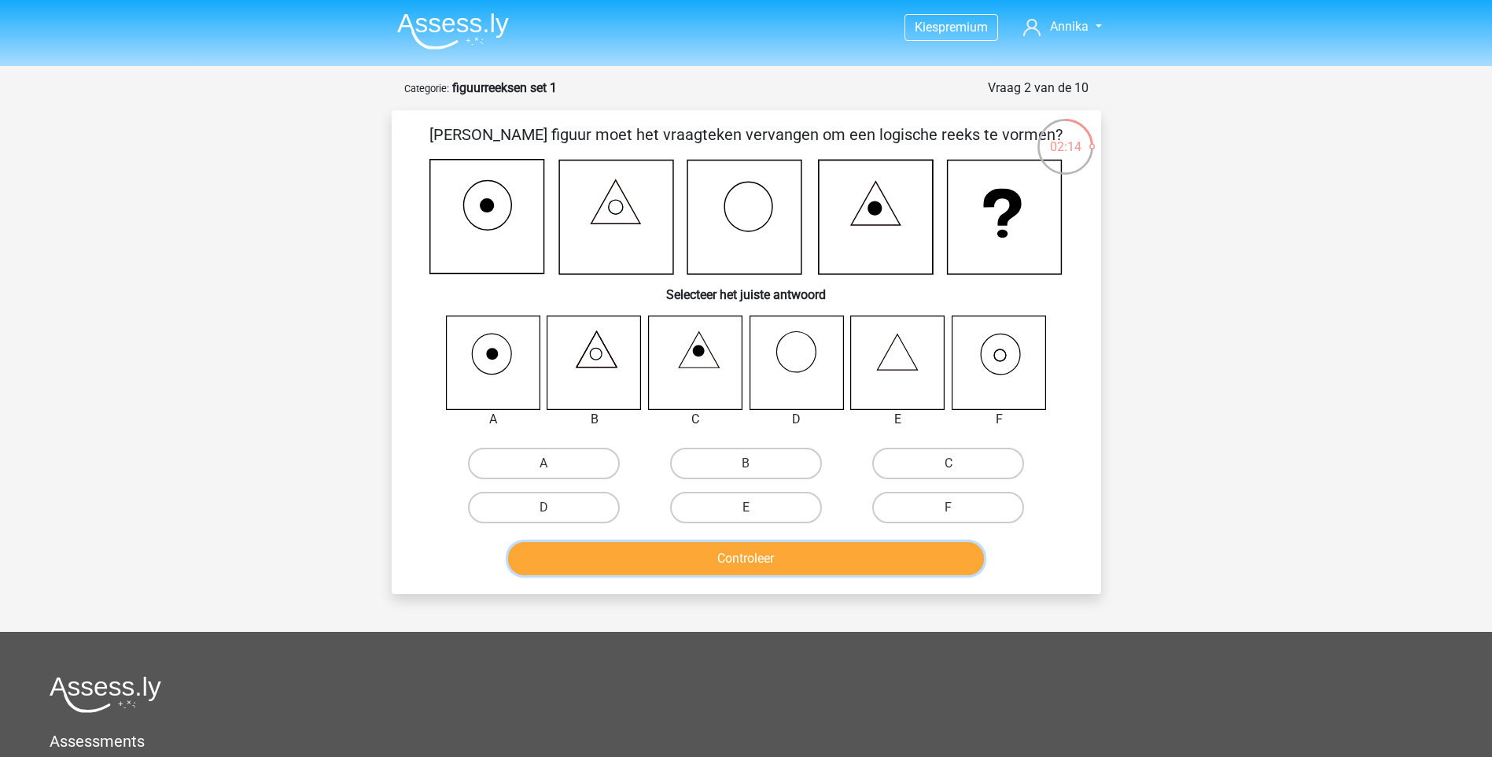
click at [771, 558] on button "Controleer" at bounding box center [746, 558] width 476 height 33
click at [770, 558] on button "Controleer" at bounding box center [746, 558] width 476 height 33
